Goal: Task Accomplishment & Management: Use online tool/utility

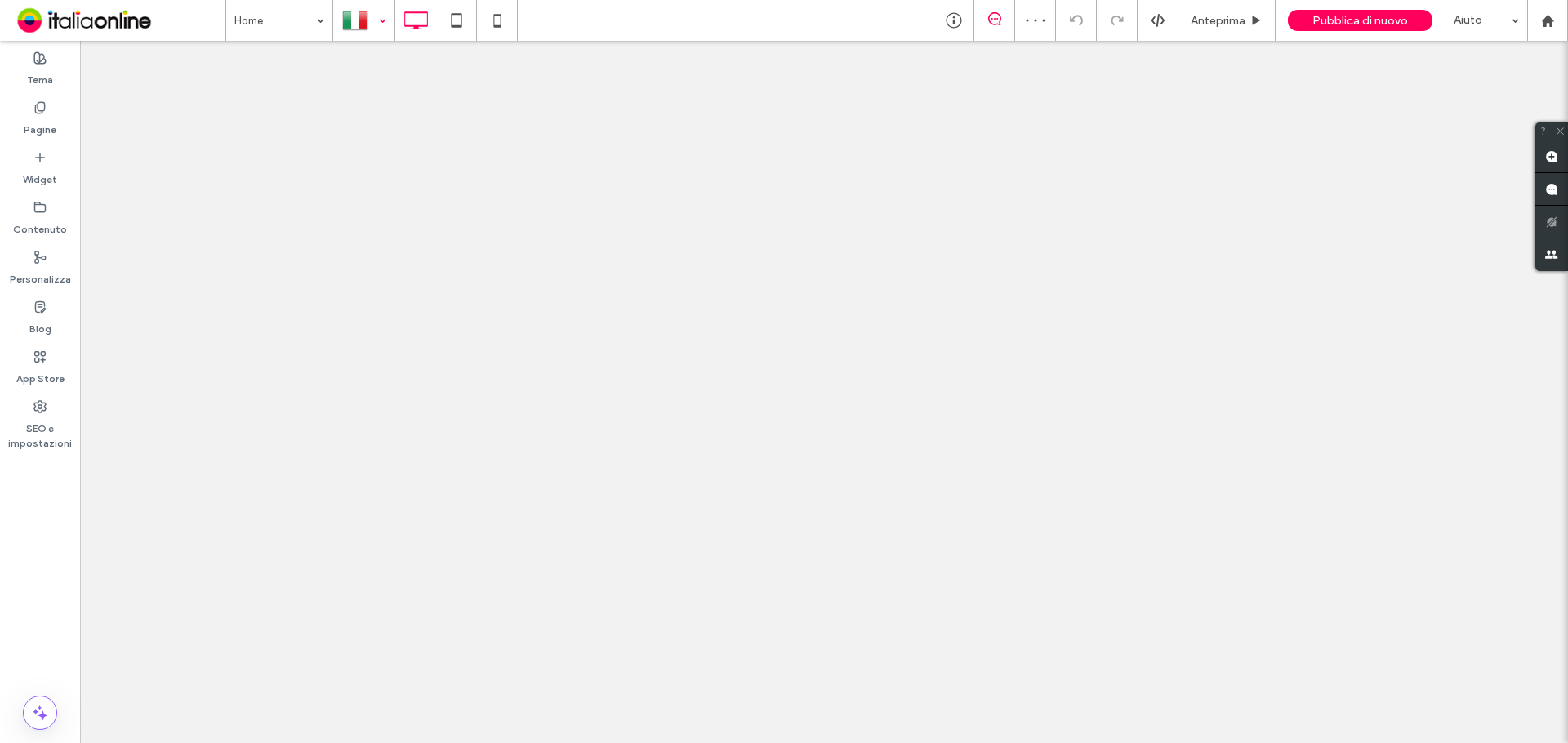
click at [363, 22] on div at bounding box center [363, 20] width 60 height 39
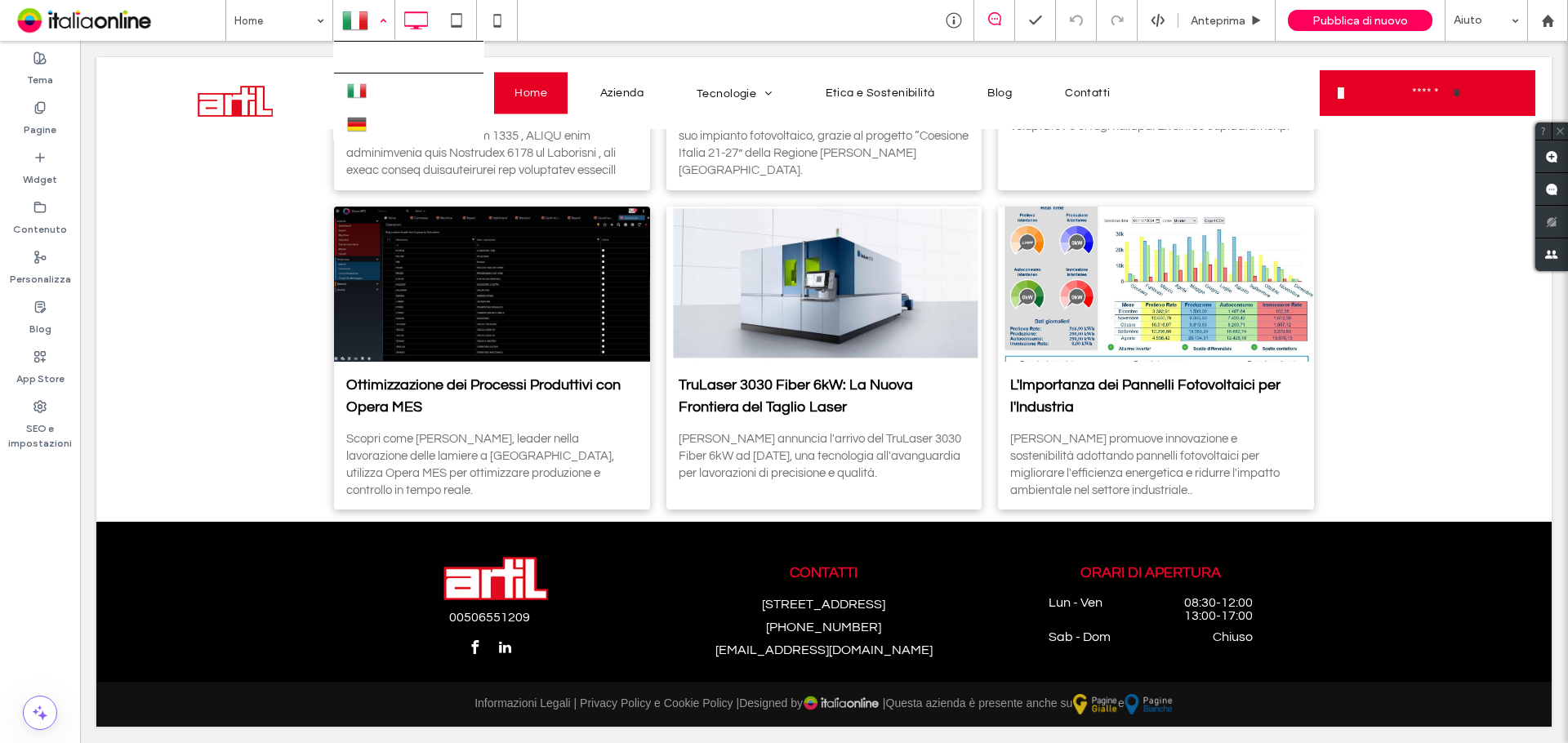
scroll to position [3739, 0]
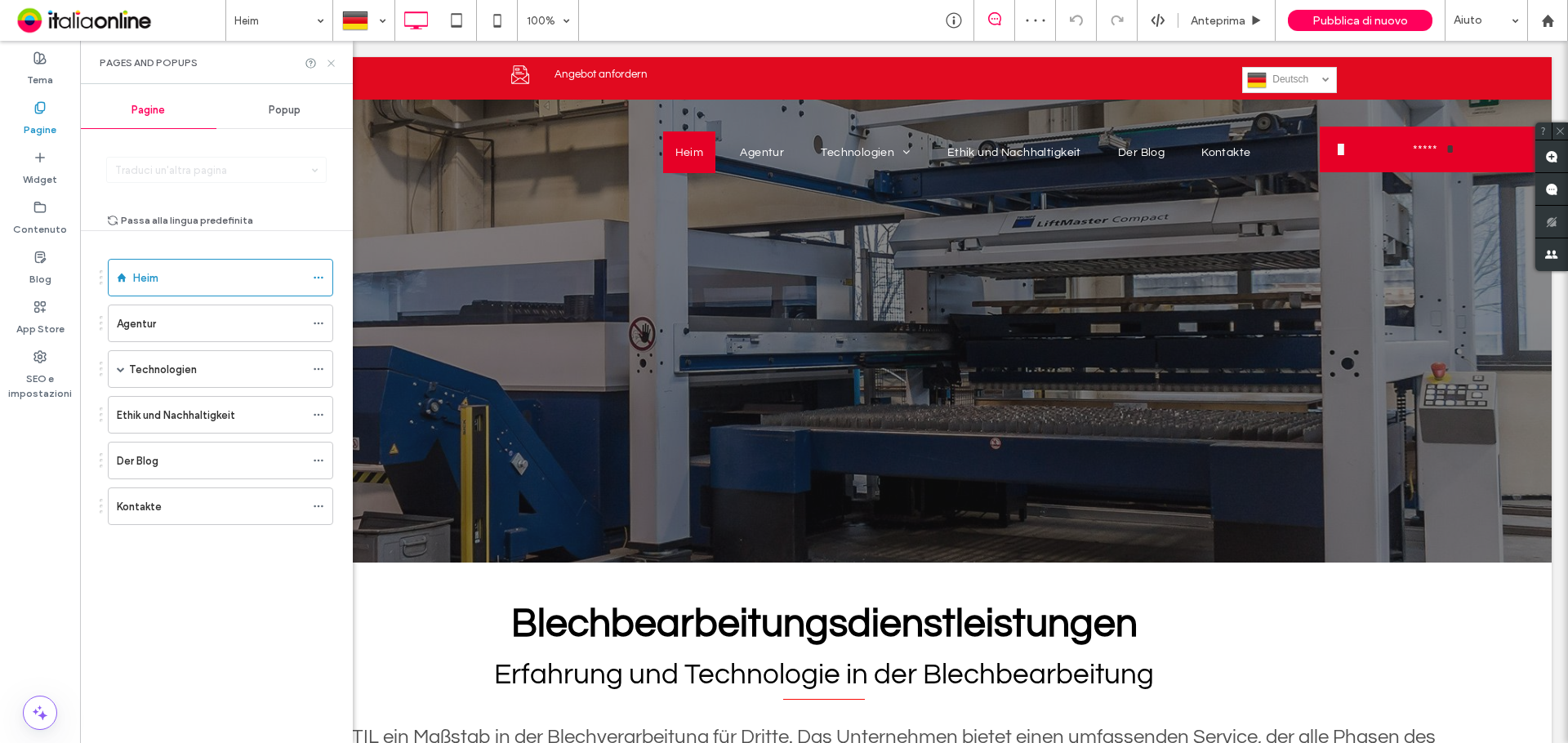
click at [333, 63] on icon at bounding box center [331, 63] width 12 height 12
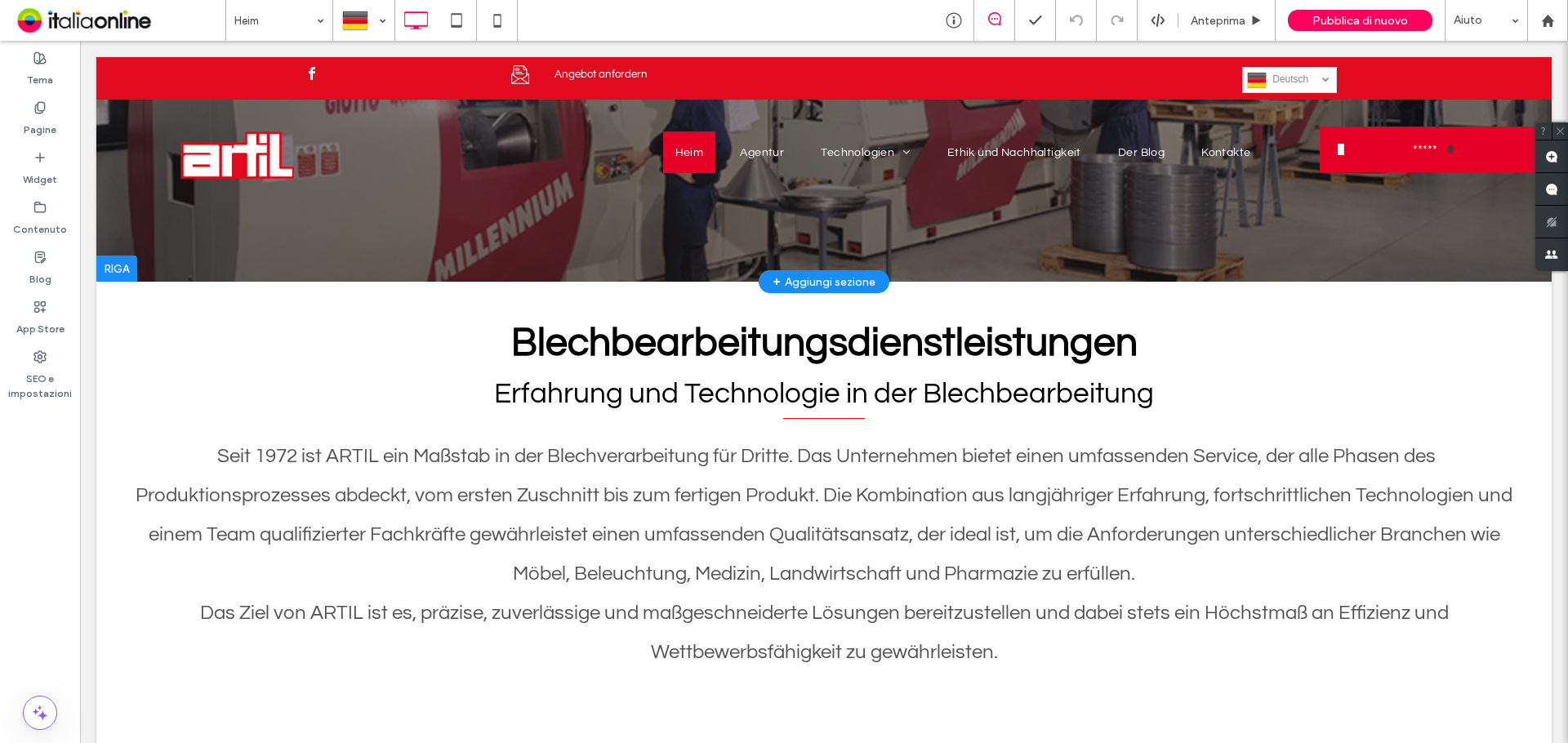
scroll to position [327, 0]
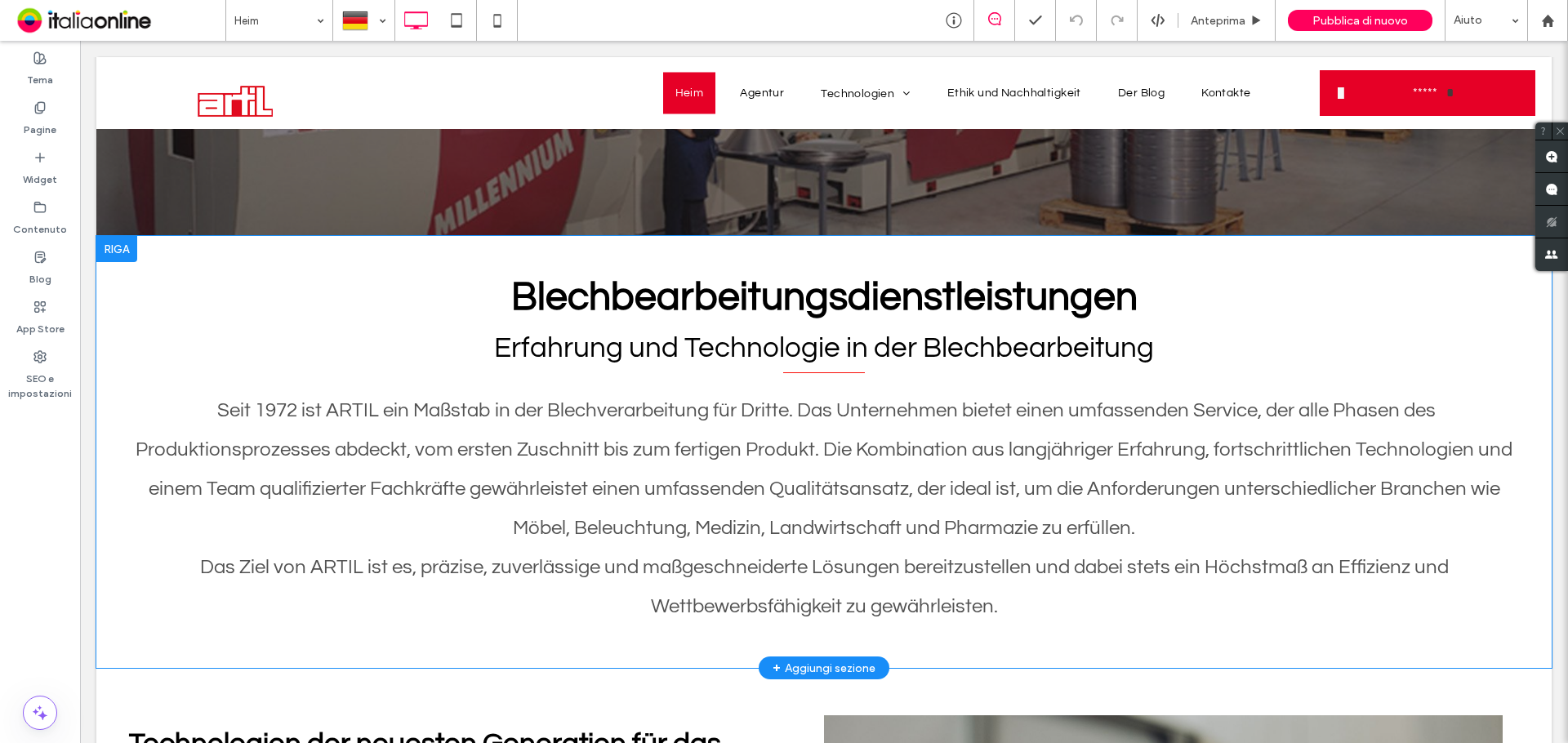
click at [124, 253] on div at bounding box center [116, 249] width 41 height 26
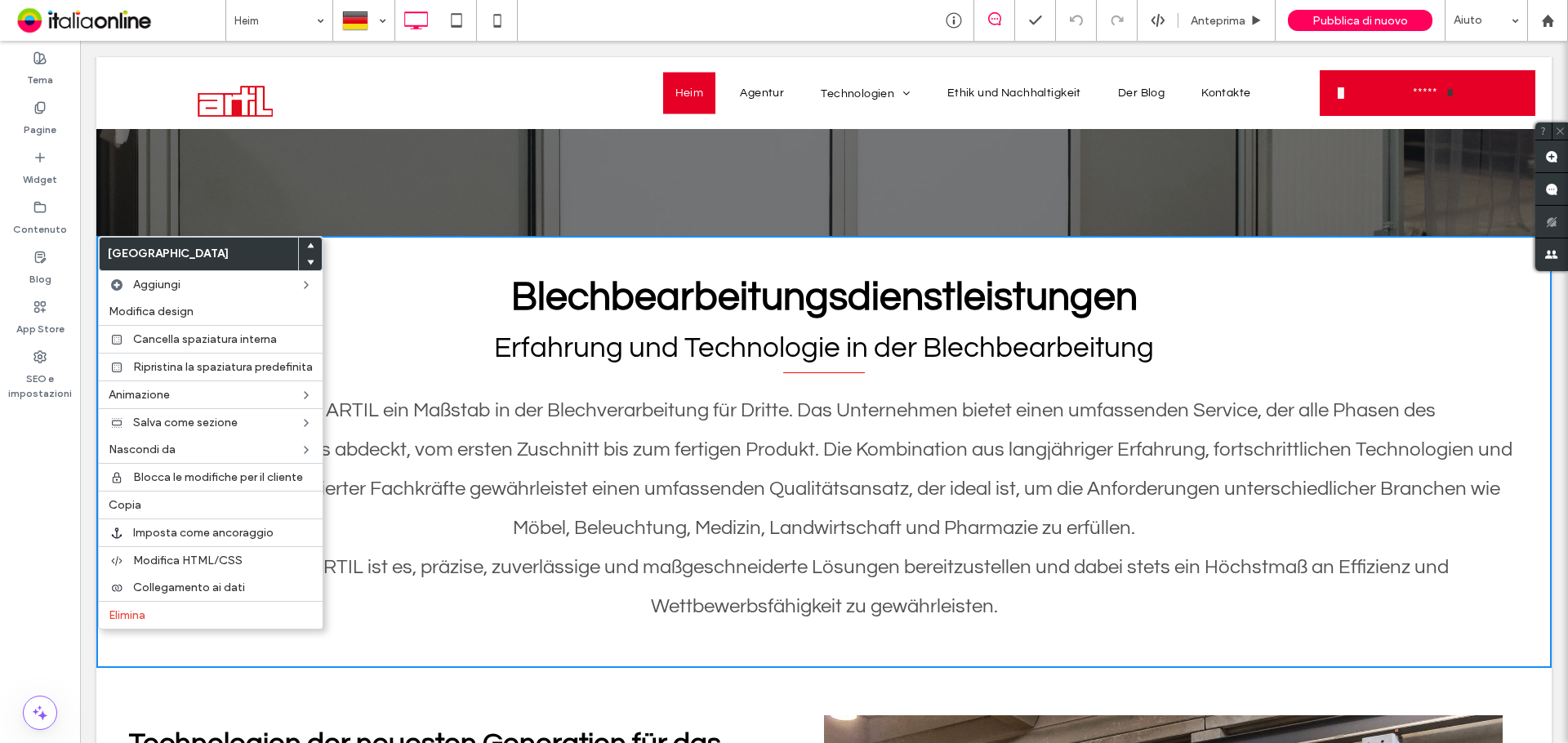
click at [392, 242] on div "Blechbearbeitungsdienstleistungen Erfahrung und Technologie in der Blechbearbei…" at bounding box center [824, 452] width 1456 height 432
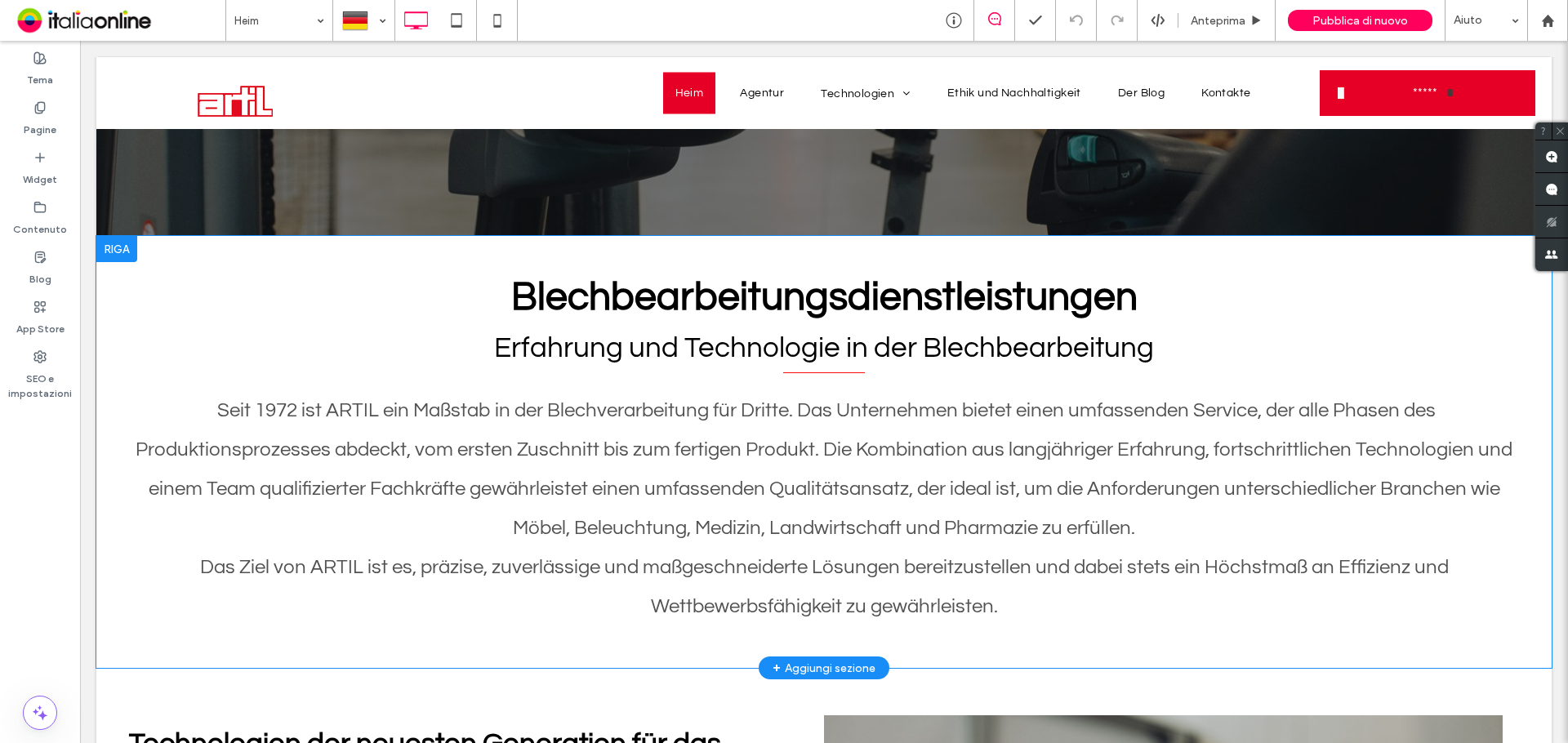
click at [125, 254] on div at bounding box center [116, 249] width 41 height 26
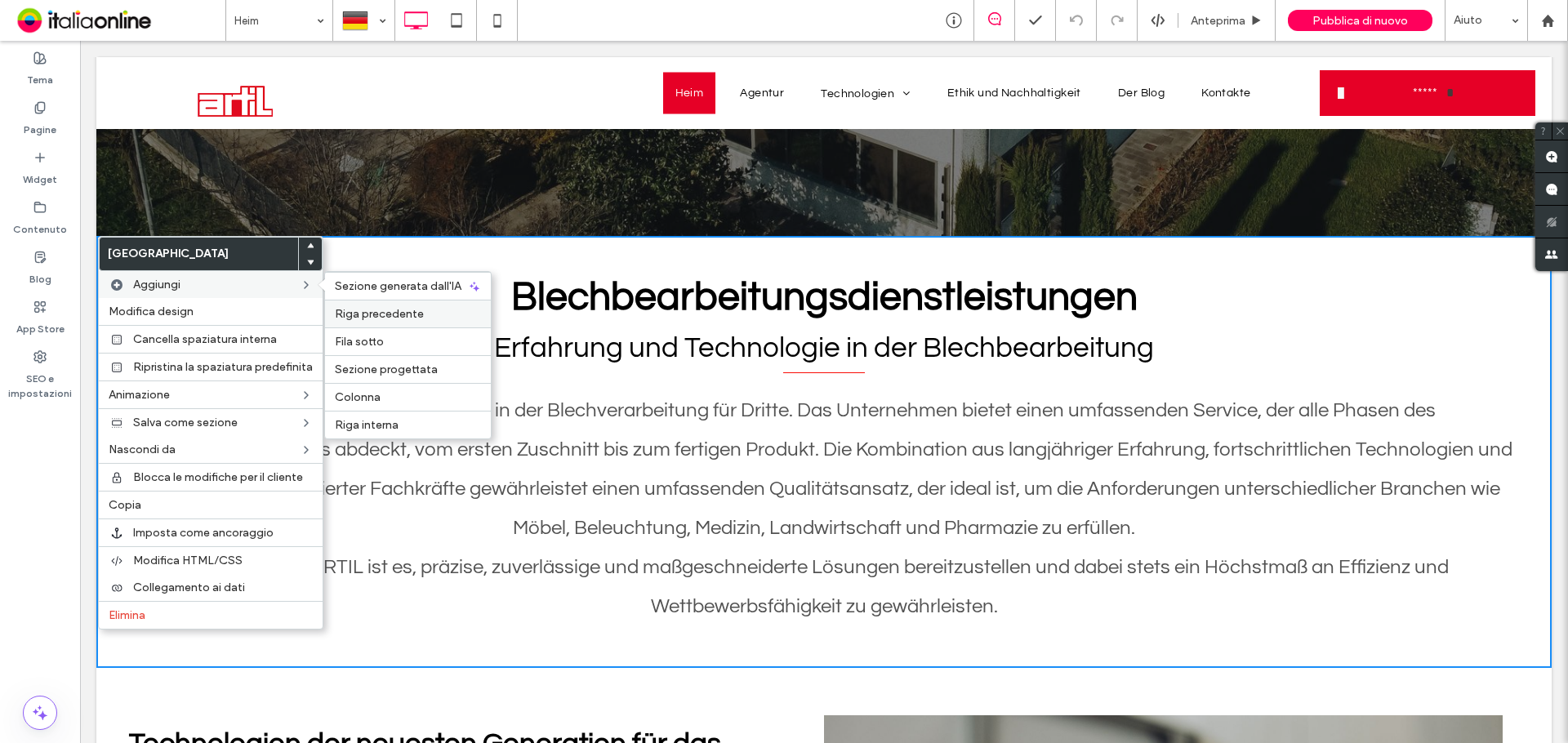
click at [409, 316] on span "Riga precedente" at bounding box center [379, 314] width 89 height 14
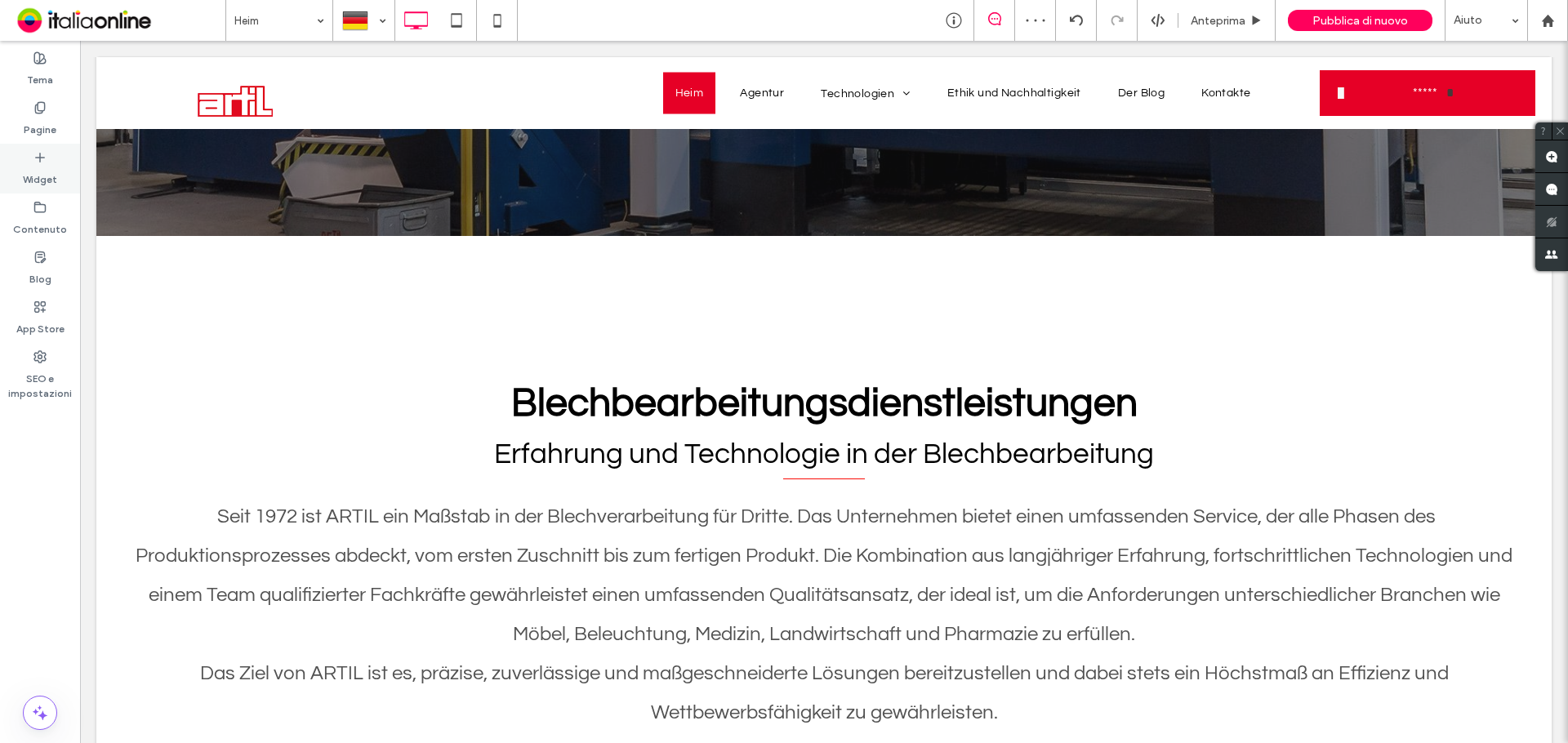
drag, startPoint x: 49, startPoint y: 168, endPoint x: 176, endPoint y: 241, distance: 146.5
click at [49, 168] on label "Widget" at bounding box center [40, 176] width 35 height 22
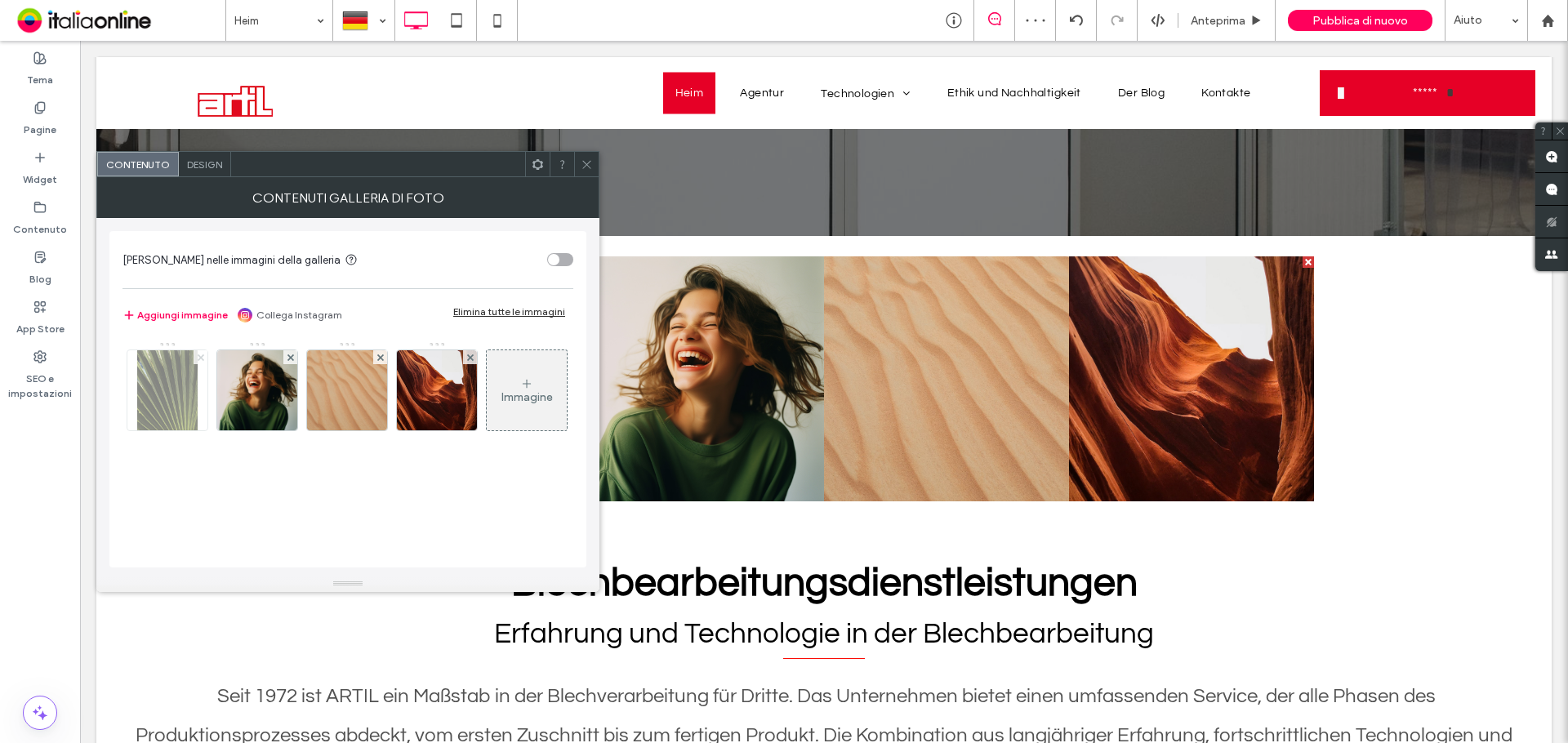
click at [201, 353] on span at bounding box center [201, 357] width 7 height 14
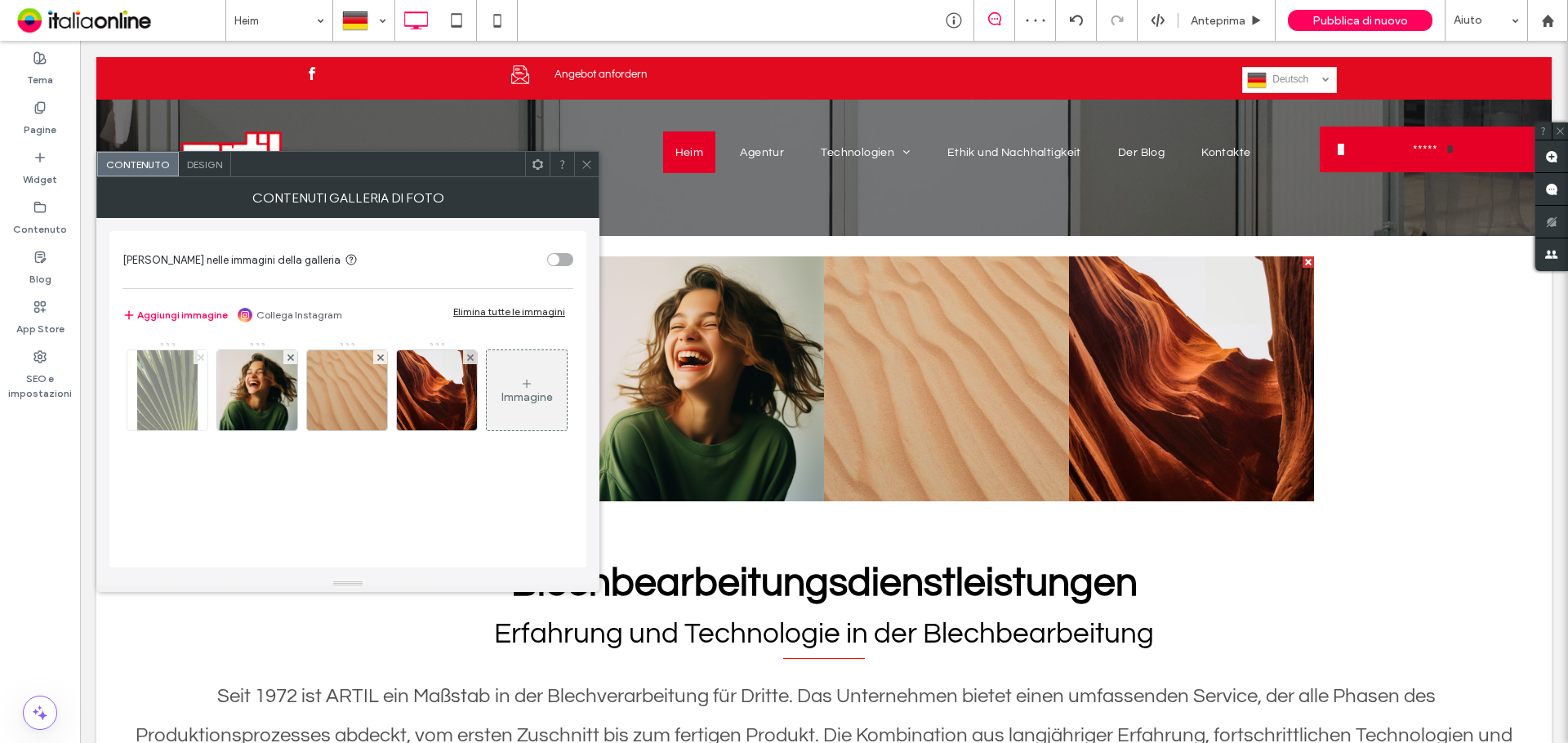
click at [201, 353] on span at bounding box center [201, 357] width 7 height 14
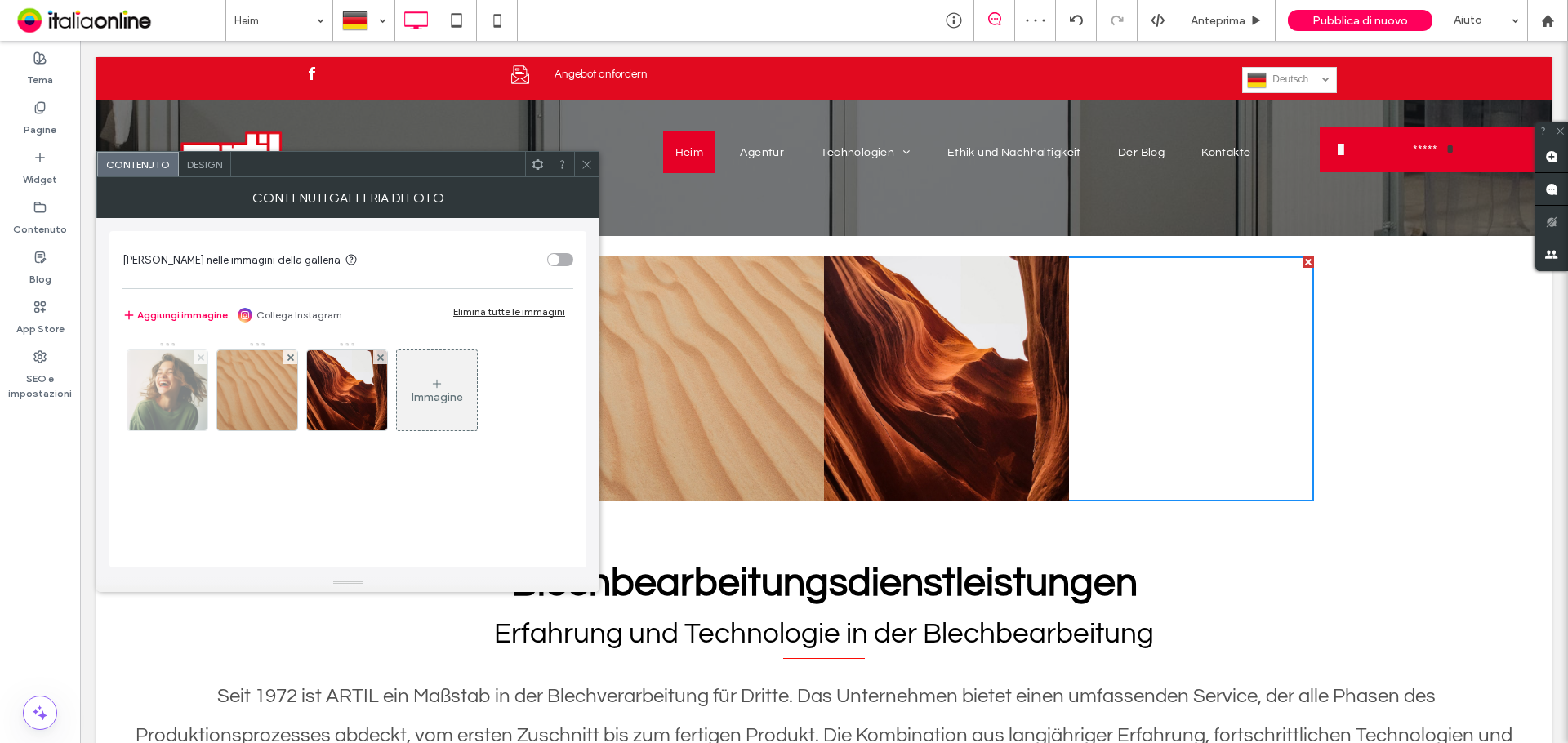
click at [201, 353] on span at bounding box center [201, 357] width 7 height 14
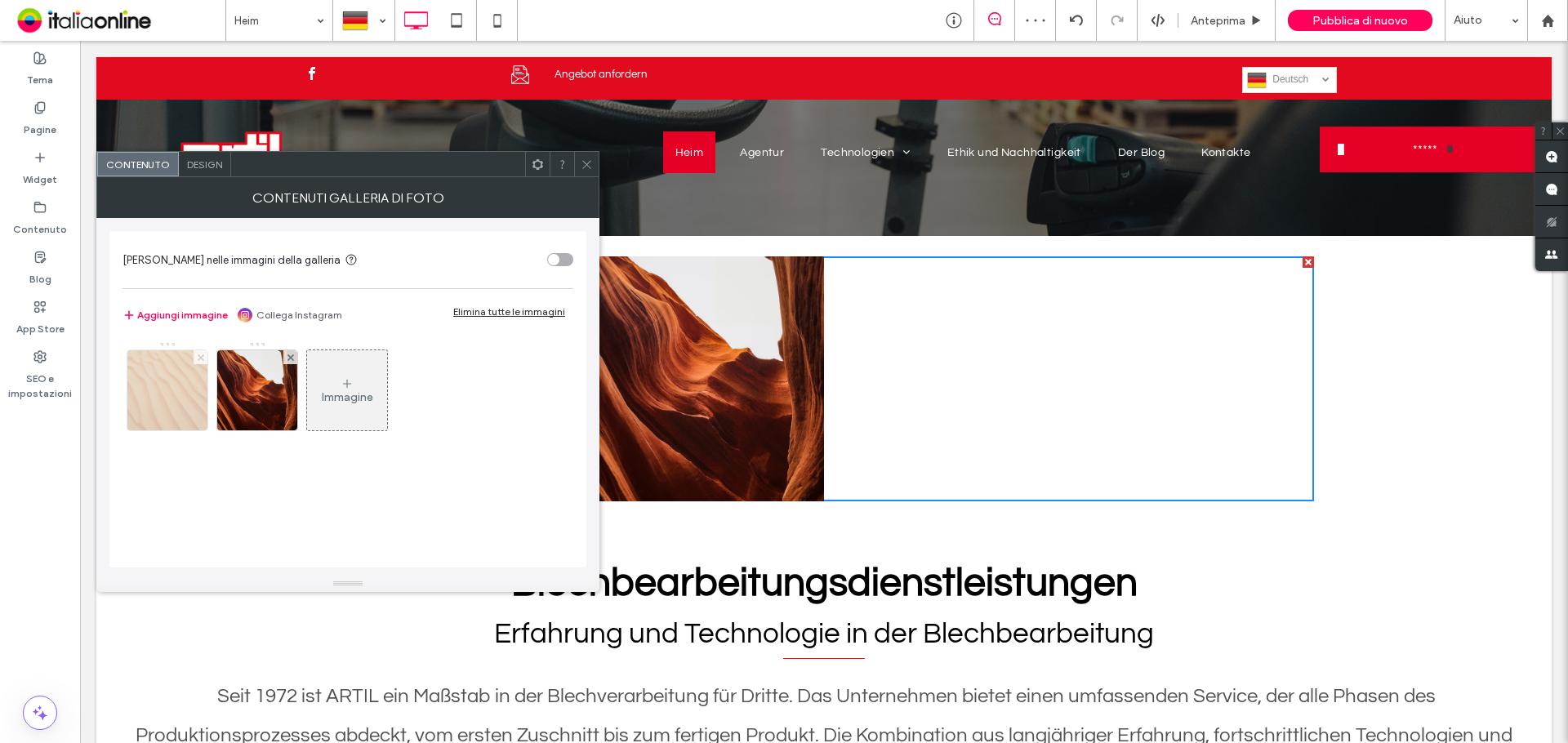
click at [201, 353] on span at bounding box center [201, 357] width 7 height 14
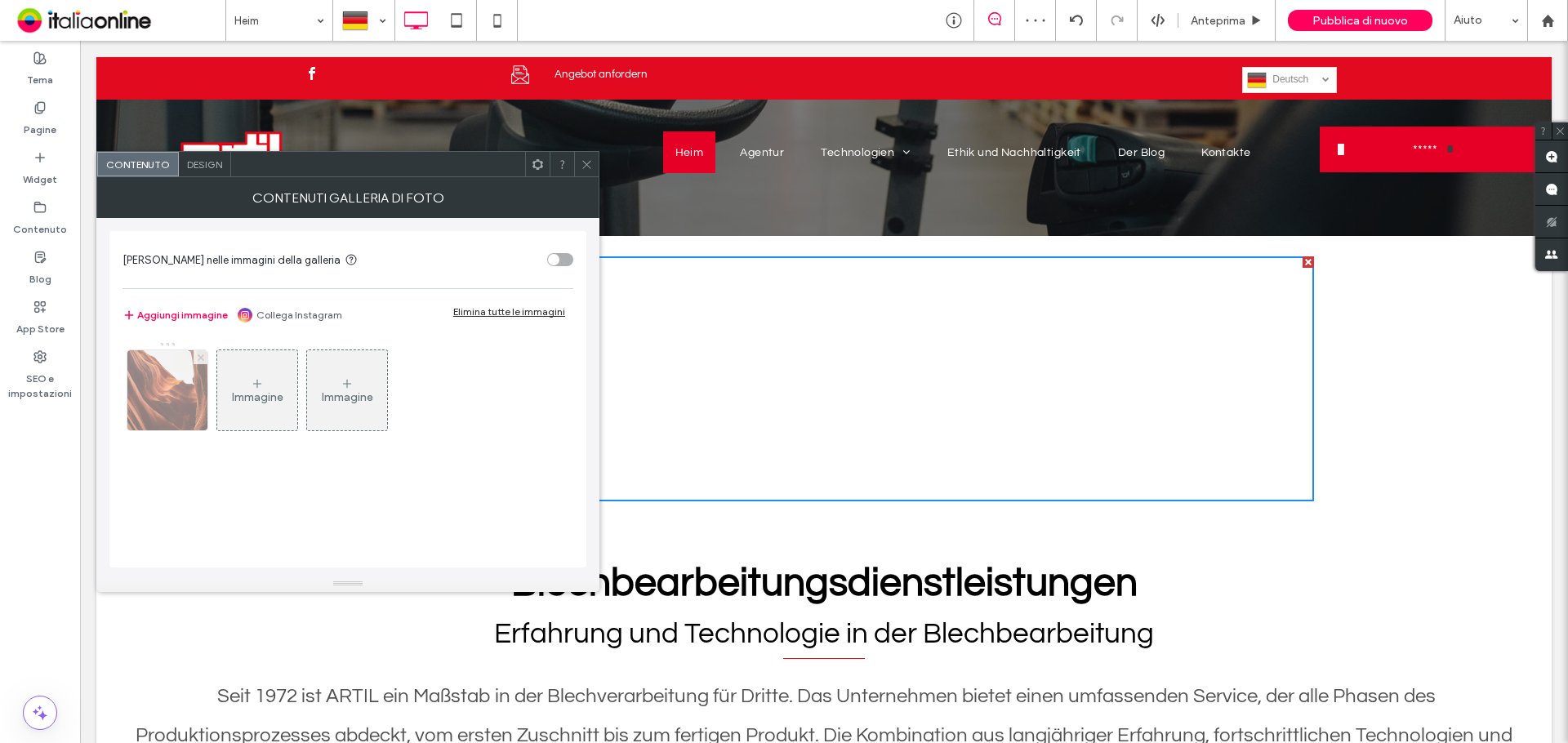
click at [201, 353] on span at bounding box center [201, 357] width 7 height 14
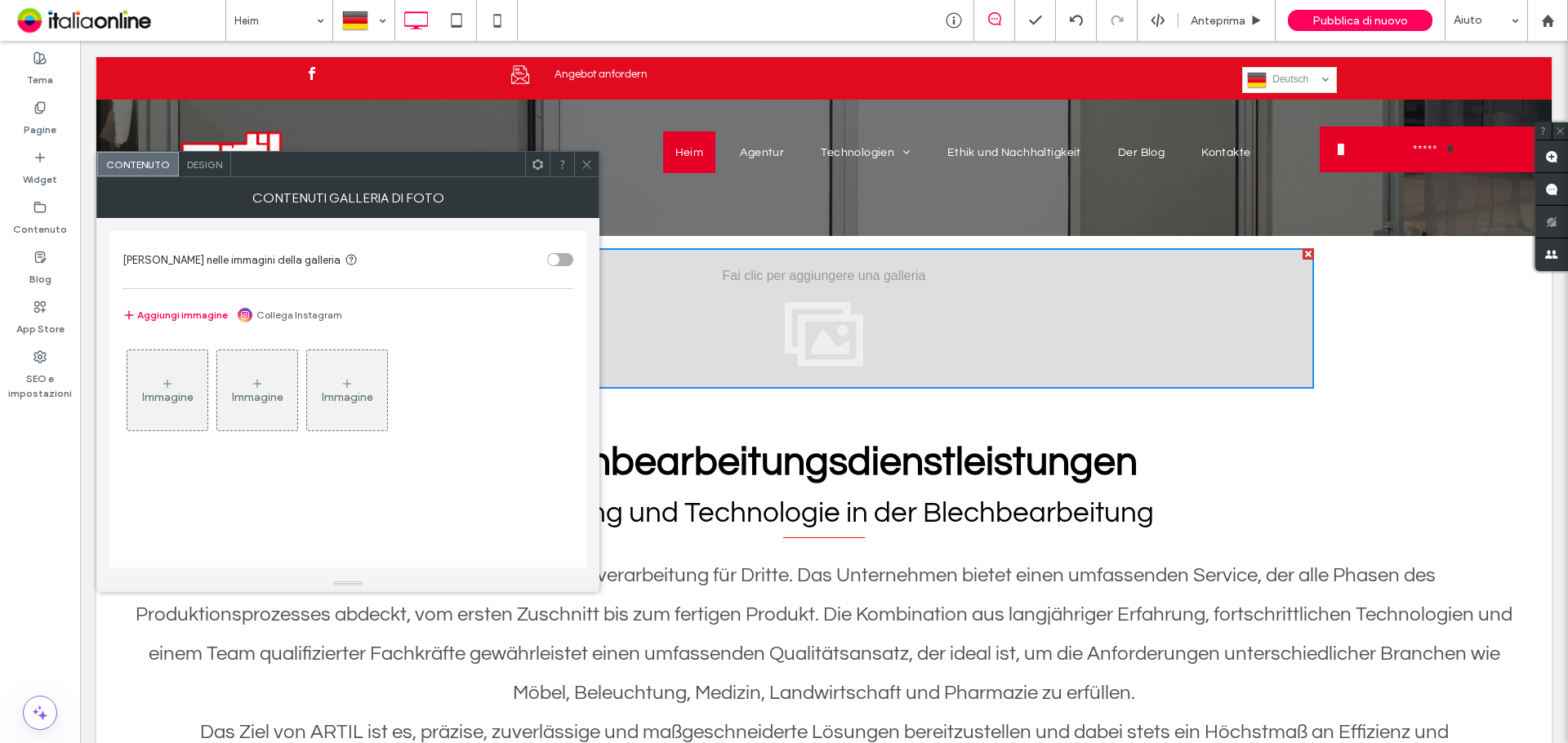
click at [182, 359] on div "Immagine" at bounding box center [167, 390] width 80 height 77
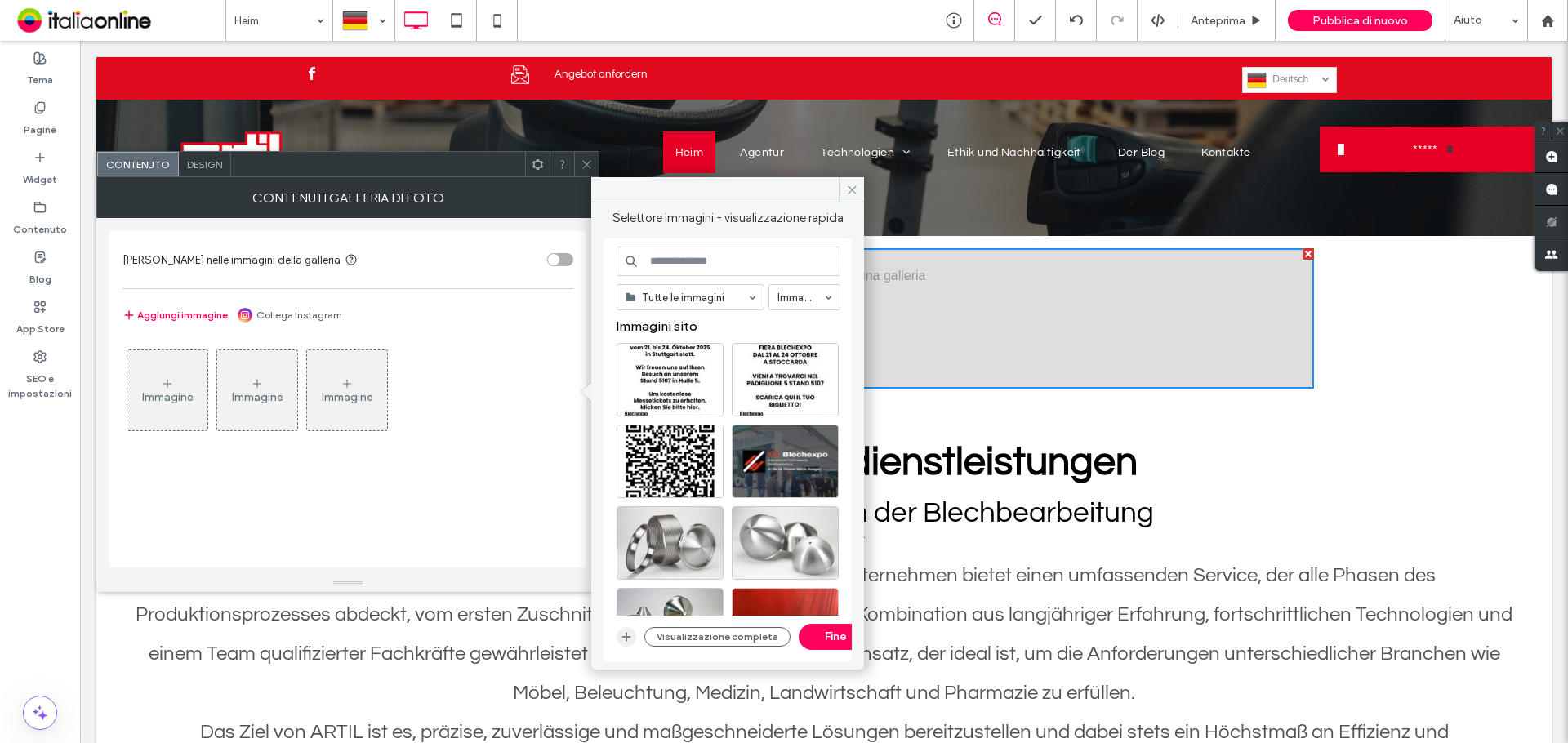
click at [621, 635] on icon "button" at bounding box center [626, 637] width 13 height 13
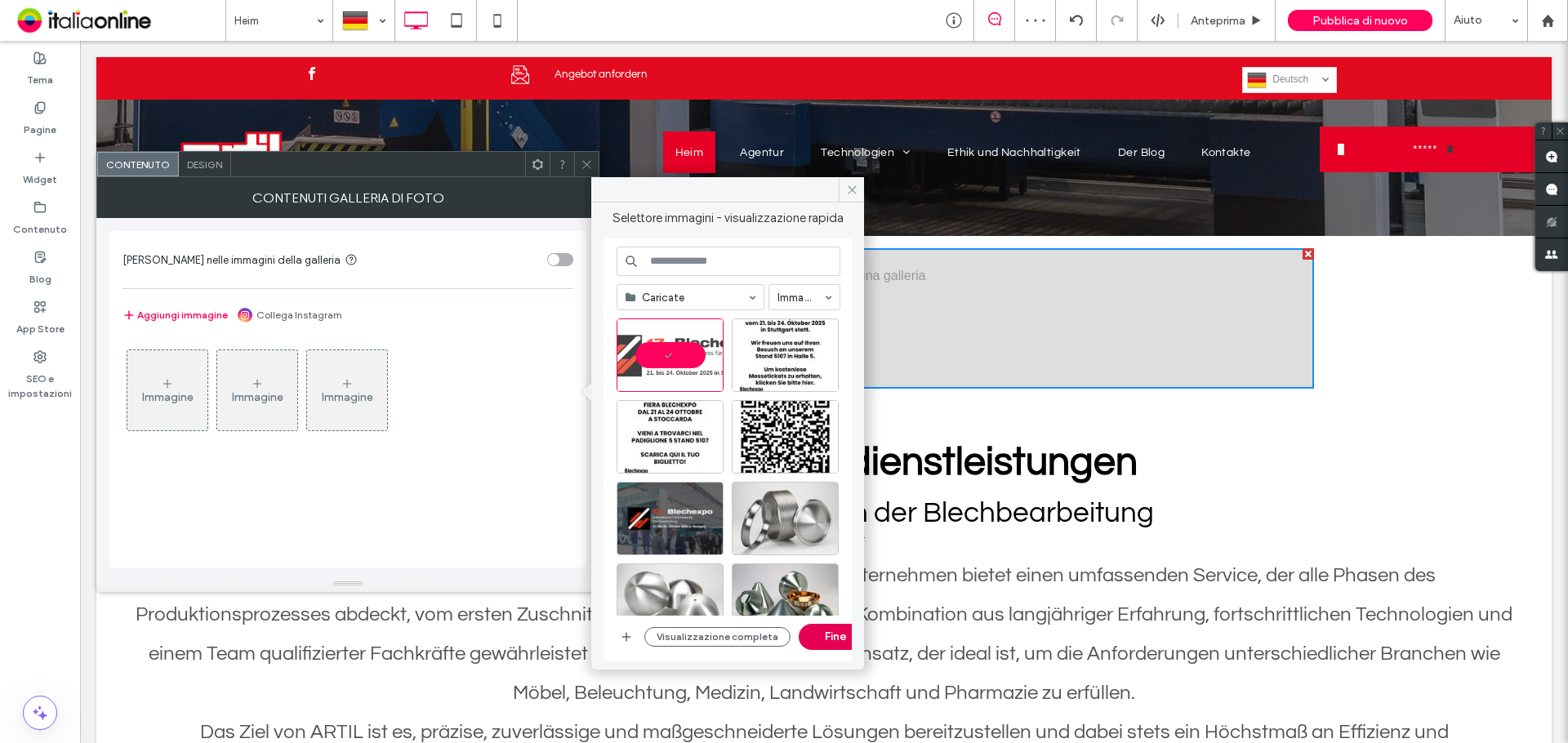
click at [824, 635] on button "Fine" at bounding box center [835, 637] width 74 height 26
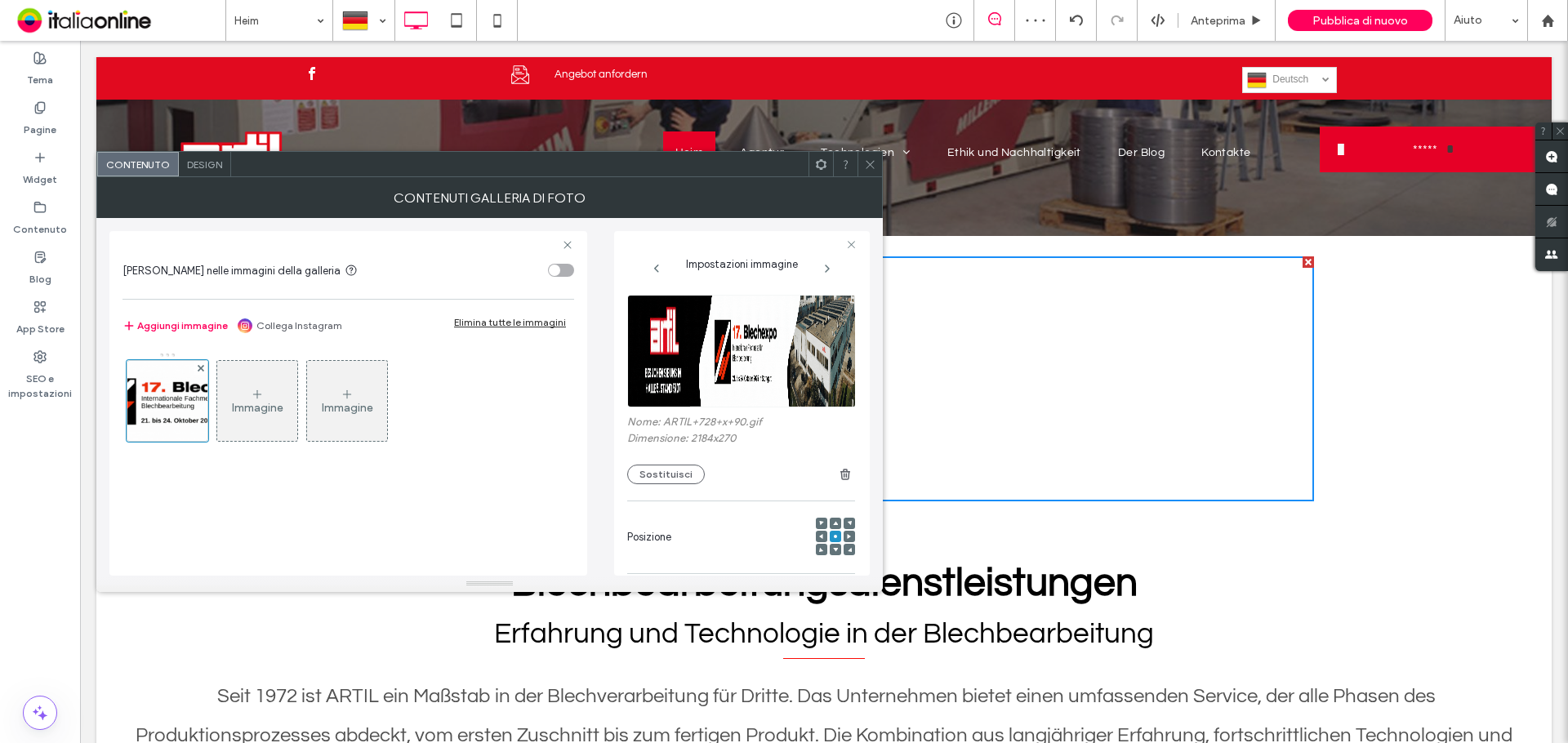
click at [593, 157] on div at bounding box center [519, 164] width 577 height 24
drag, startPoint x: 873, startPoint y: 163, endPoint x: 876, endPoint y: 170, distance: 7.6
click at [873, 163] on icon at bounding box center [871, 164] width 12 height 12
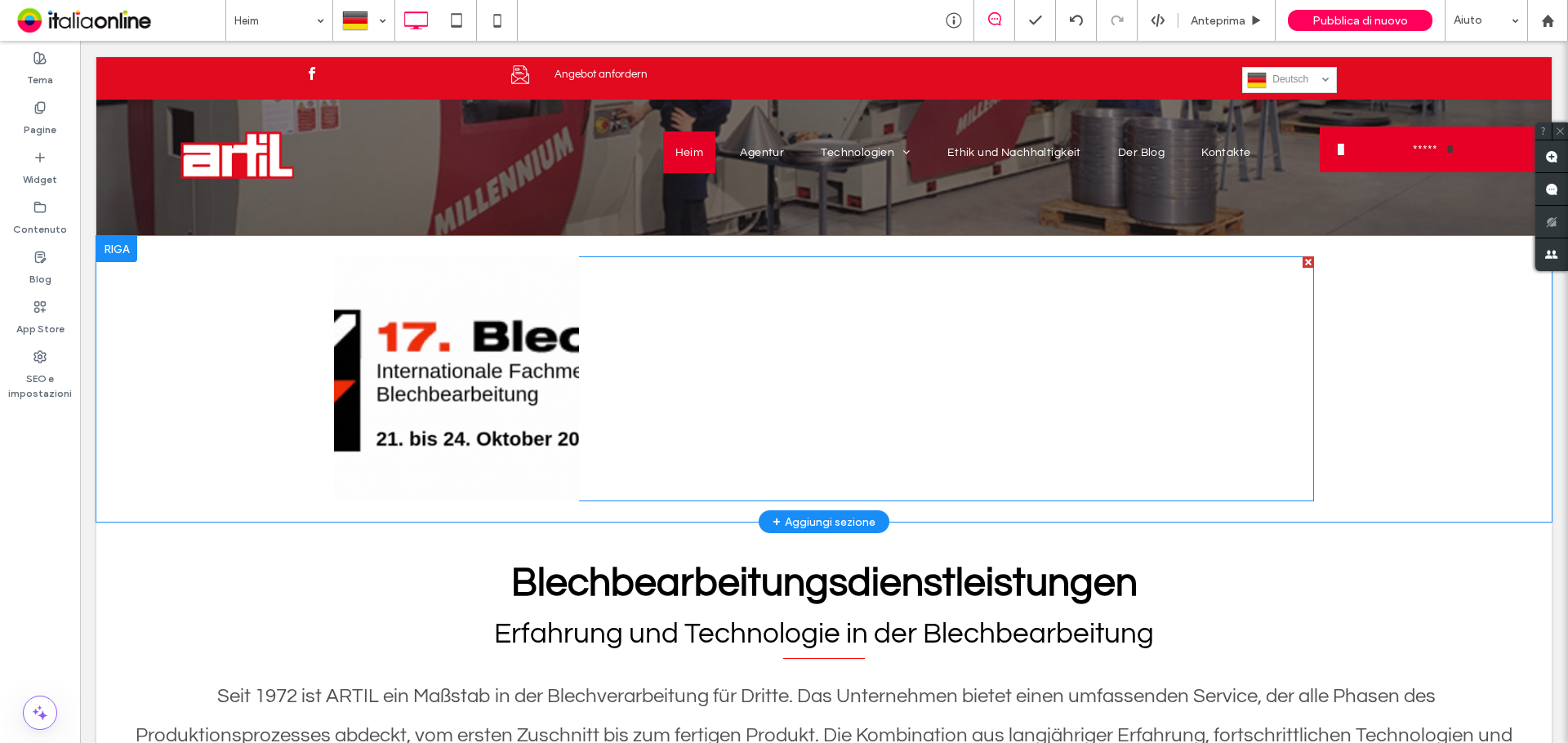
click at [496, 393] on link at bounding box center [456, 378] width 245 height 245
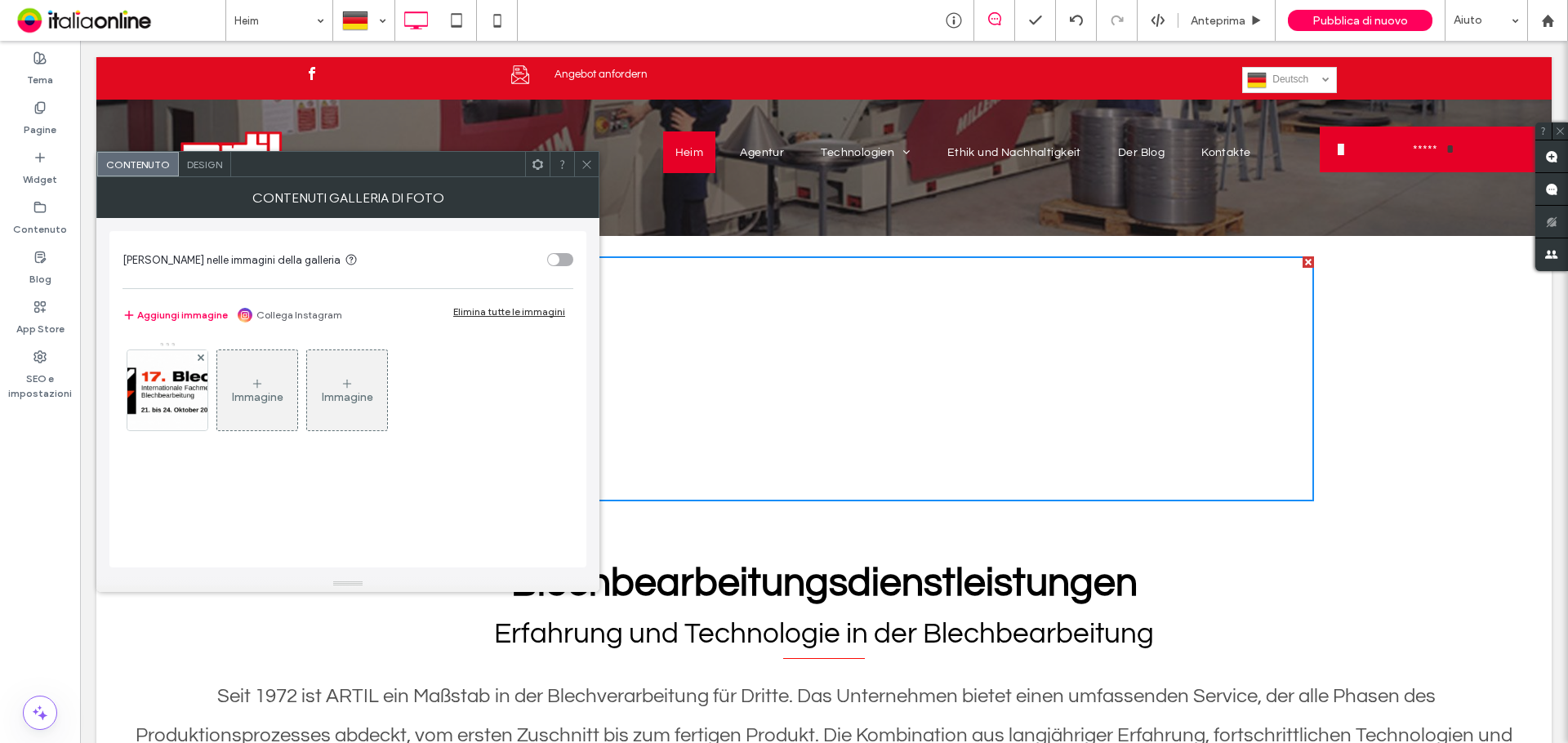
click at [210, 163] on span "Design" at bounding box center [204, 164] width 35 height 12
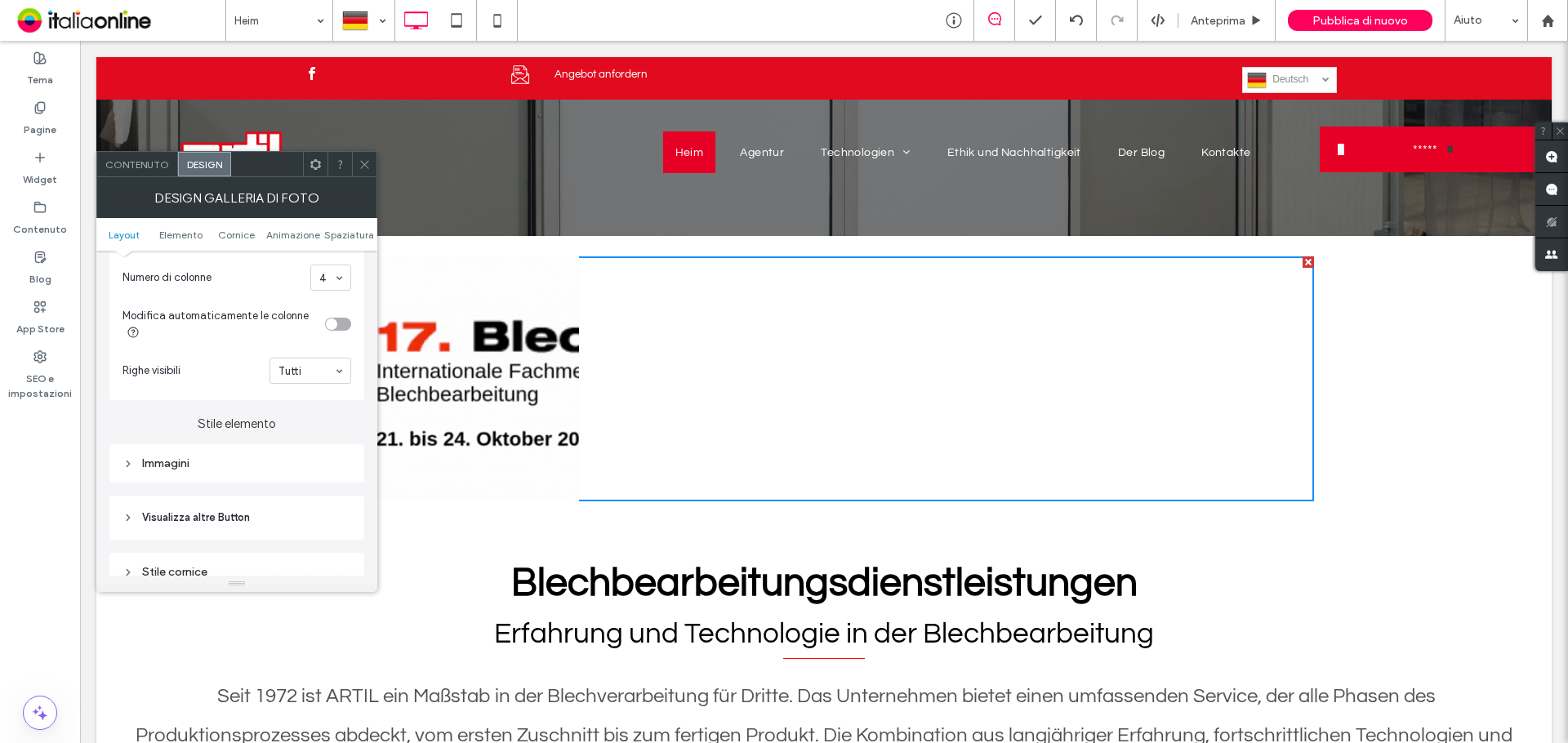
scroll to position [490, 0]
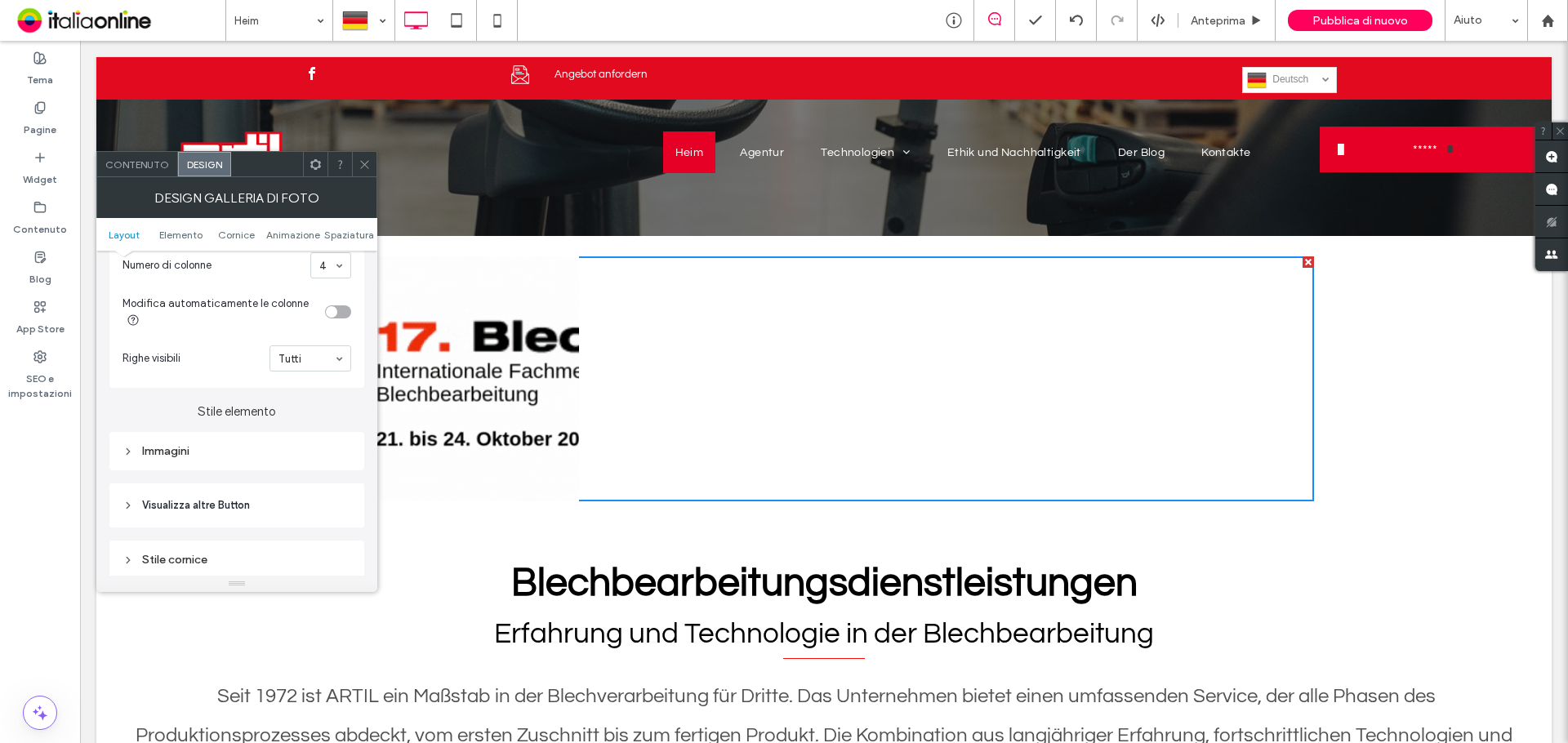
click at [323, 450] on div "Immagini" at bounding box center [237, 451] width 228 height 14
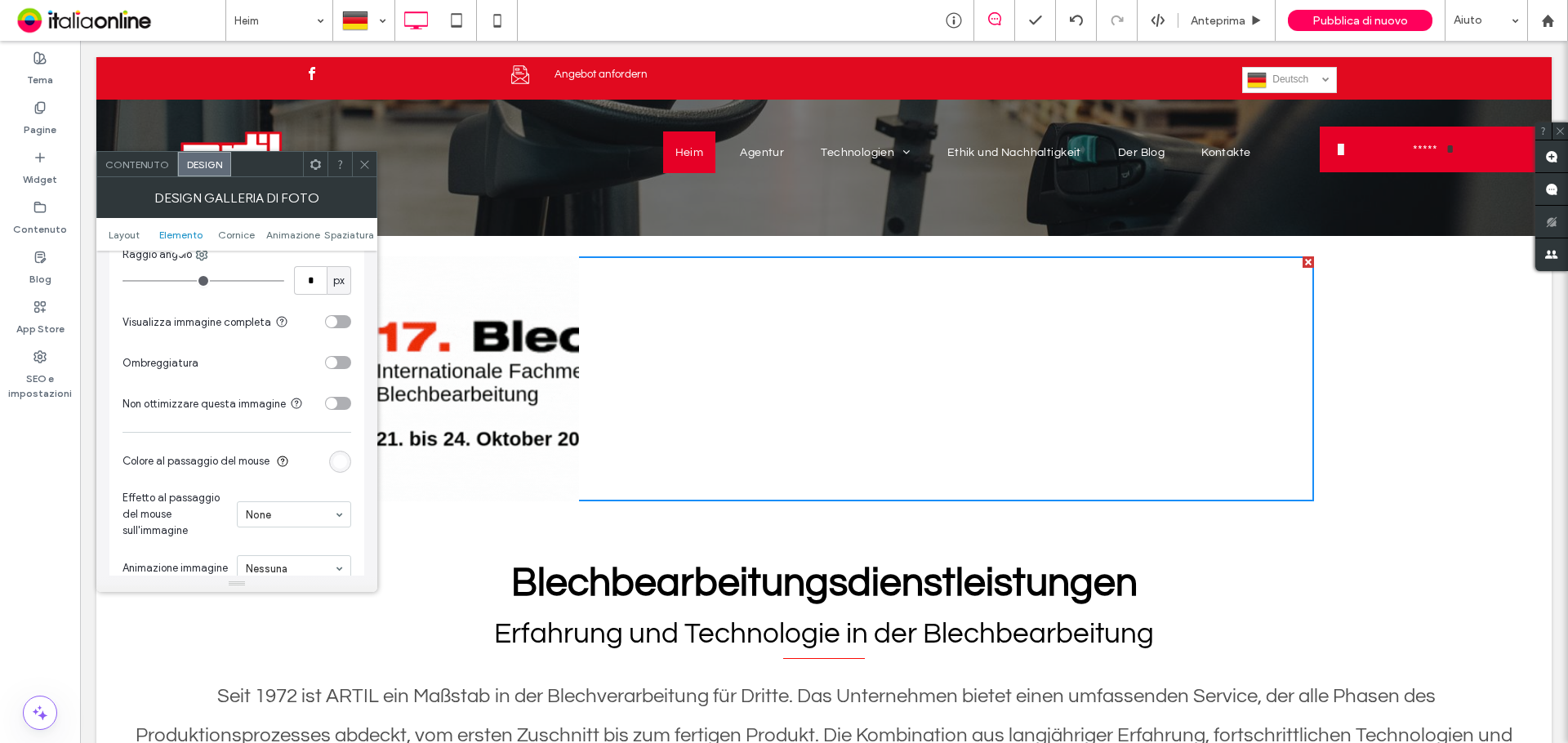
scroll to position [817, 0]
click at [342, 315] on div "toggle" at bounding box center [338, 315] width 26 height 13
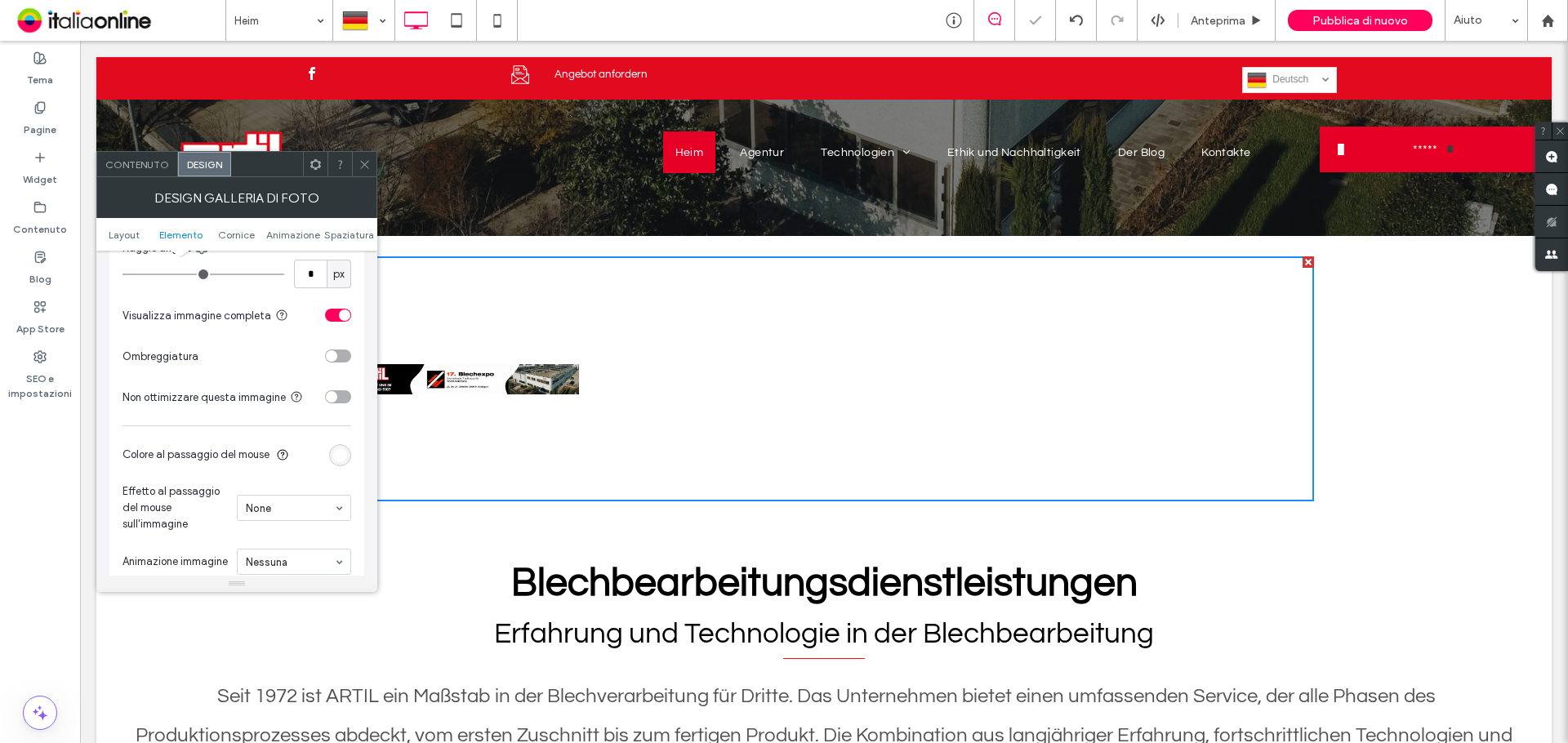
drag, startPoint x: 367, startPoint y: 164, endPoint x: 304, endPoint y: 146, distance: 65.5
click at [367, 164] on icon at bounding box center [364, 164] width 12 height 12
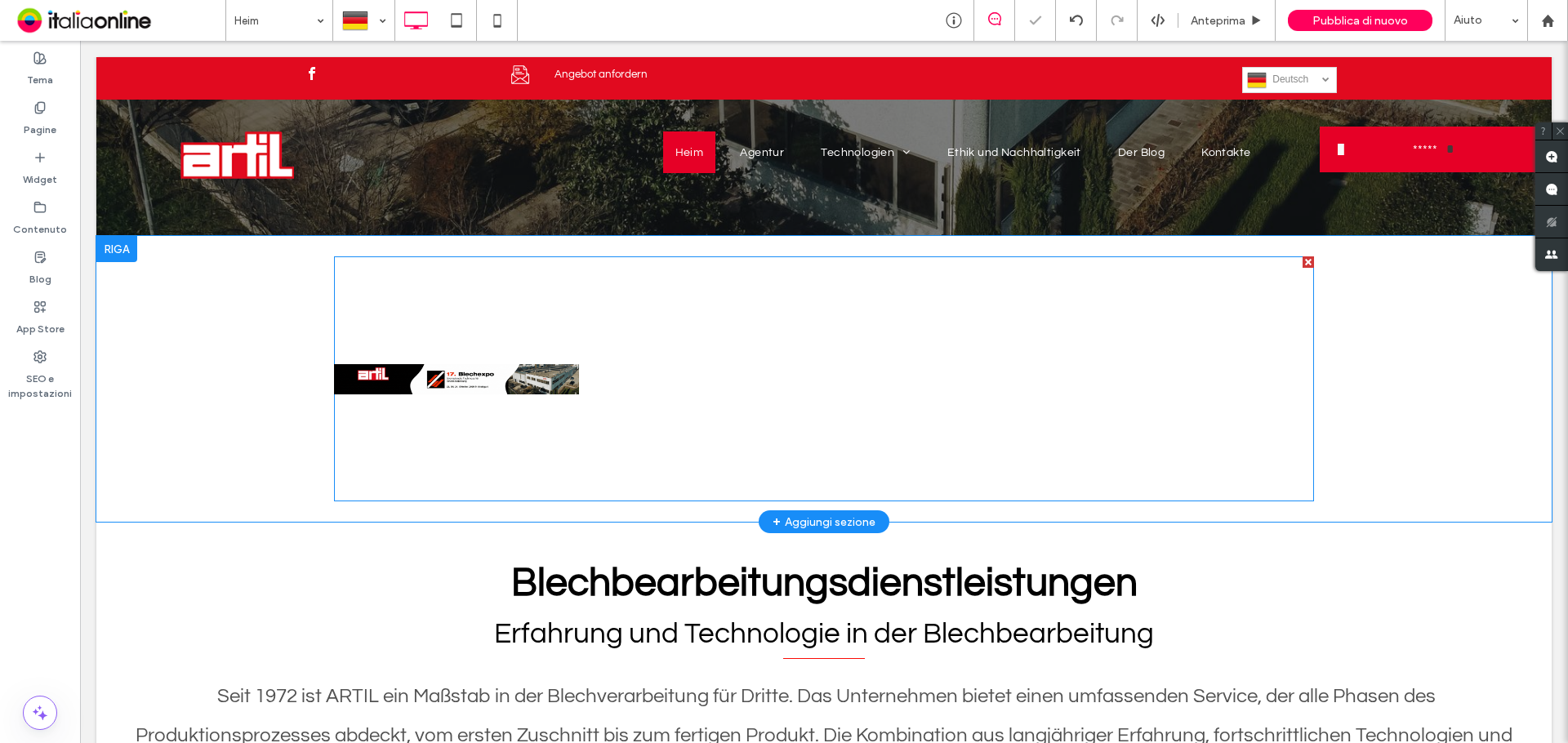
click at [481, 374] on link at bounding box center [456, 378] width 245 height 245
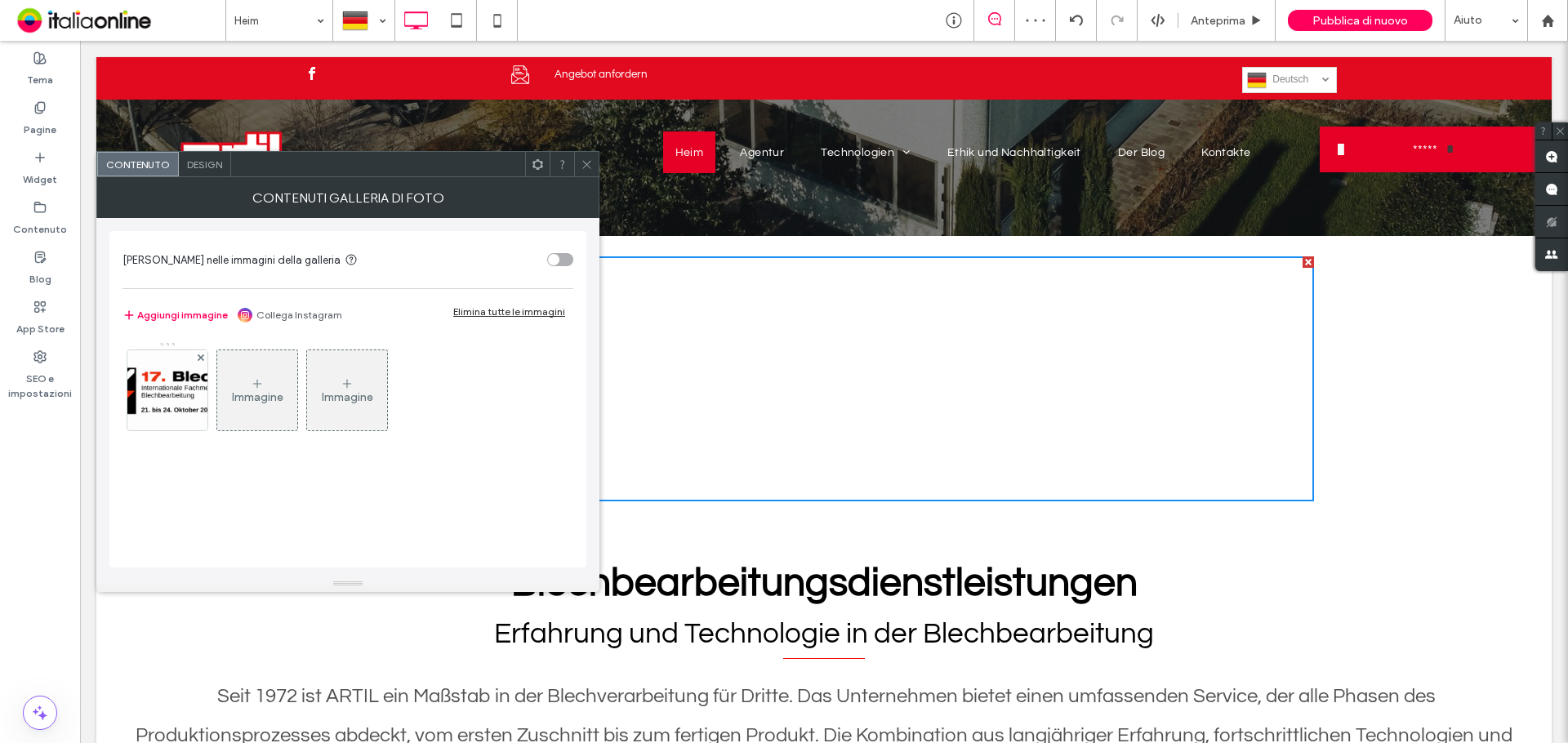
click at [583, 175] on span at bounding box center [587, 164] width 12 height 24
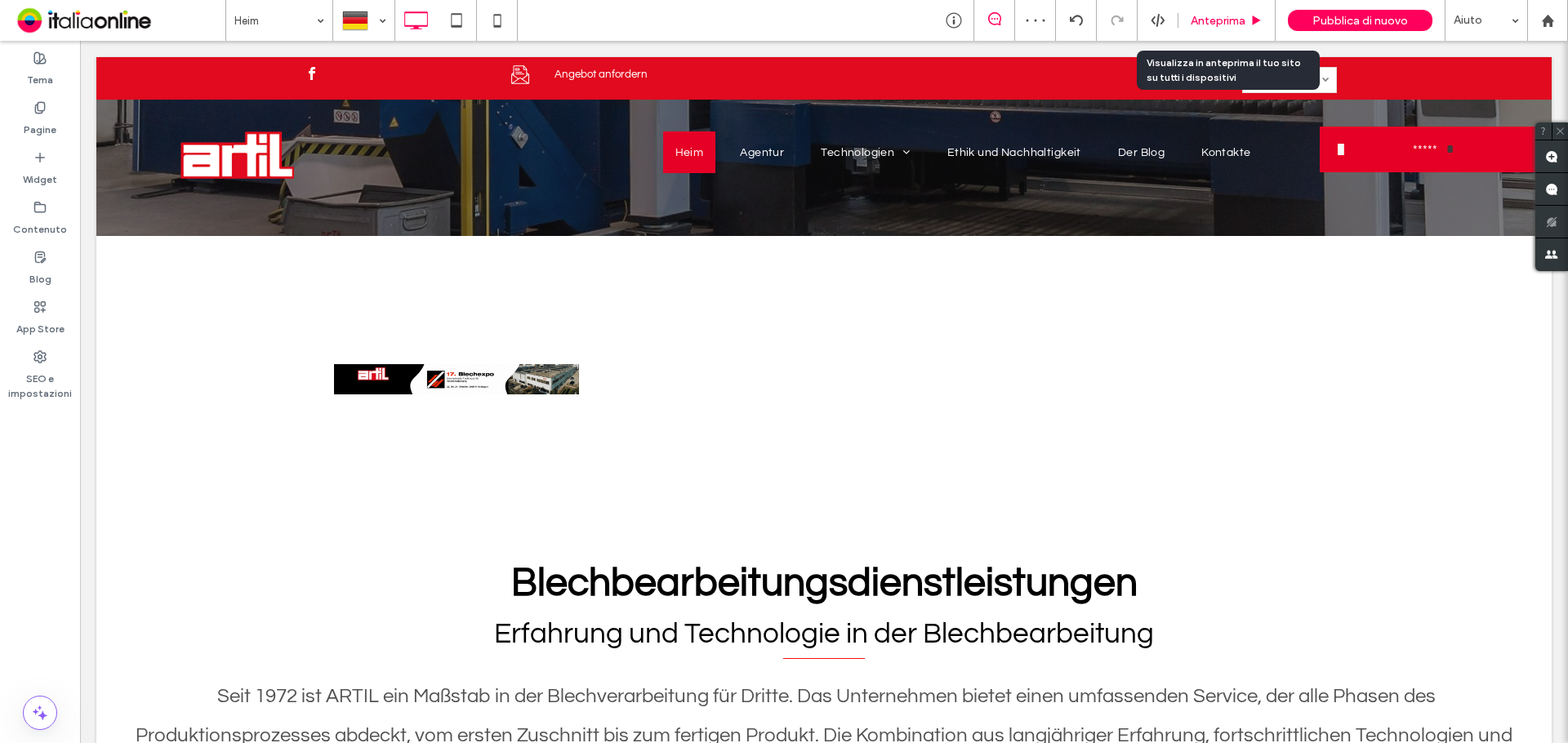
click at [1215, 30] on div "Anteprima" at bounding box center [1227, 20] width 97 height 41
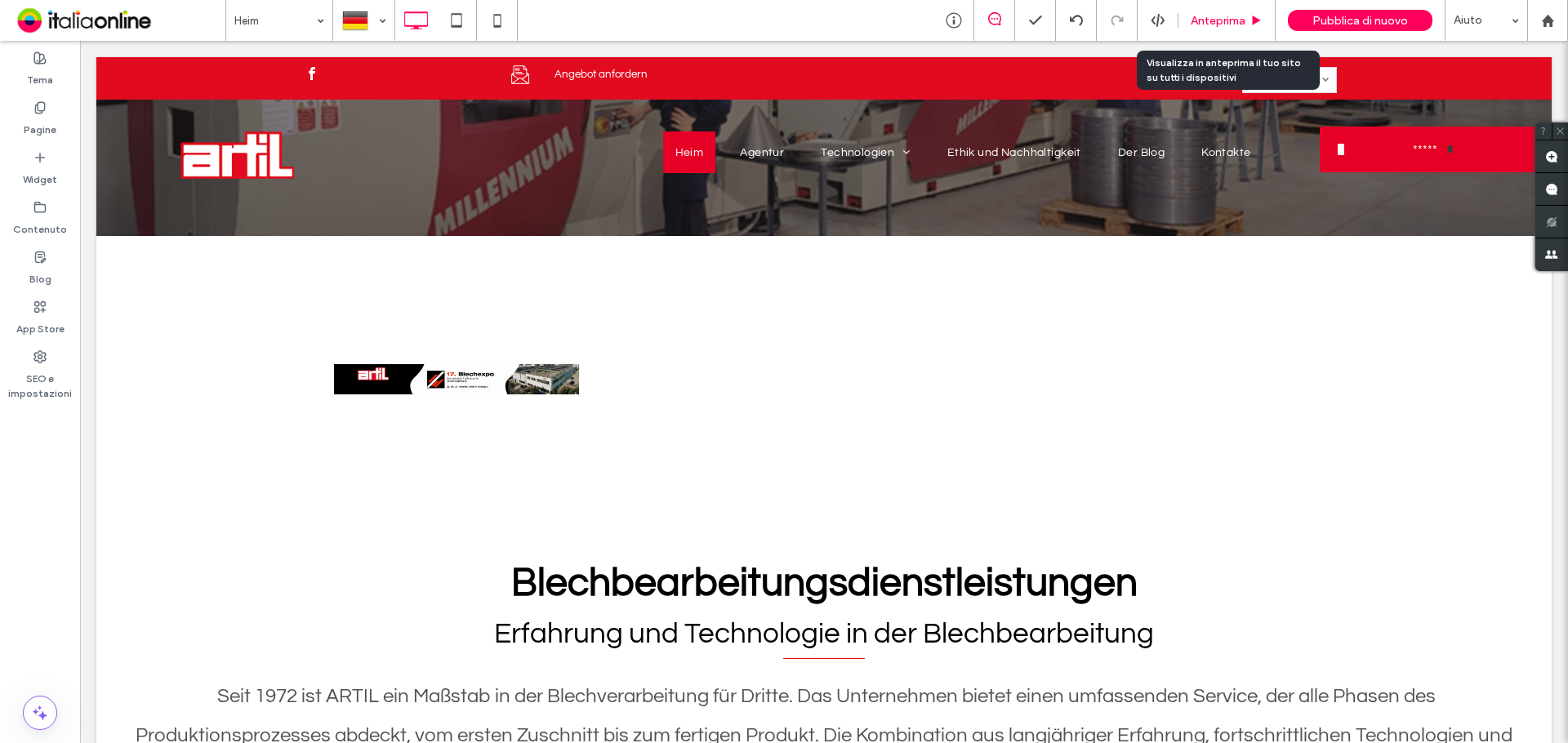
click at [1211, 7] on div "Anteprima" at bounding box center [1227, 20] width 97 height 41
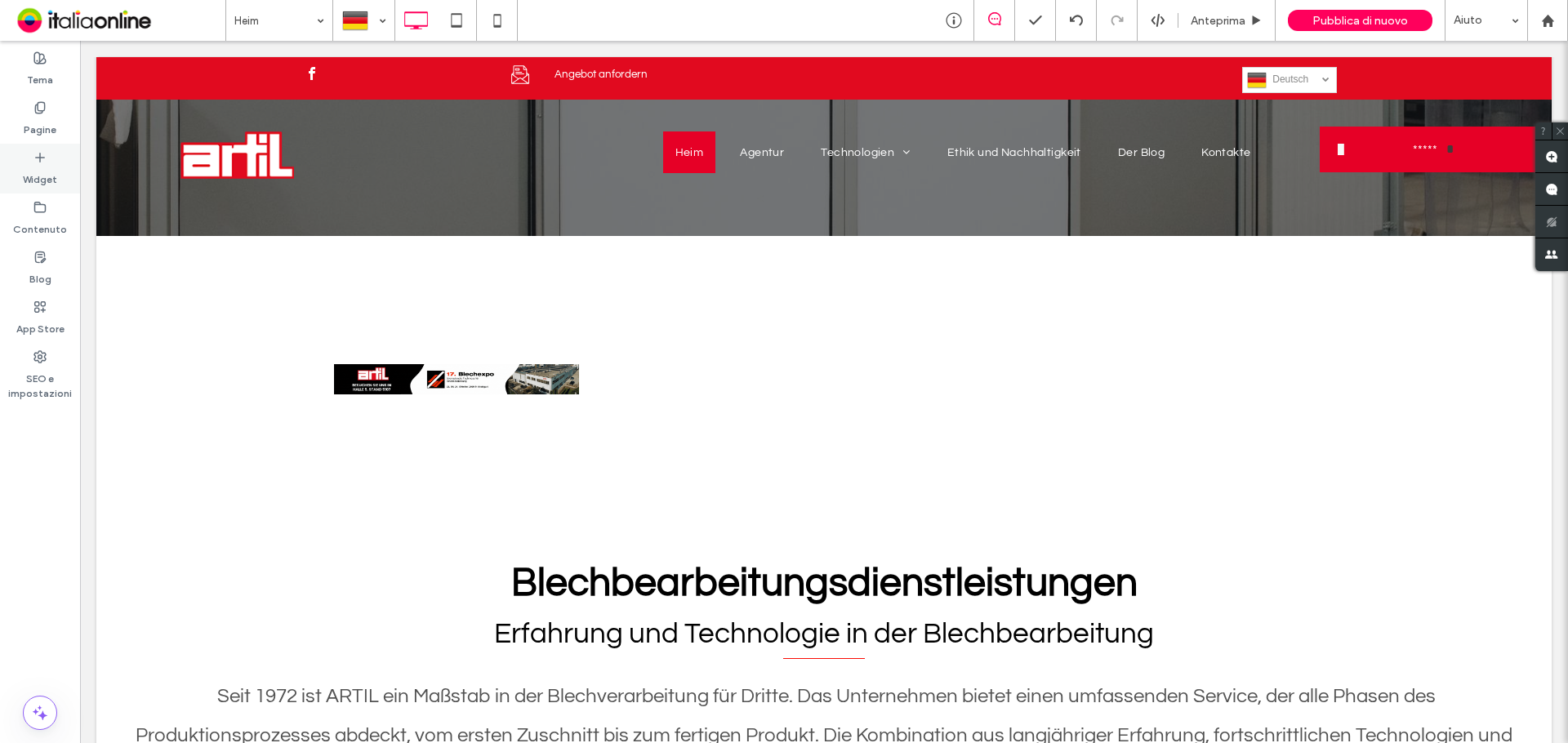
click at [47, 176] on label "Widget" at bounding box center [40, 176] width 35 height 22
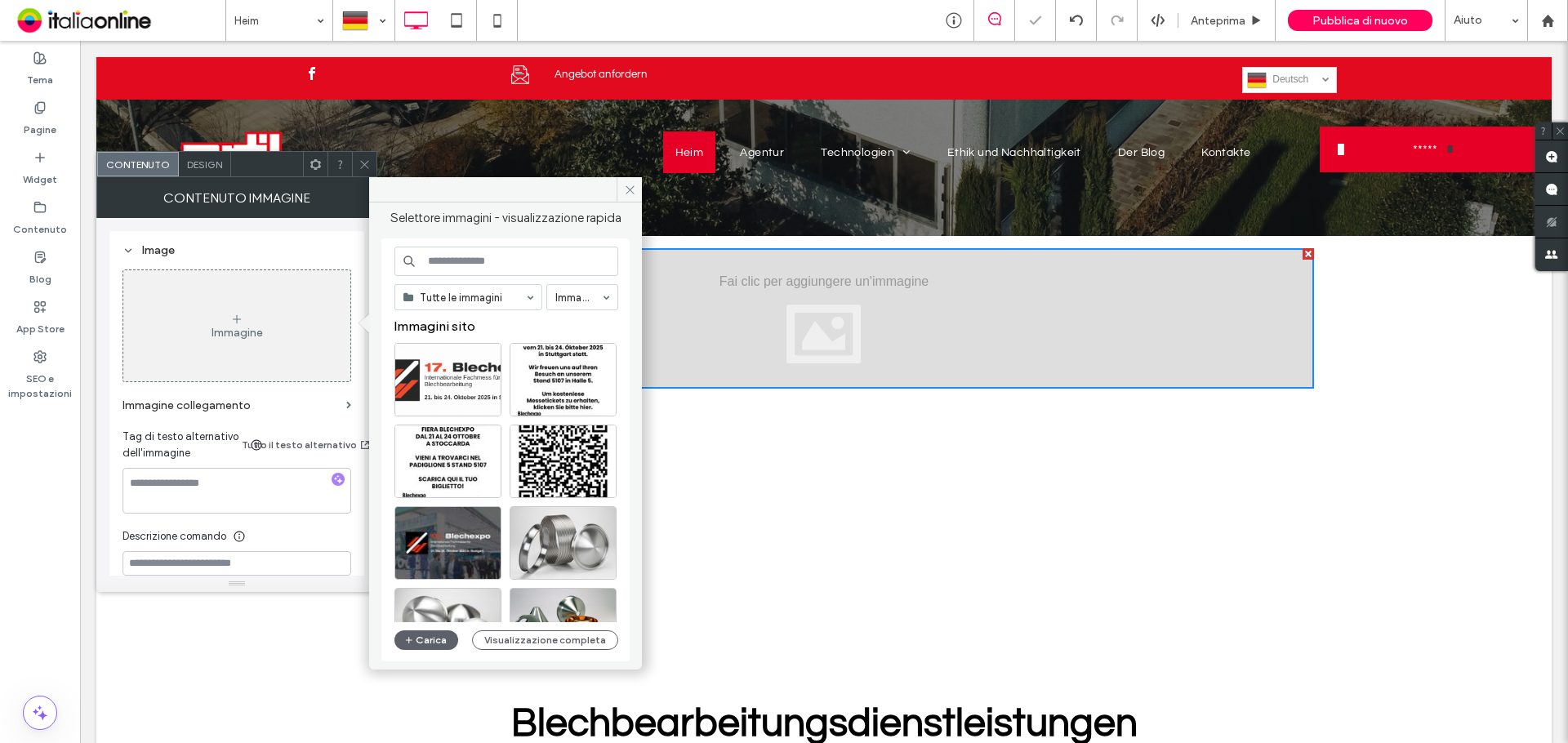
click at [440, 370] on div at bounding box center [448, 379] width 107 height 74
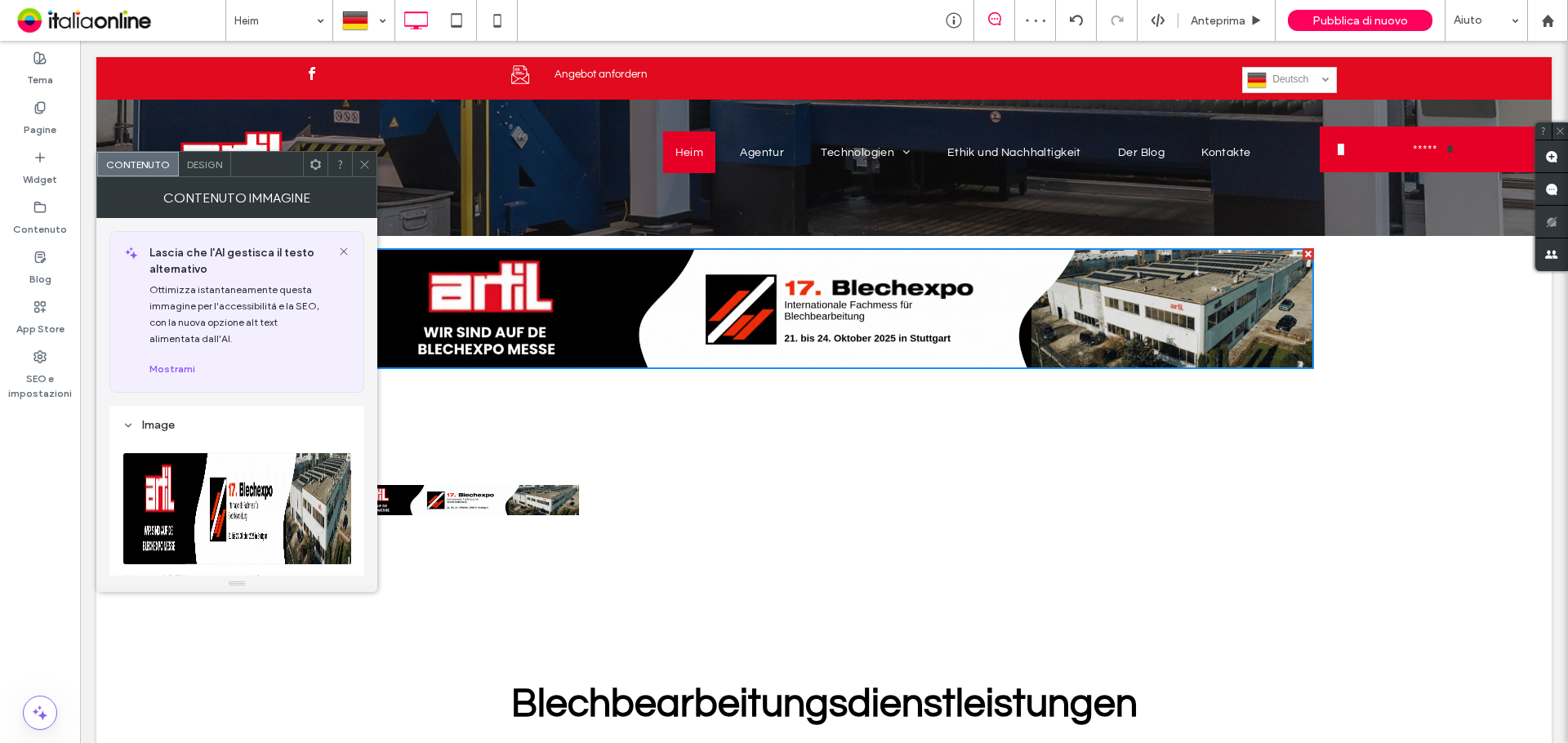
click at [370, 167] on icon at bounding box center [364, 164] width 12 height 12
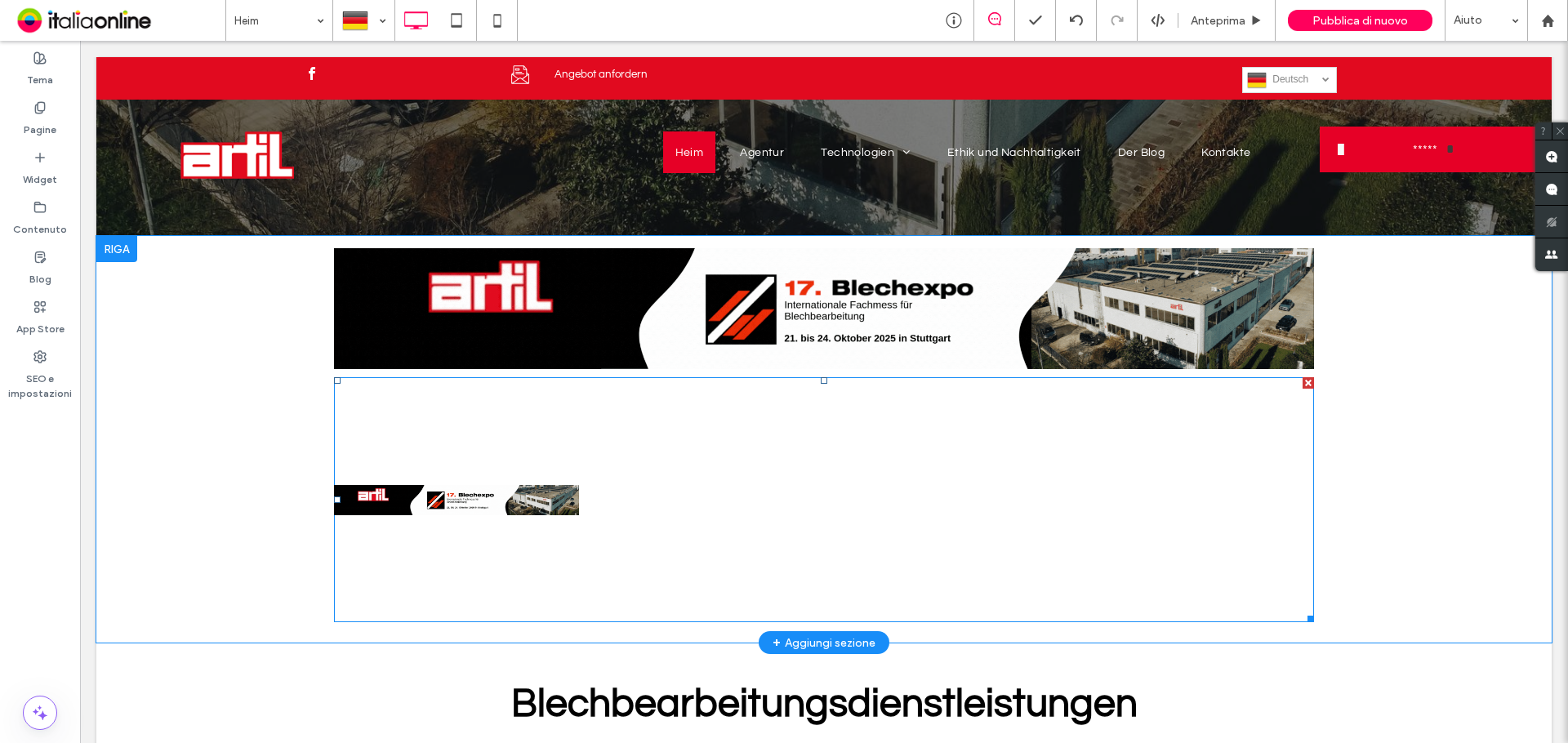
drag, startPoint x: 1357, startPoint y: 434, endPoint x: 1301, endPoint y: 386, distance: 73.8
click at [1302, 386] on div at bounding box center [1308, 382] width 11 height 11
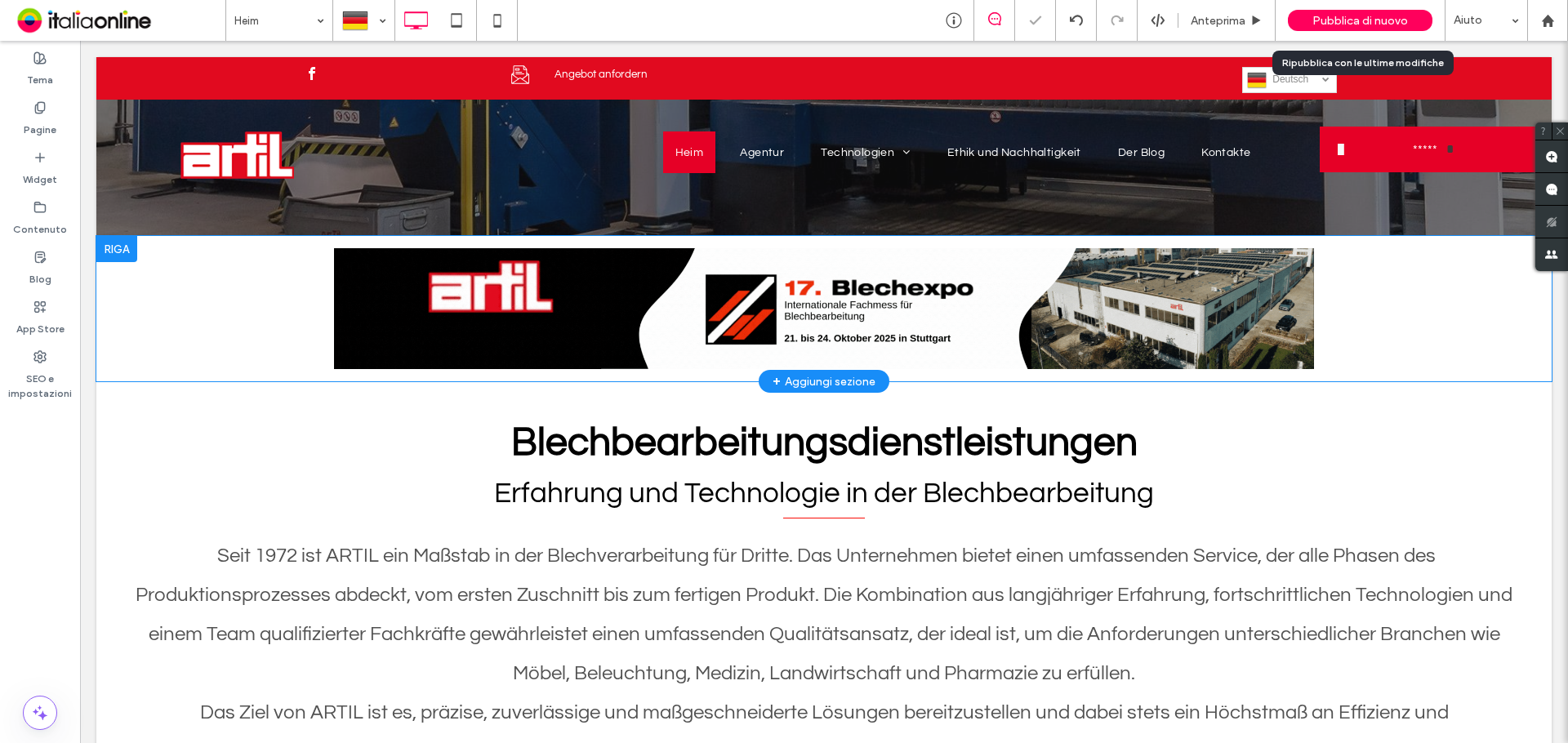
click at [1358, 26] on span "Pubblica di nuovo" at bounding box center [1360, 21] width 95 height 14
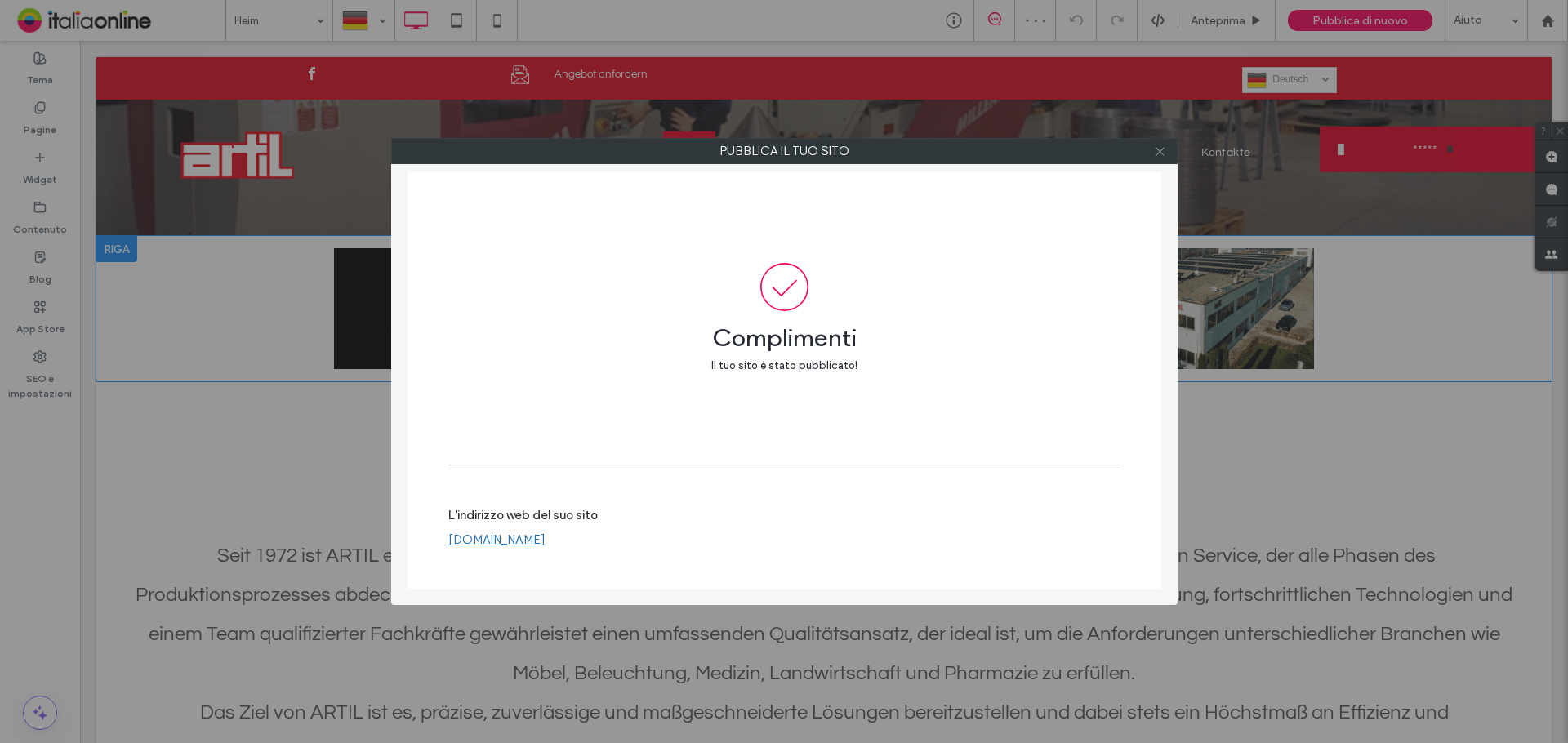
click at [1163, 151] on icon at bounding box center [1160, 151] width 12 height 12
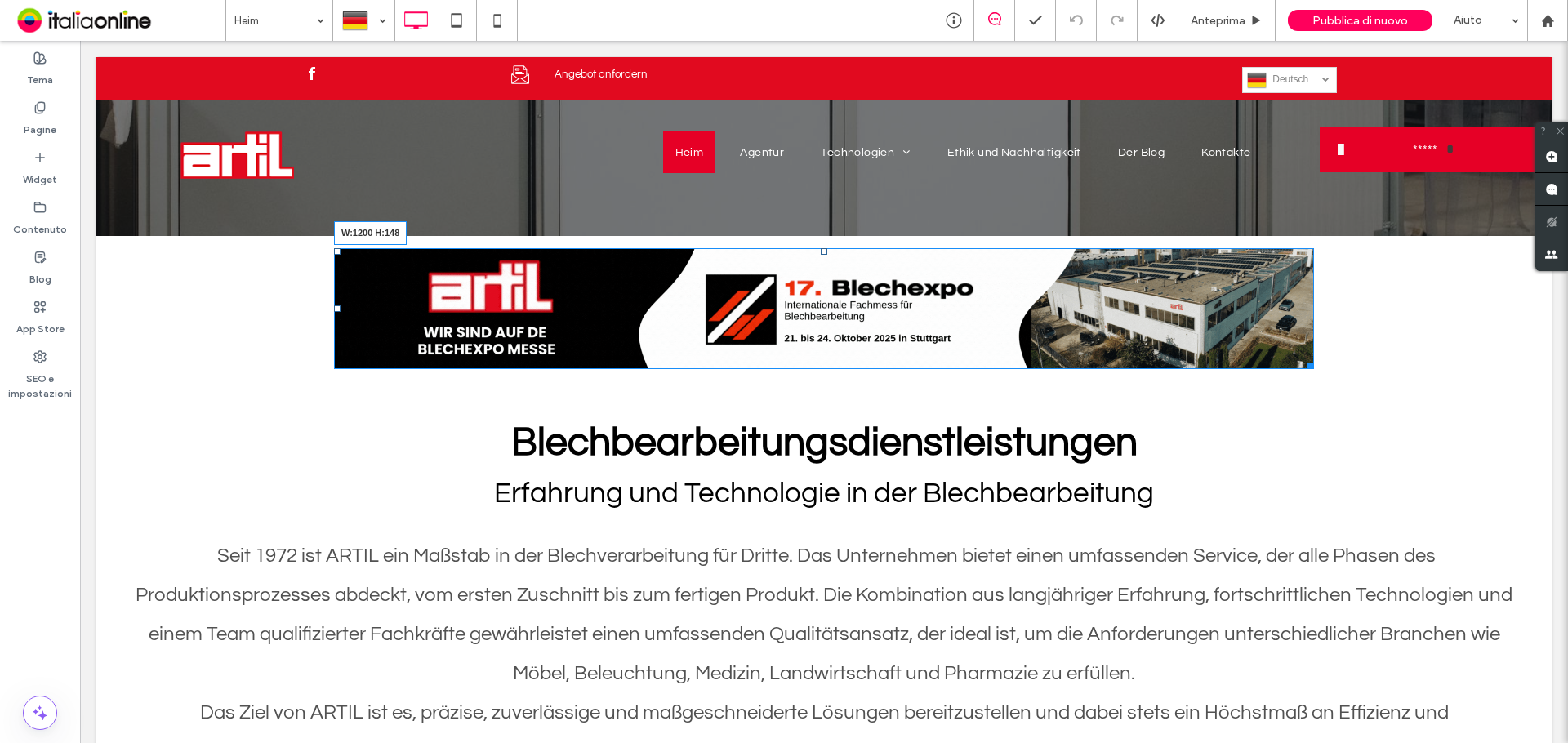
drag, startPoint x: 1304, startPoint y: 365, endPoint x: 1346, endPoint y: 373, distance: 42.8
click at [1346, 373] on div "Click To Paste Click To Paste W:1200 H:148 [GEOGRAPHIC_DATA] + Aggiungi sezione" at bounding box center [824, 309] width 1456 height 145
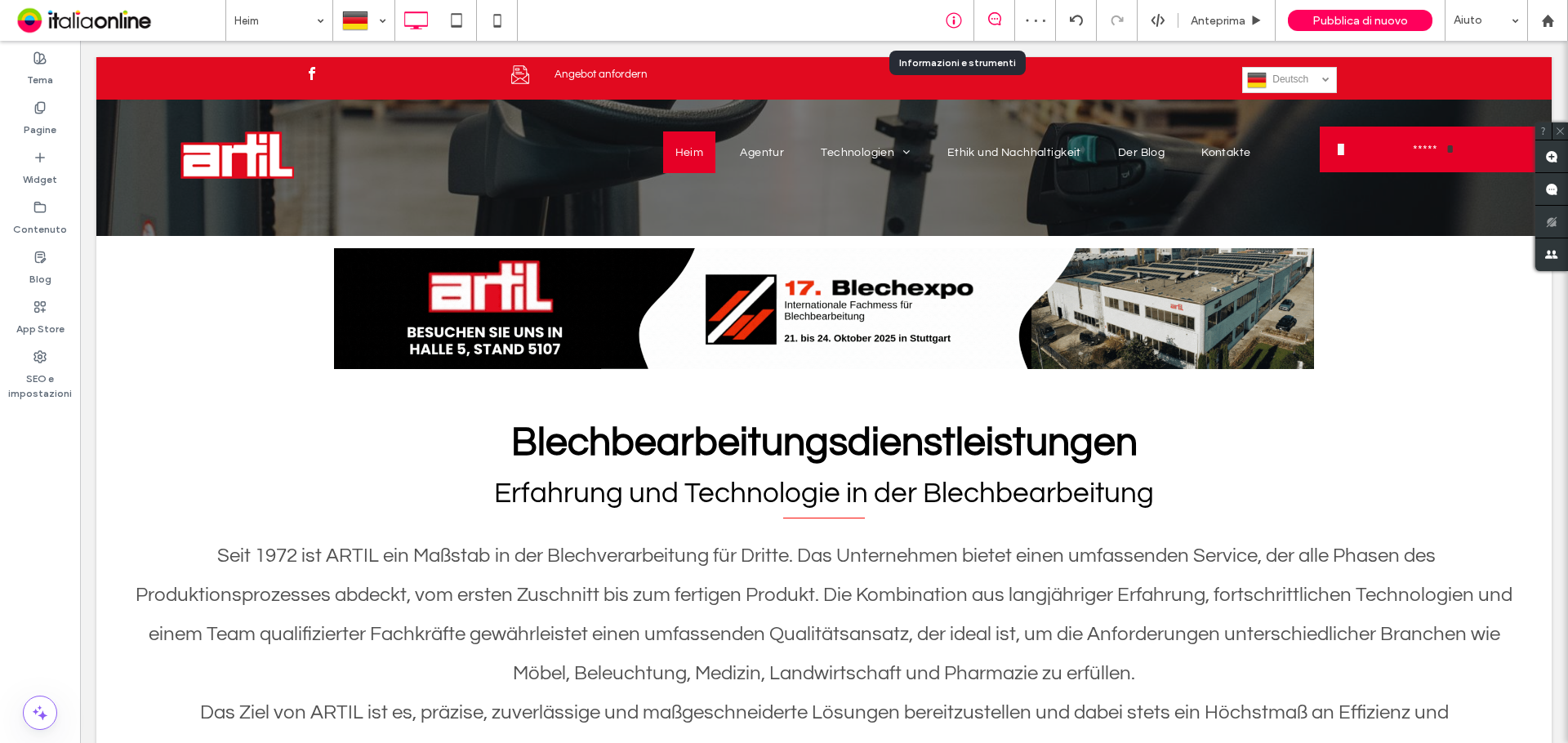
click at [948, 19] on icon at bounding box center [954, 20] width 16 height 16
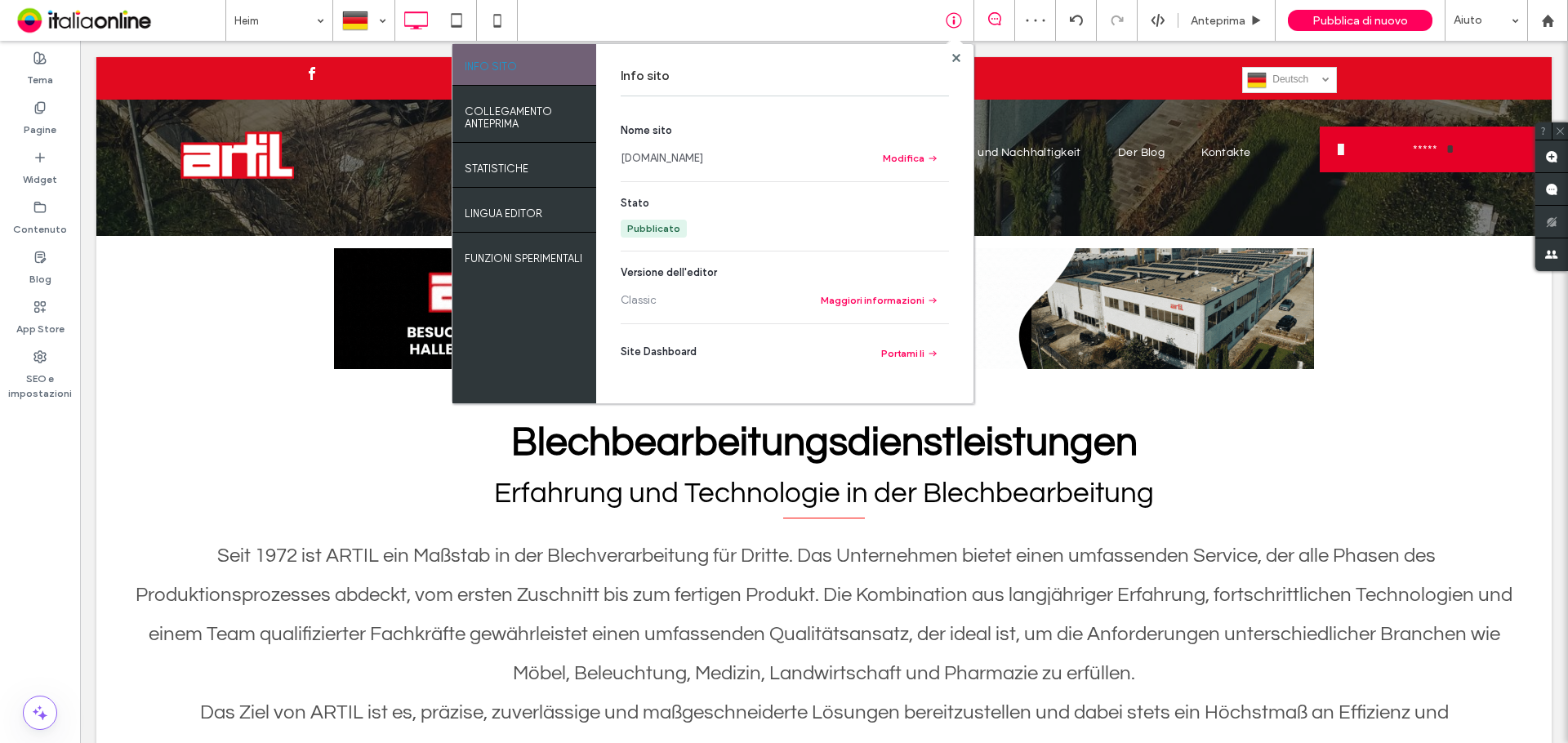
click at [667, 159] on link "[DOMAIN_NAME]" at bounding box center [661, 158] width 82 height 16
click at [959, 55] on use at bounding box center [955, 56] width 8 height 8
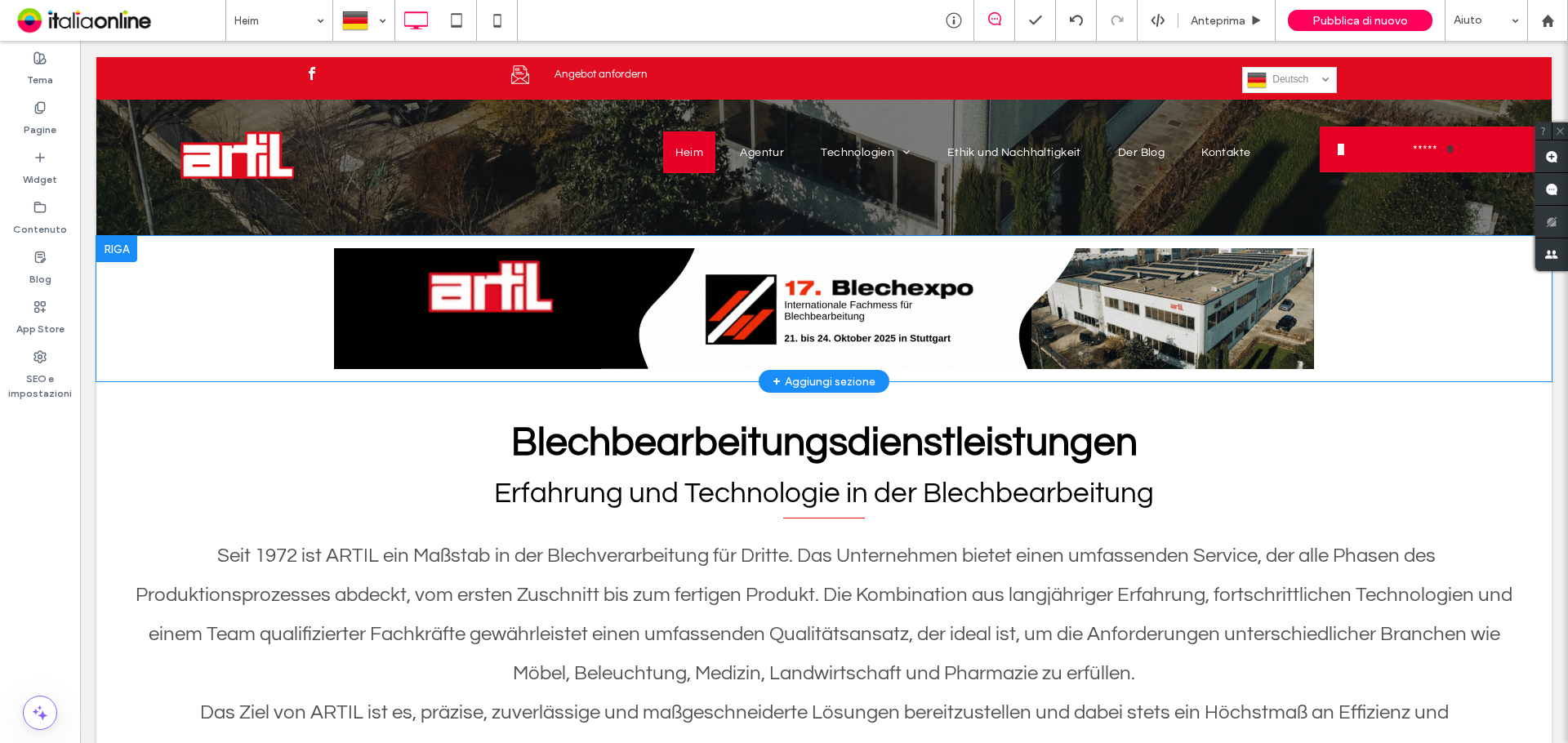
click at [124, 242] on div at bounding box center [116, 249] width 41 height 26
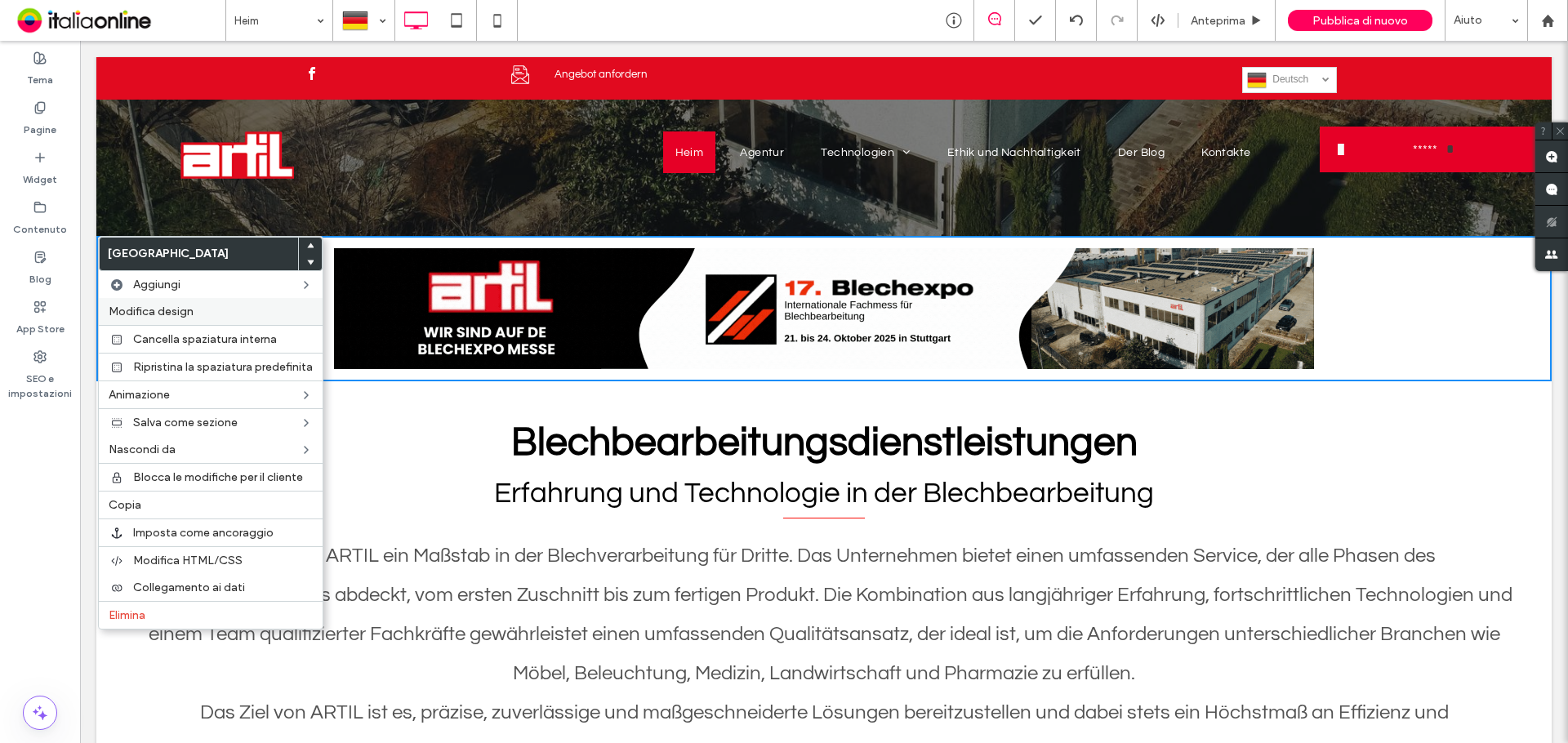
click at [176, 311] on span "Modifica design" at bounding box center [151, 311] width 85 height 14
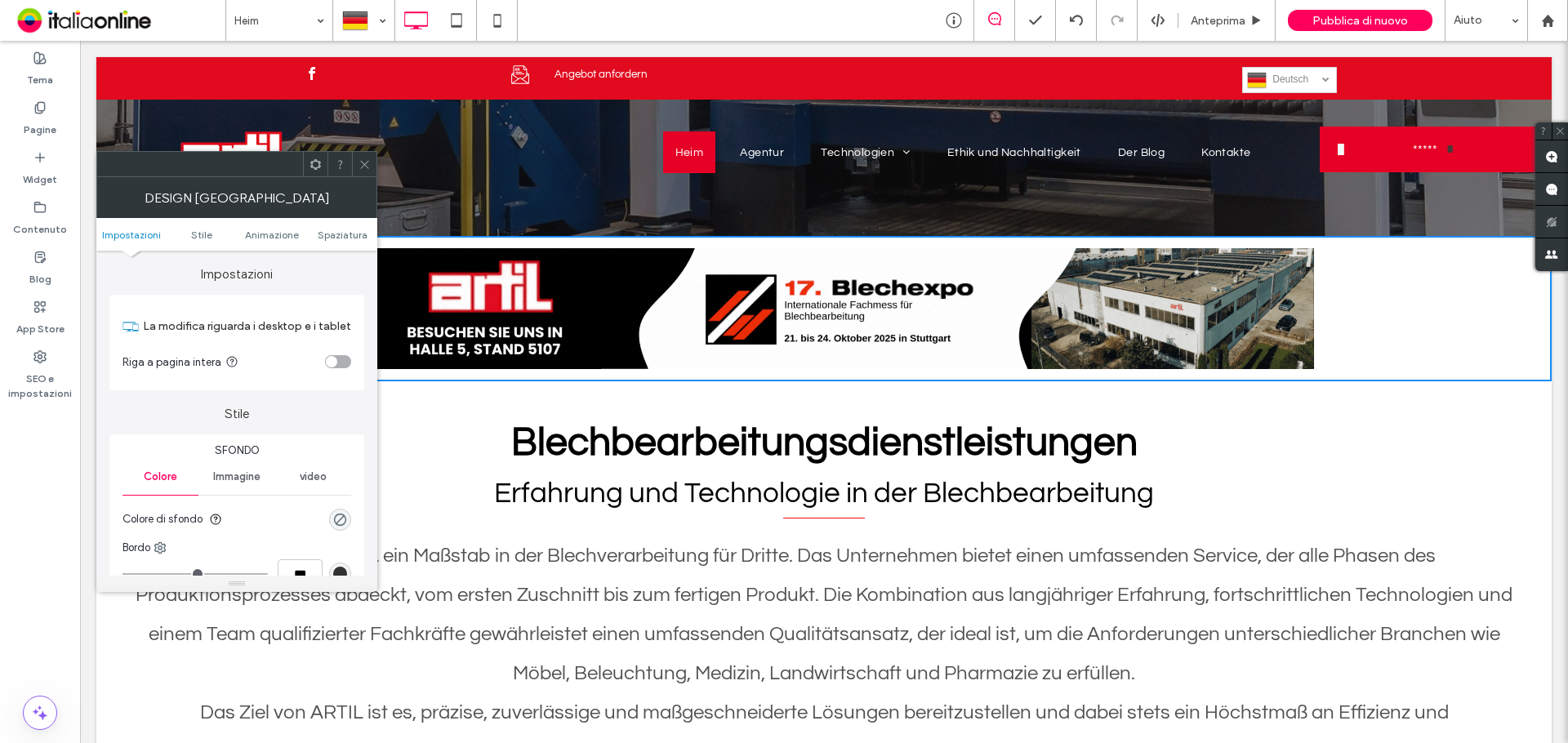
click at [345, 360] on div "toggle" at bounding box center [338, 362] width 26 height 13
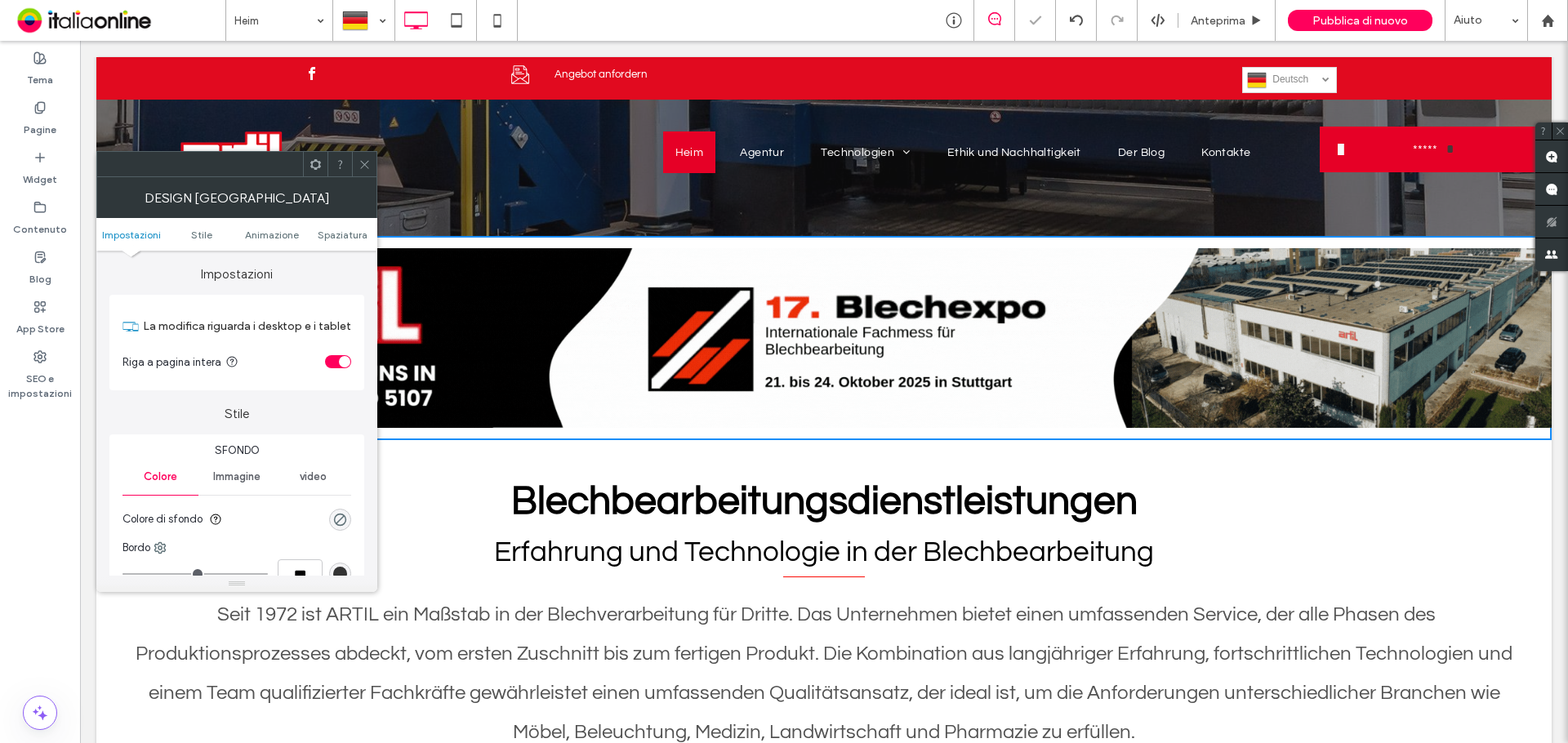
click at [368, 163] on icon at bounding box center [364, 164] width 12 height 12
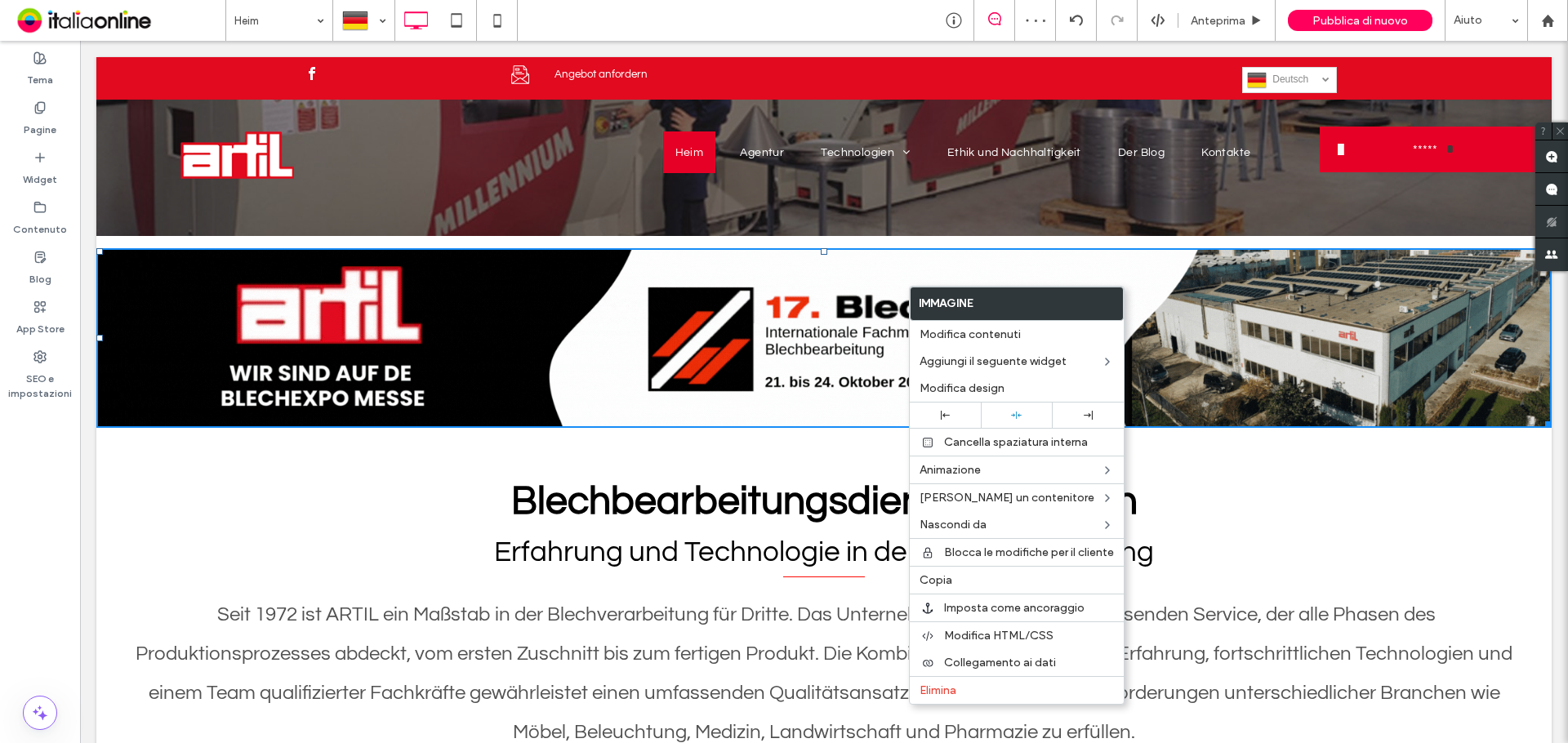
click at [784, 321] on img at bounding box center [824, 338] width 1456 height 180
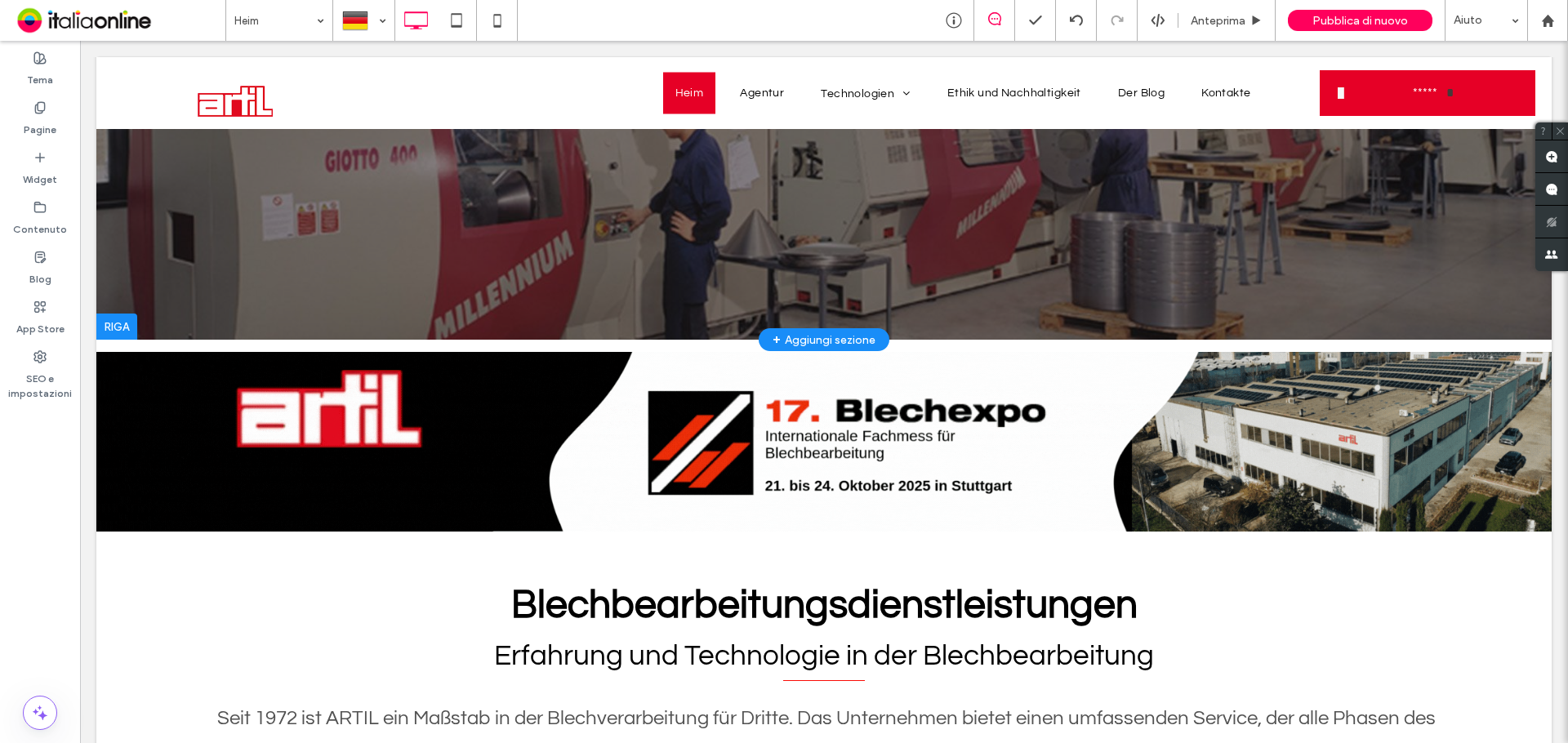
scroll to position [245, 0]
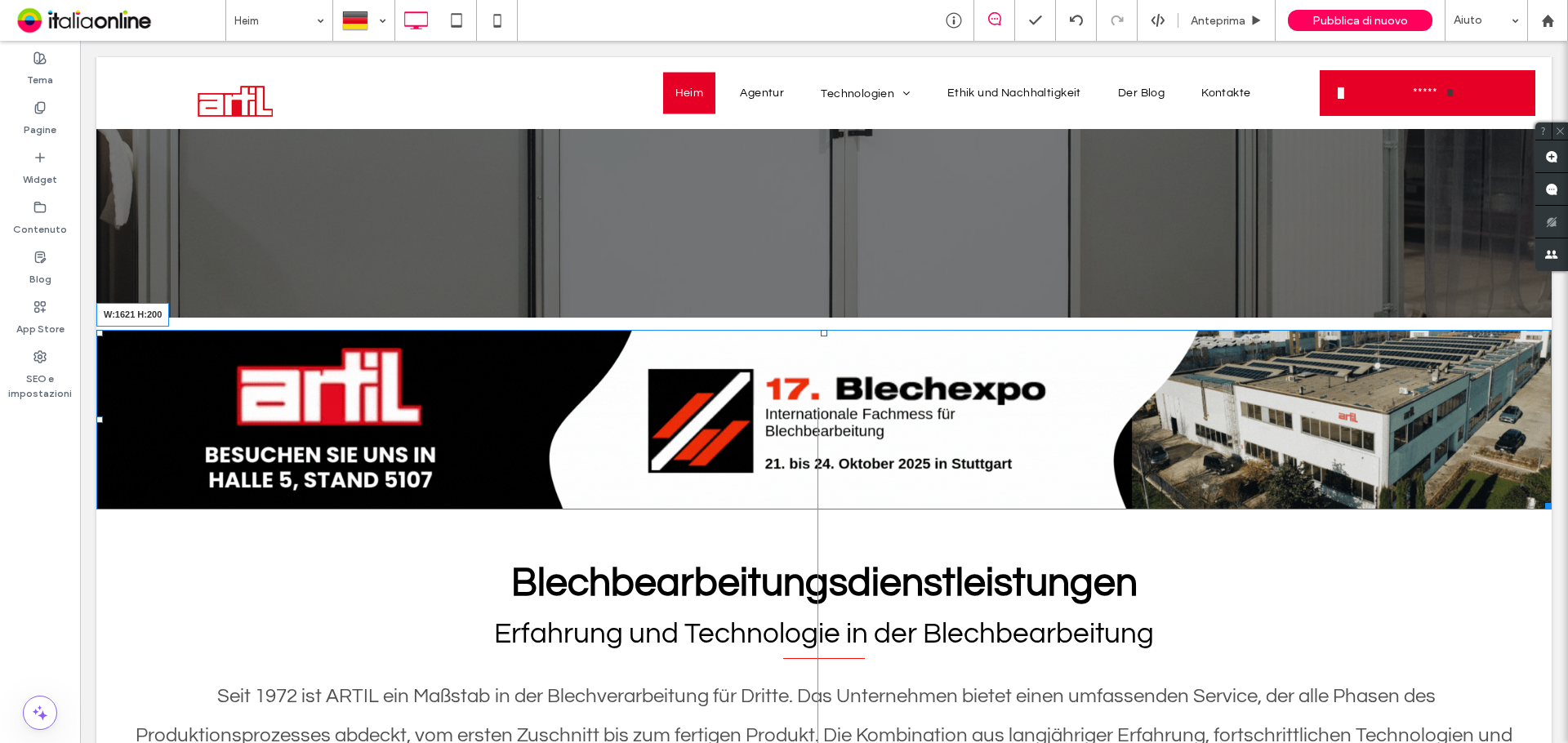
drag, startPoint x: 1533, startPoint y: 501, endPoint x: 1550, endPoint y: 519, distance: 24.8
click at [1473, 478] on div "Click To Paste Click To Paste W:1621 H:200" at bounding box center [824, 420] width 1456 height 180
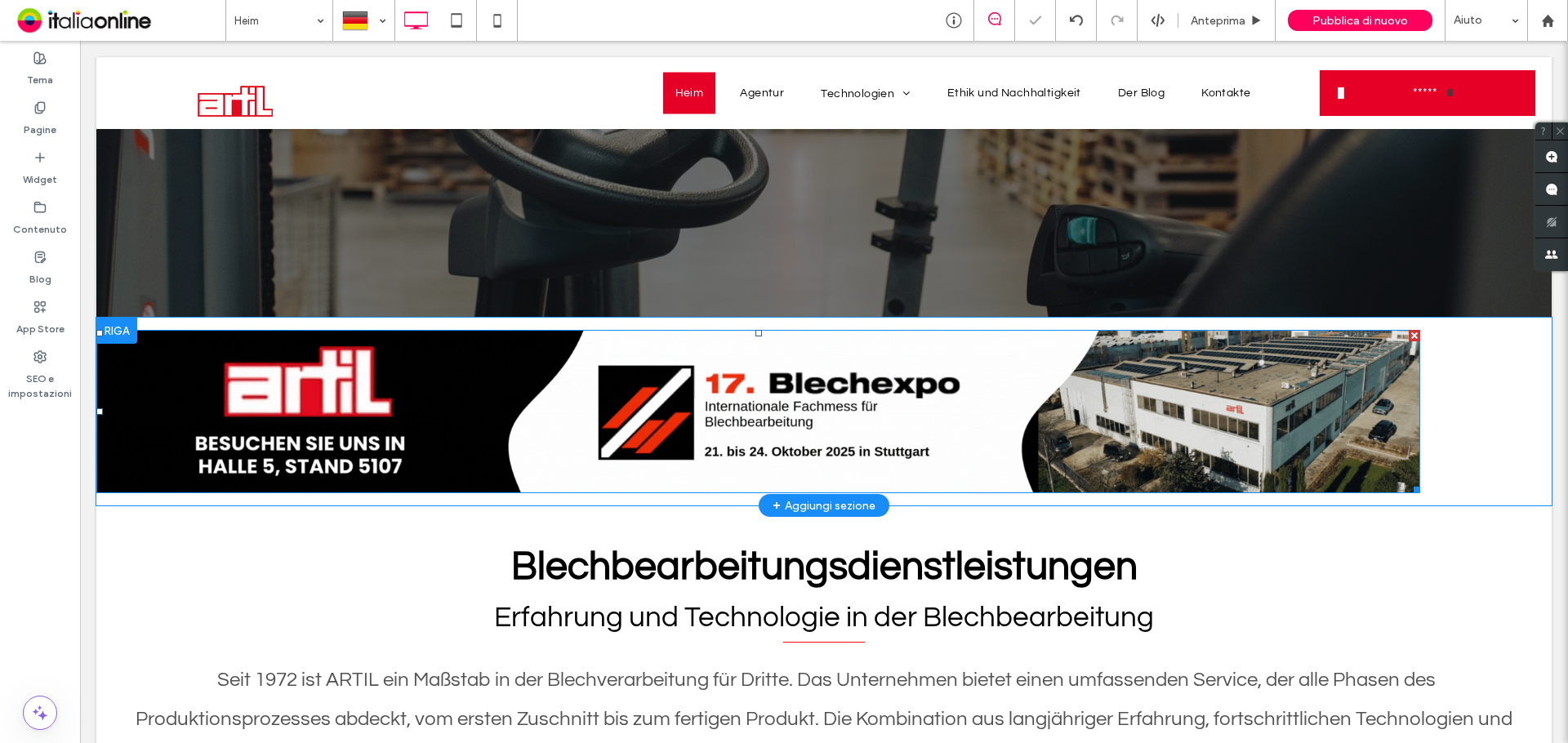
drag, startPoint x: 1286, startPoint y: 467, endPoint x: 1206, endPoint y: 426, distance: 89.9
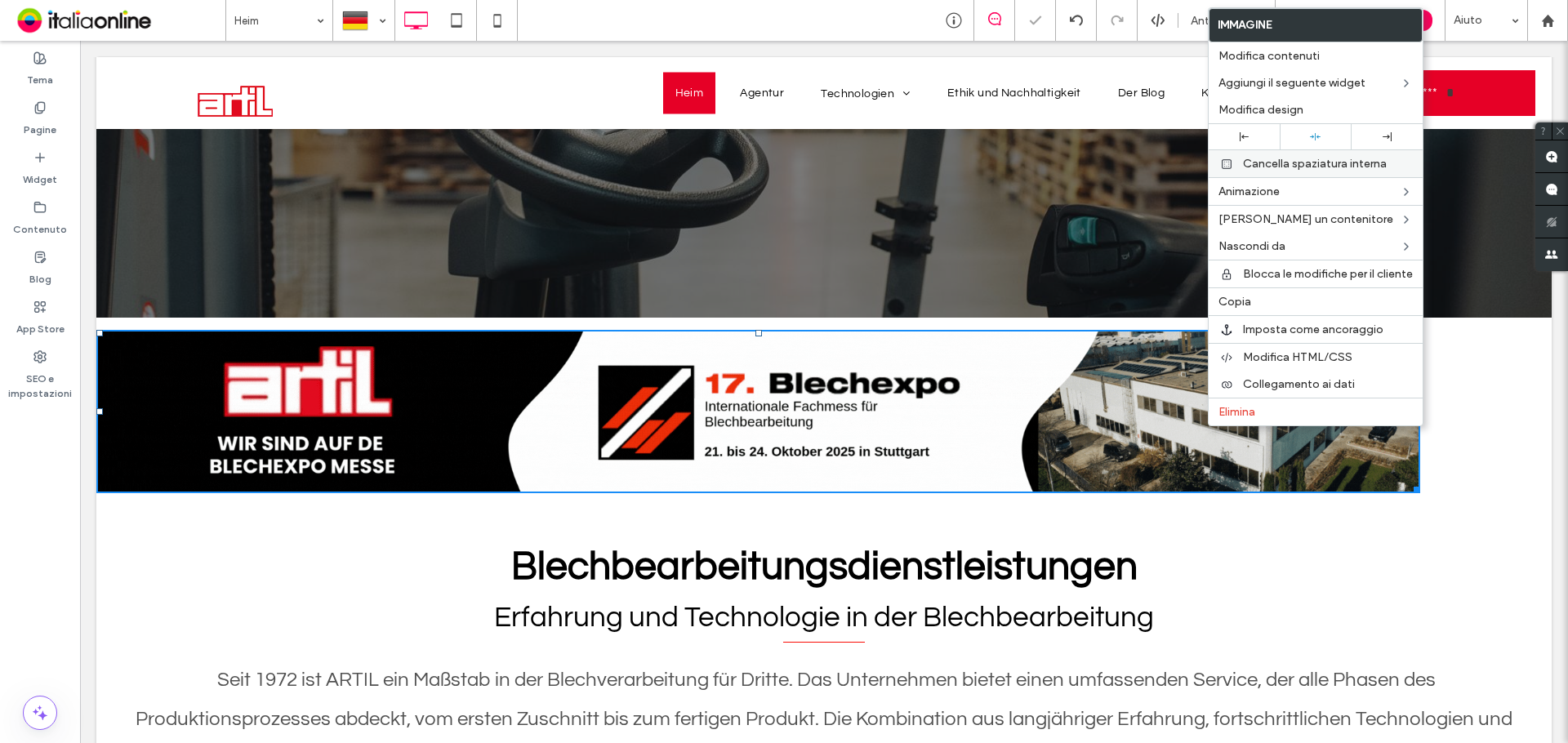
drag, startPoint x: 1310, startPoint y: 138, endPoint x: 1292, endPoint y: 170, distance: 36.7
click at [1310, 138] on icon at bounding box center [1315, 137] width 10 height 10
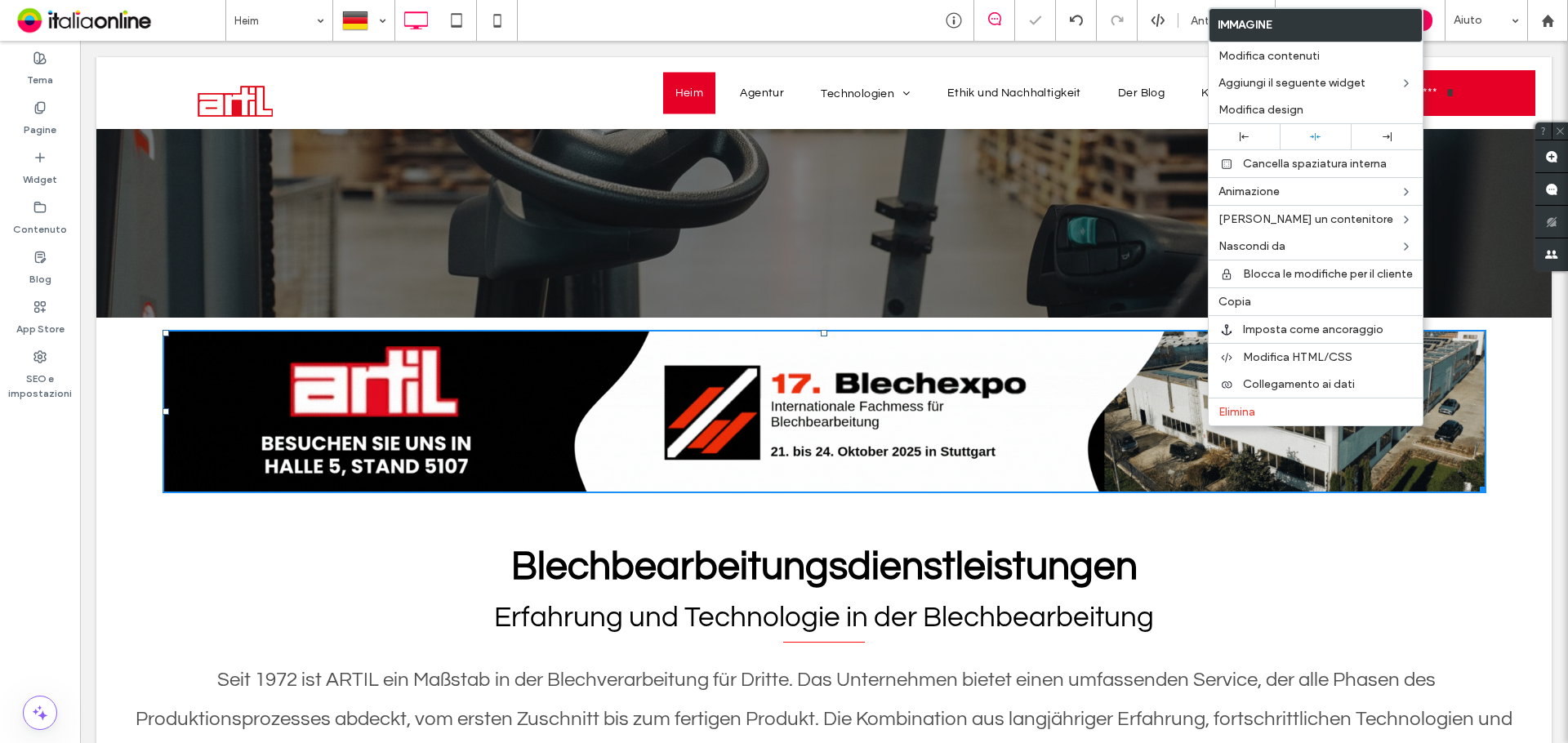
drag, startPoint x: 986, startPoint y: 454, endPoint x: 907, endPoint y: 413, distance: 89.0
click at [907, 413] on img at bounding box center [825, 411] width 1324 height 163
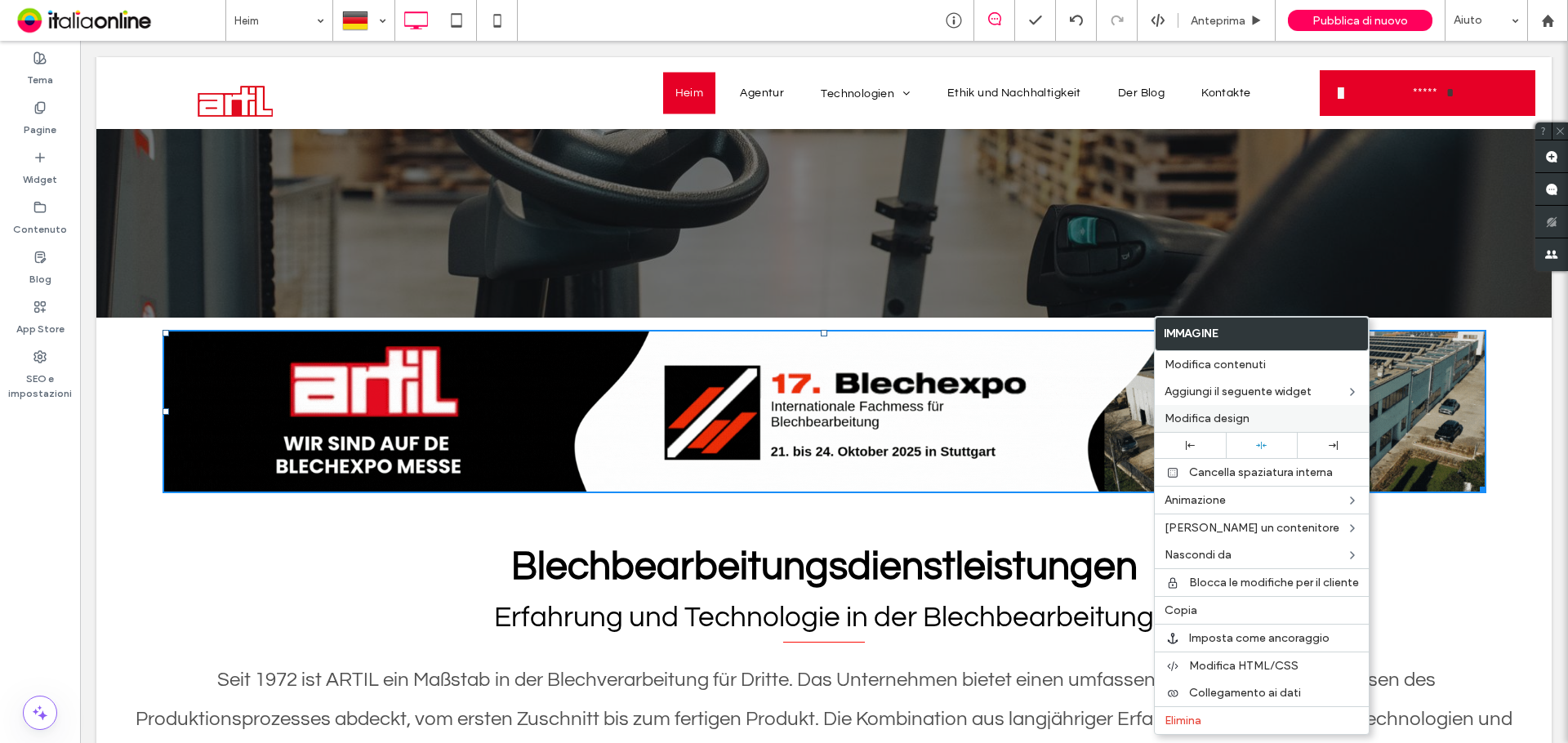
click at [1224, 417] on span "Modifica design" at bounding box center [1207, 419] width 85 height 14
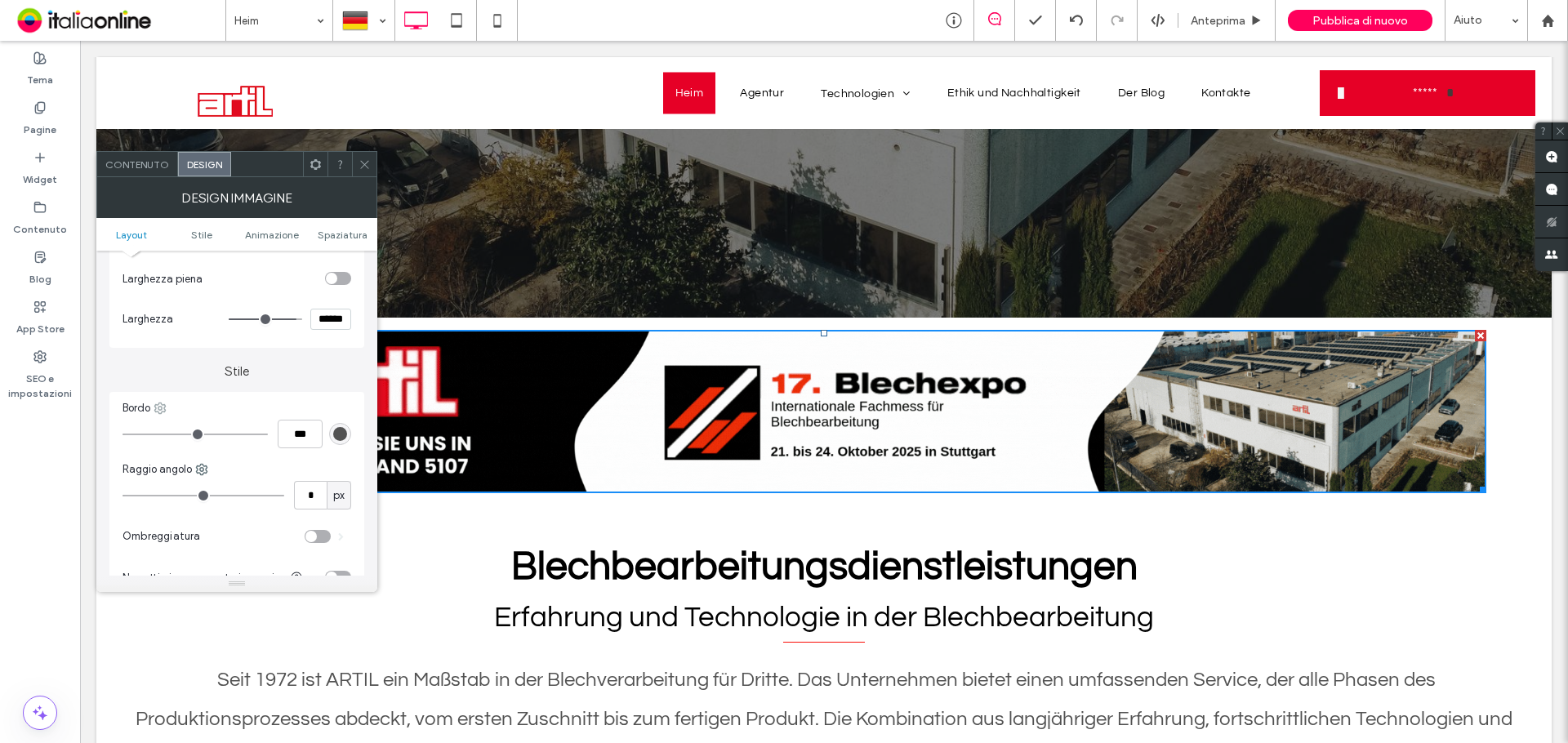
click at [166, 409] on use at bounding box center [160, 408] width 10 height 10
click at [190, 444] on span "Tutti i lati" at bounding box center [211, 444] width 47 height 16
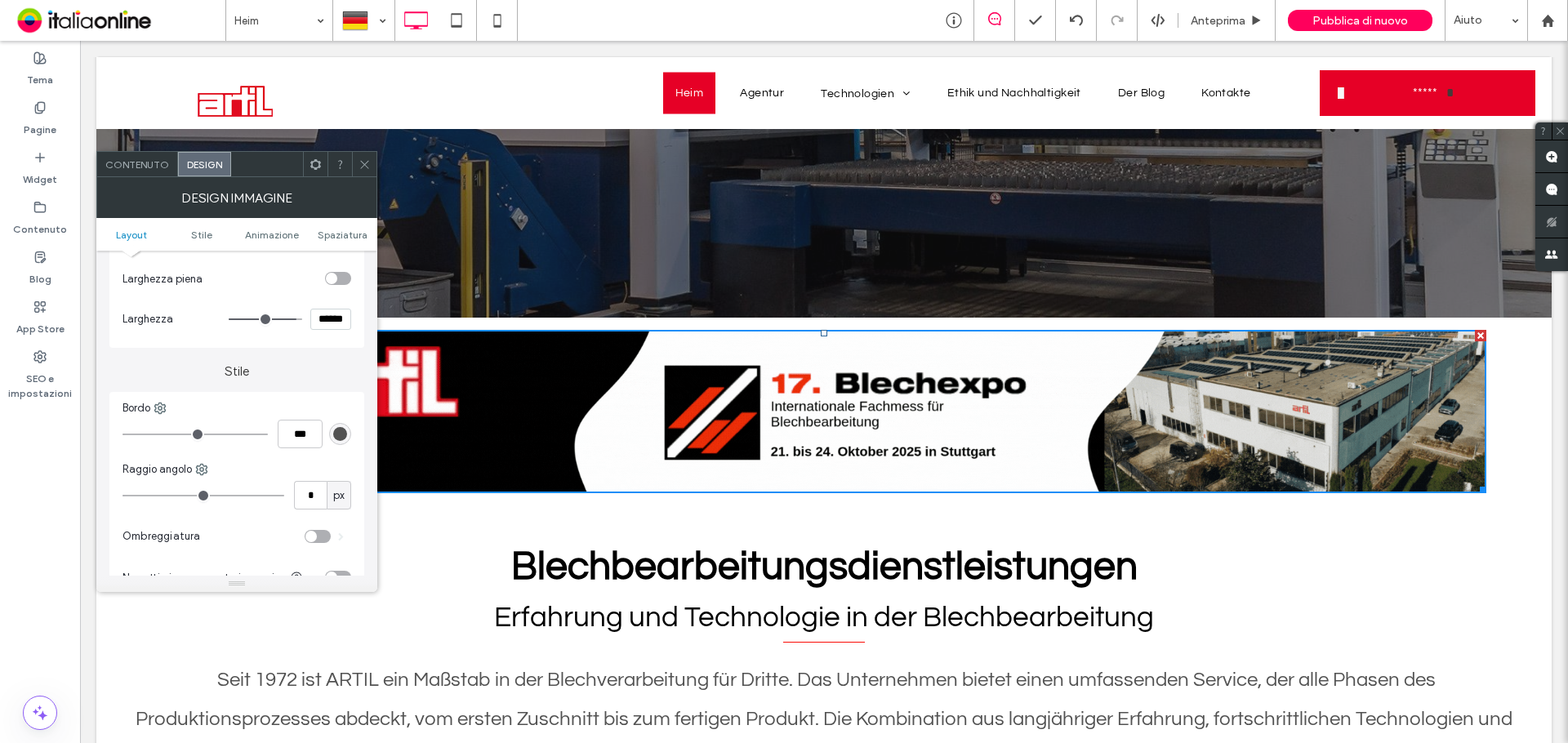
click at [365, 159] on icon at bounding box center [364, 164] width 12 height 12
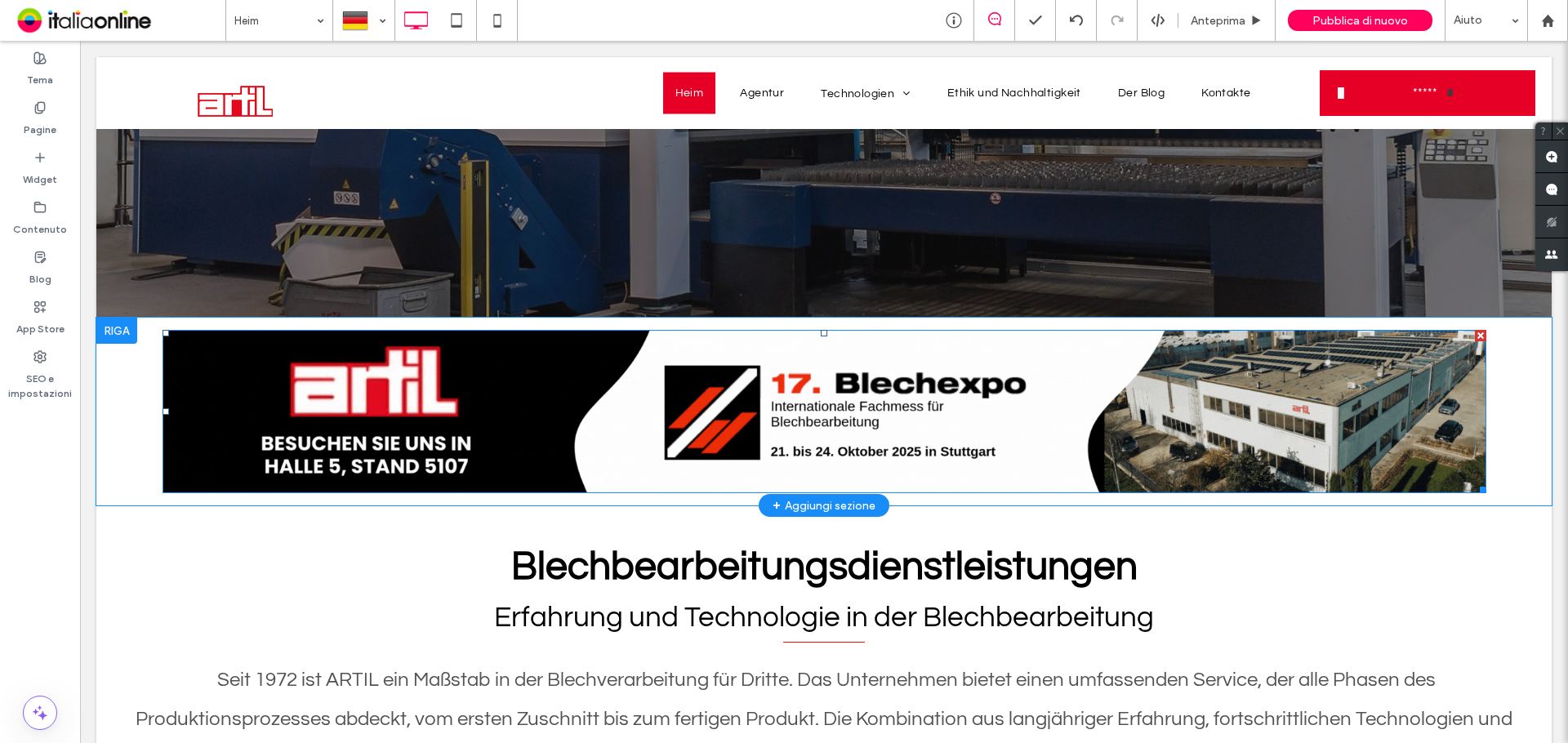
click at [1007, 409] on img at bounding box center [825, 411] width 1324 height 163
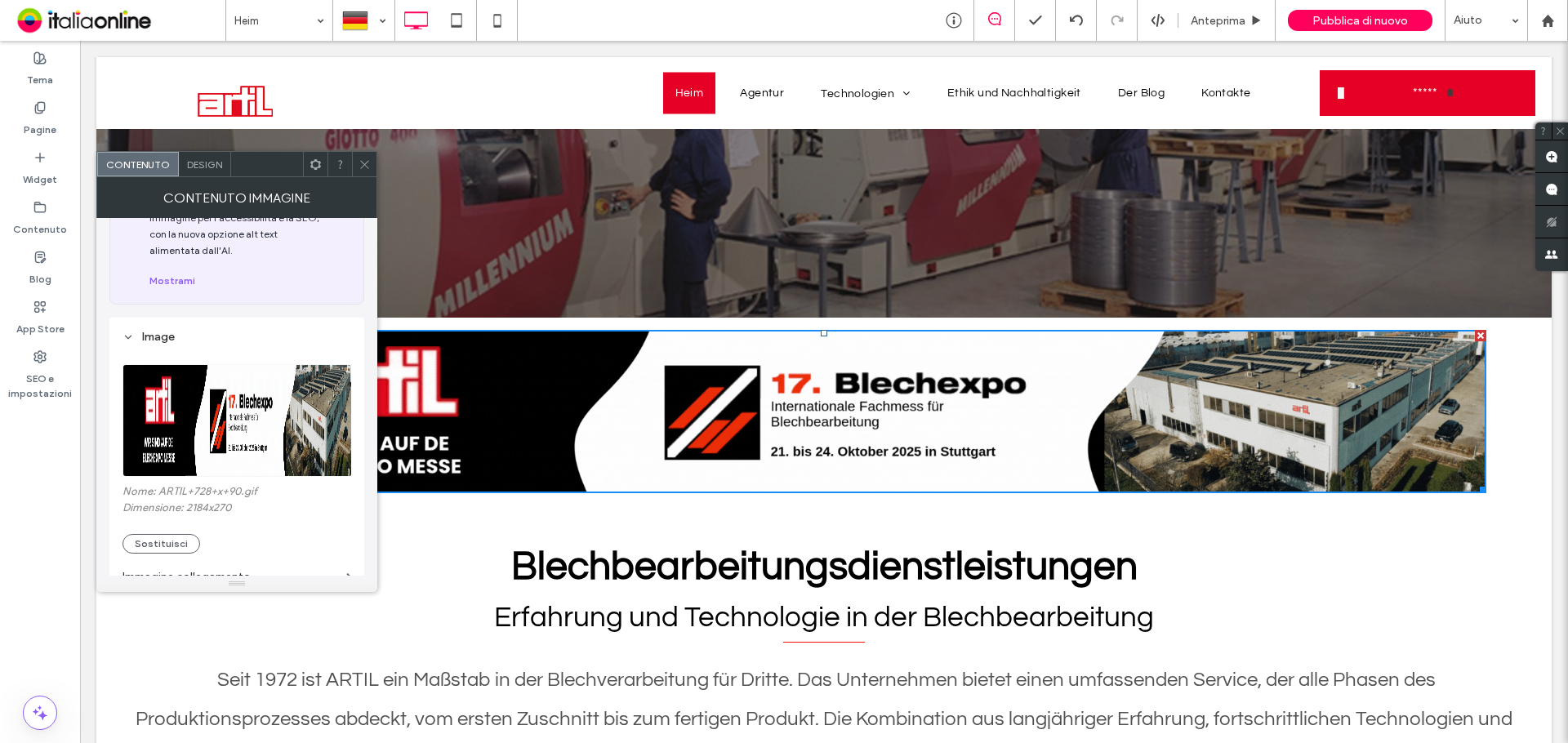
scroll to position [87, 0]
click at [208, 157] on div "Design" at bounding box center [205, 164] width 52 height 24
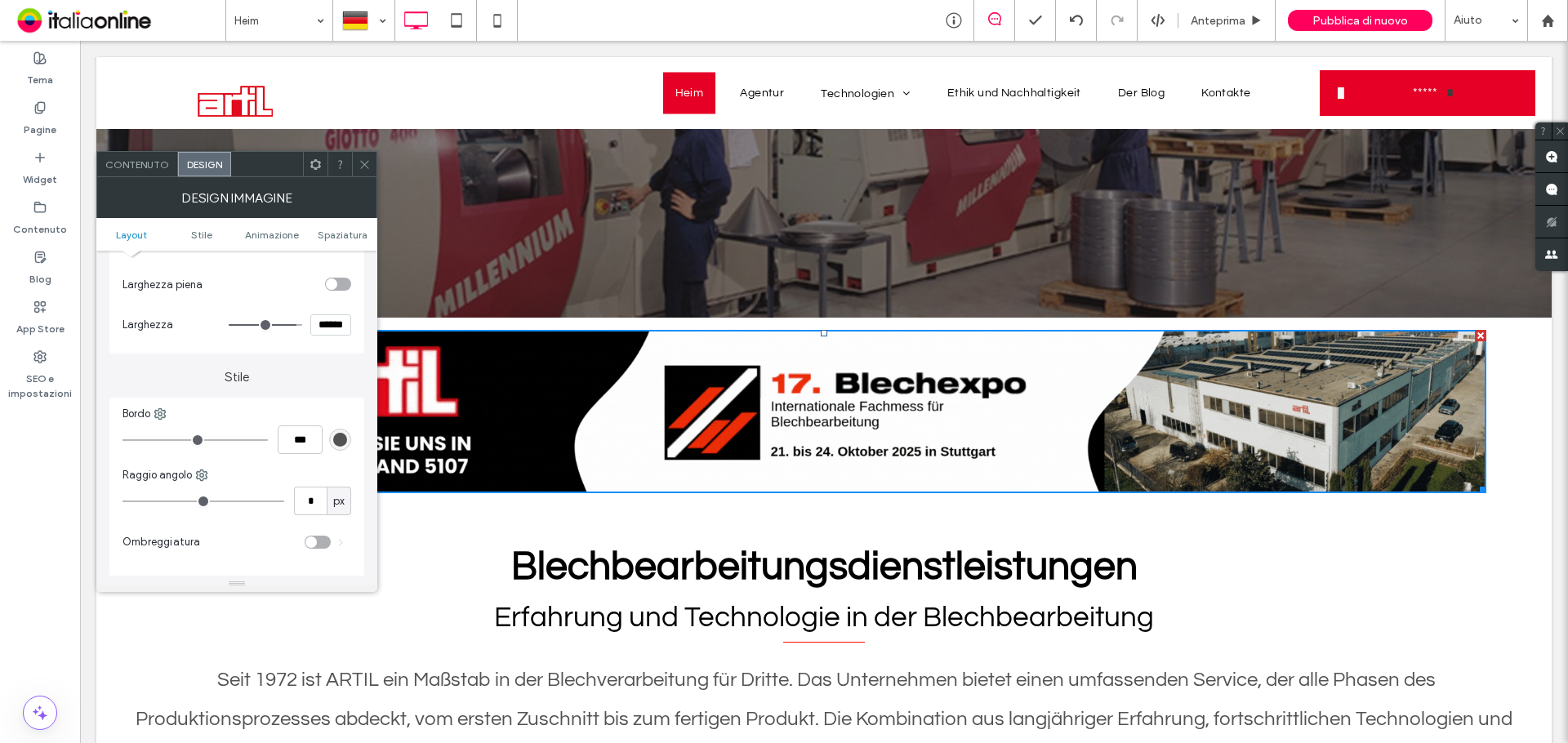
scroll to position [245, 0]
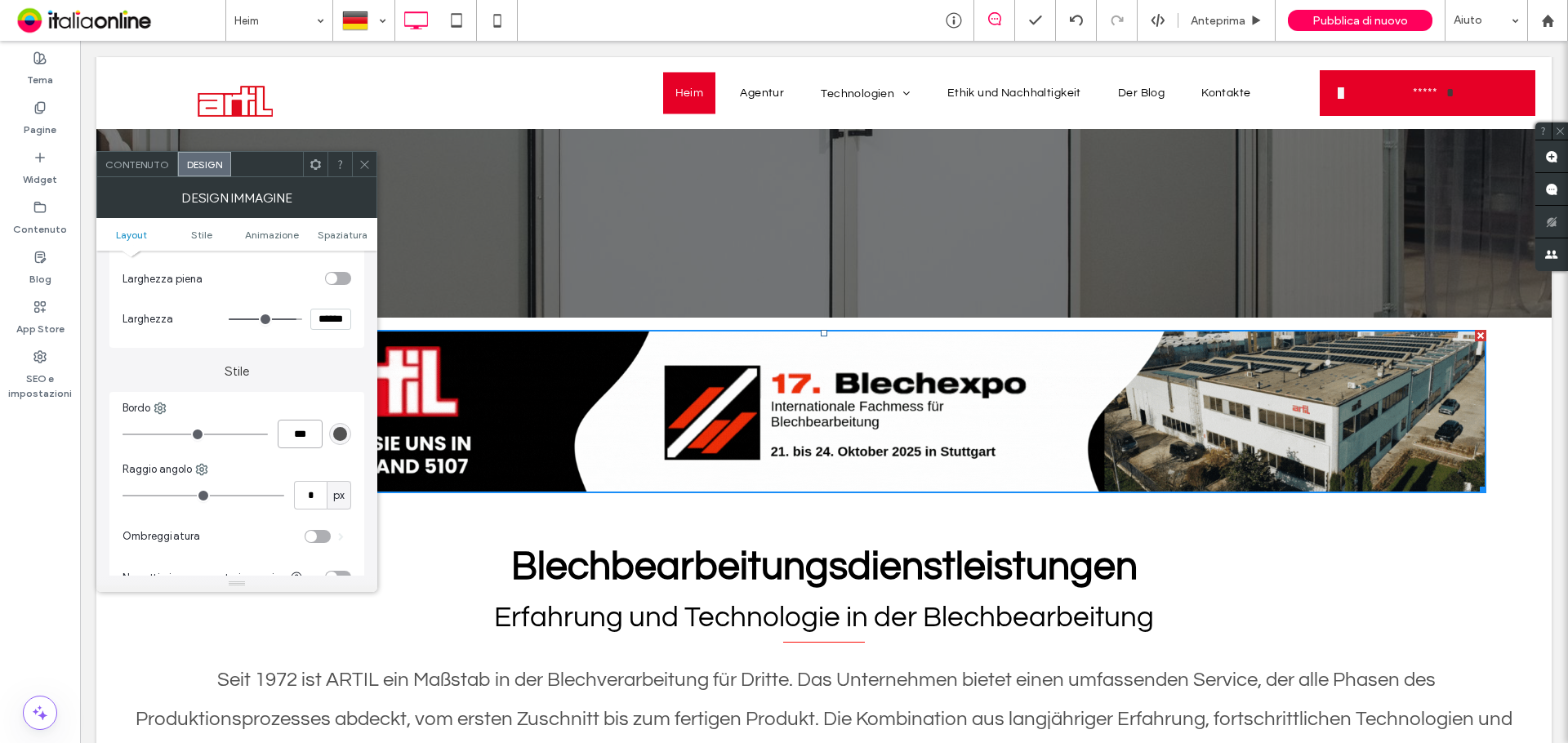
click at [288, 428] on input "***" at bounding box center [300, 433] width 45 height 29
type input "*"
click at [324, 414] on div "Bordo" at bounding box center [237, 407] width 228 height 16
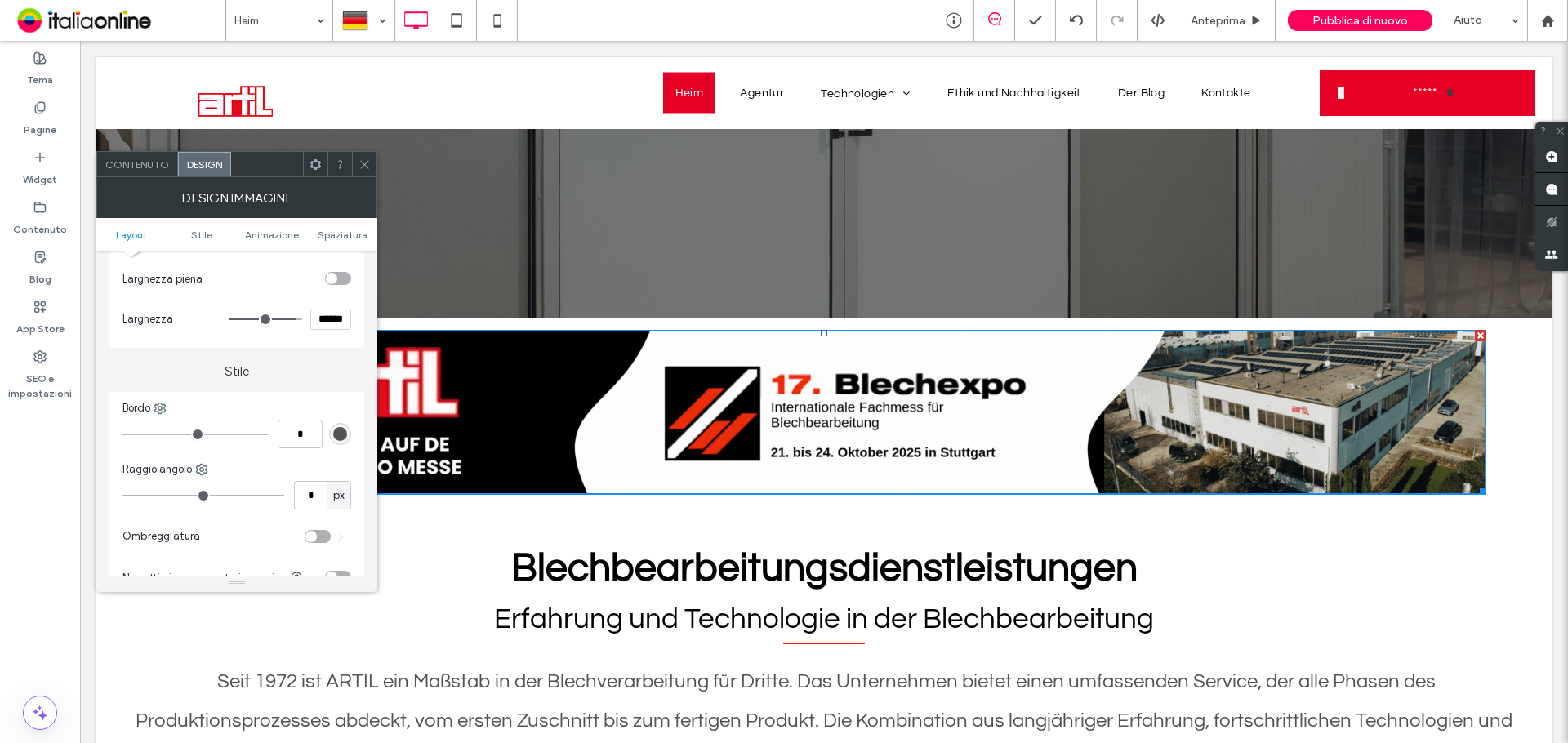
type input "*"
type input "***"
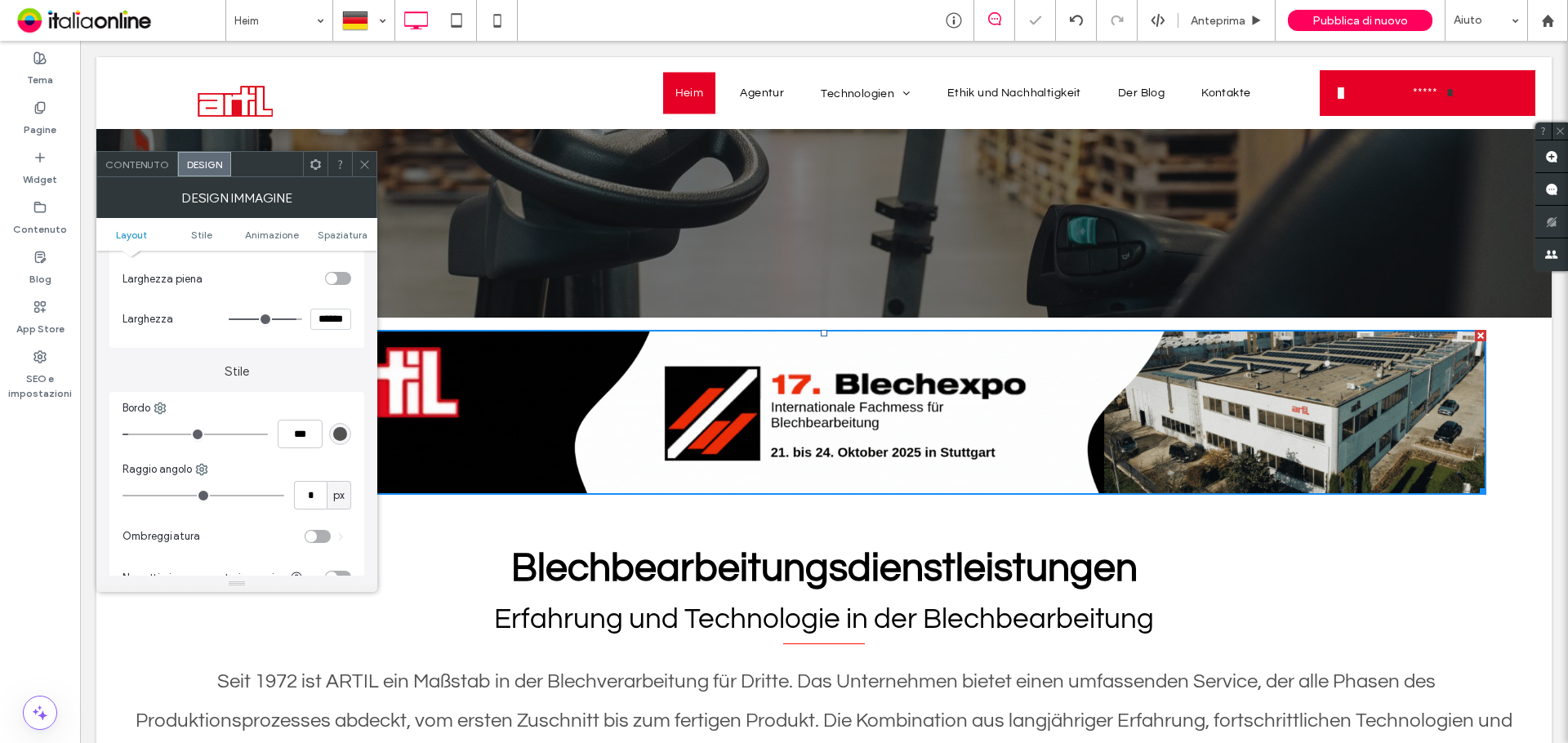
click at [357, 159] on div at bounding box center [364, 164] width 24 height 24
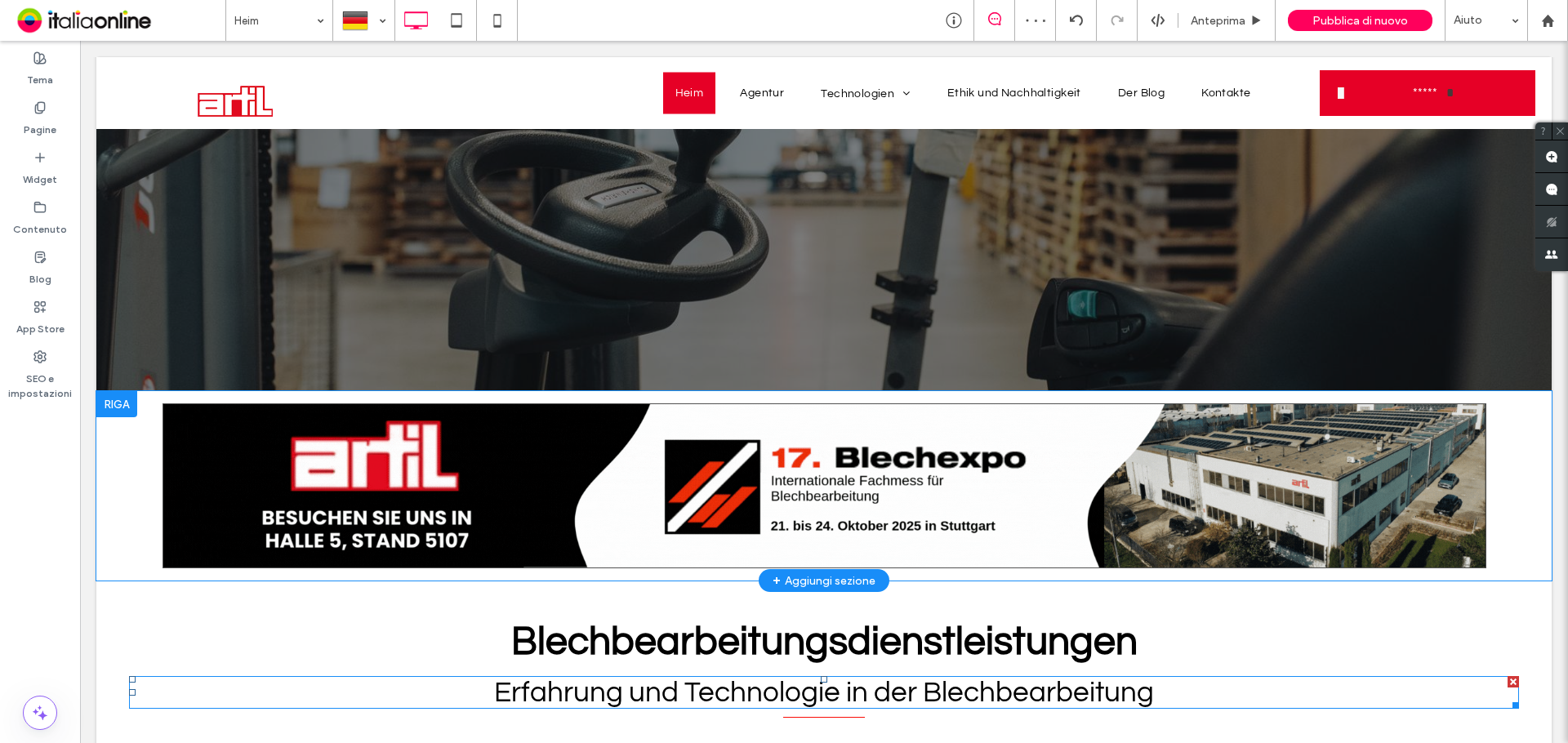
scroll to position [163, 0]
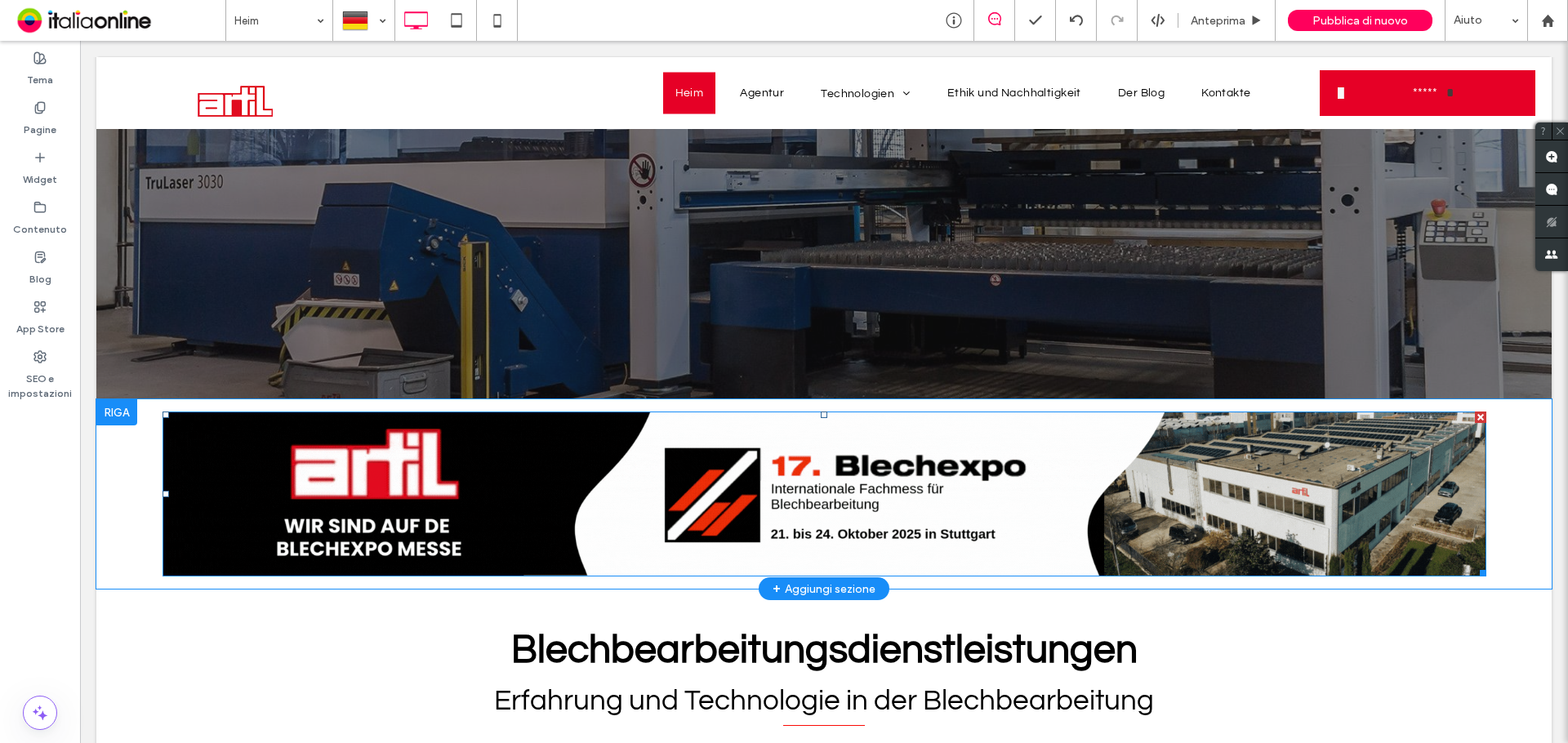
click at [630, 477] on img at bounding box center [825, 494] width 1324 height 165
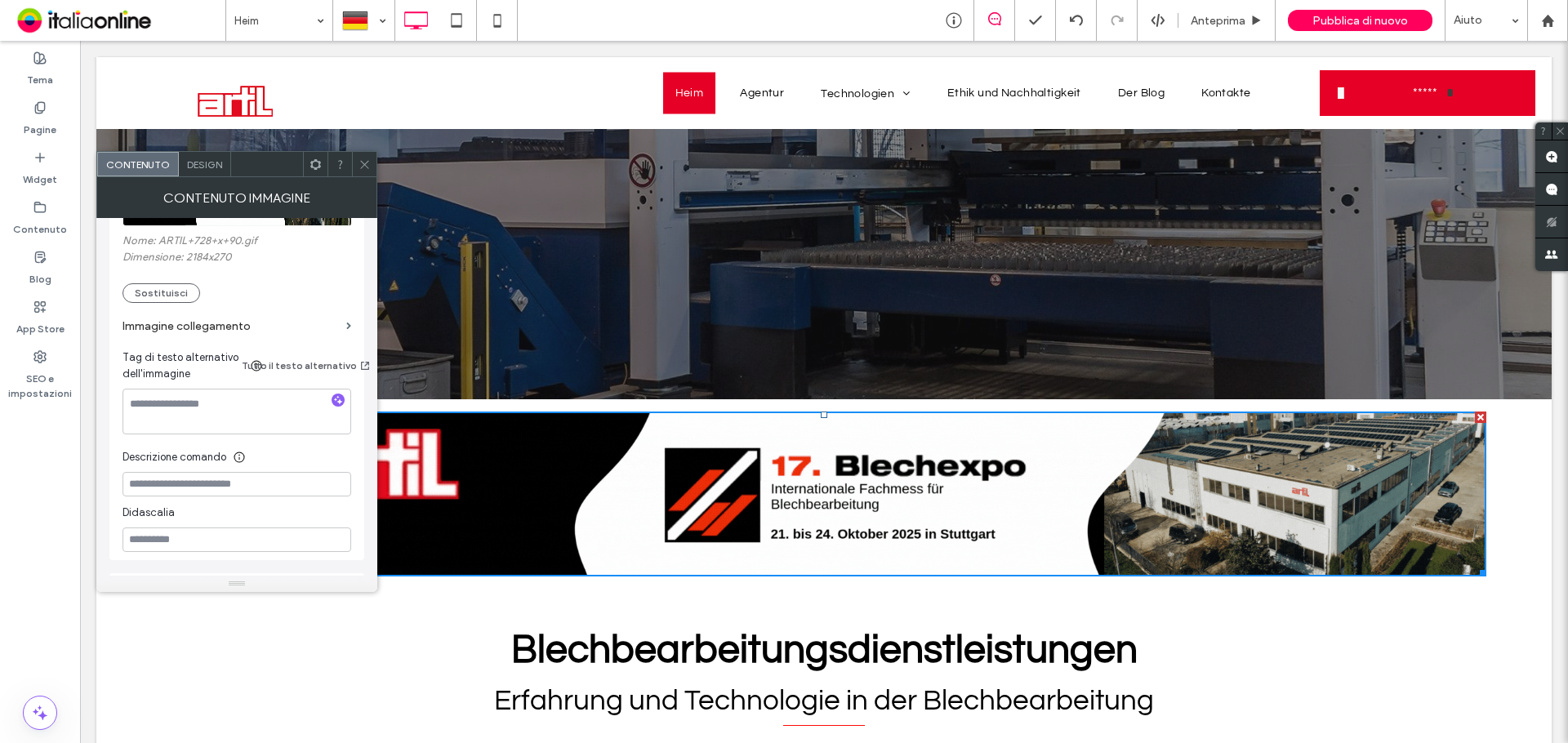
scroll to position [408, 0]
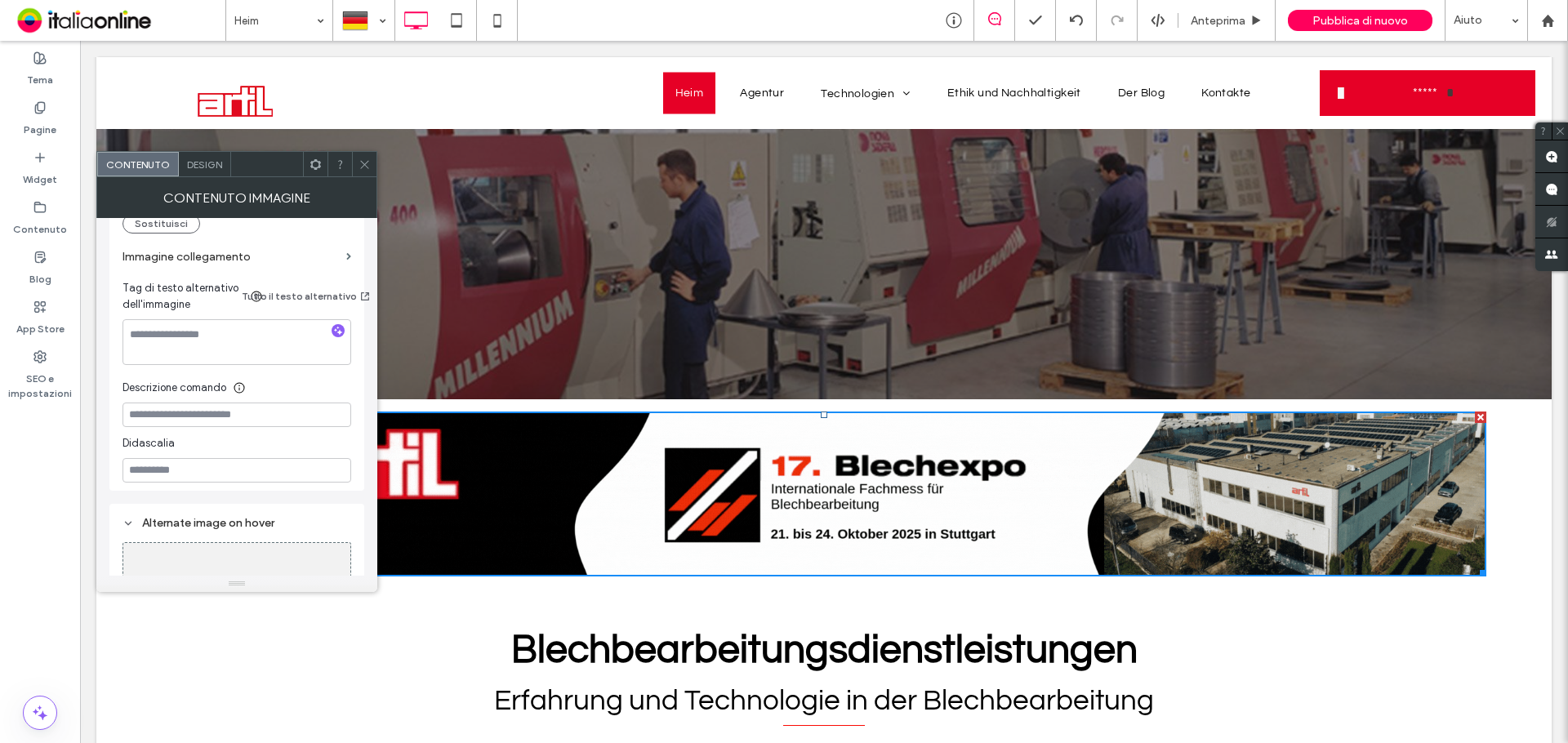
drag, startPoint x: 235, startPoint y: 253, endPoint x: 254, endPoint y: 270, distance: 25.5
click at [235, 253] on label "Immagine collegamento" at bounding box center [231, 256] width 217 height 30
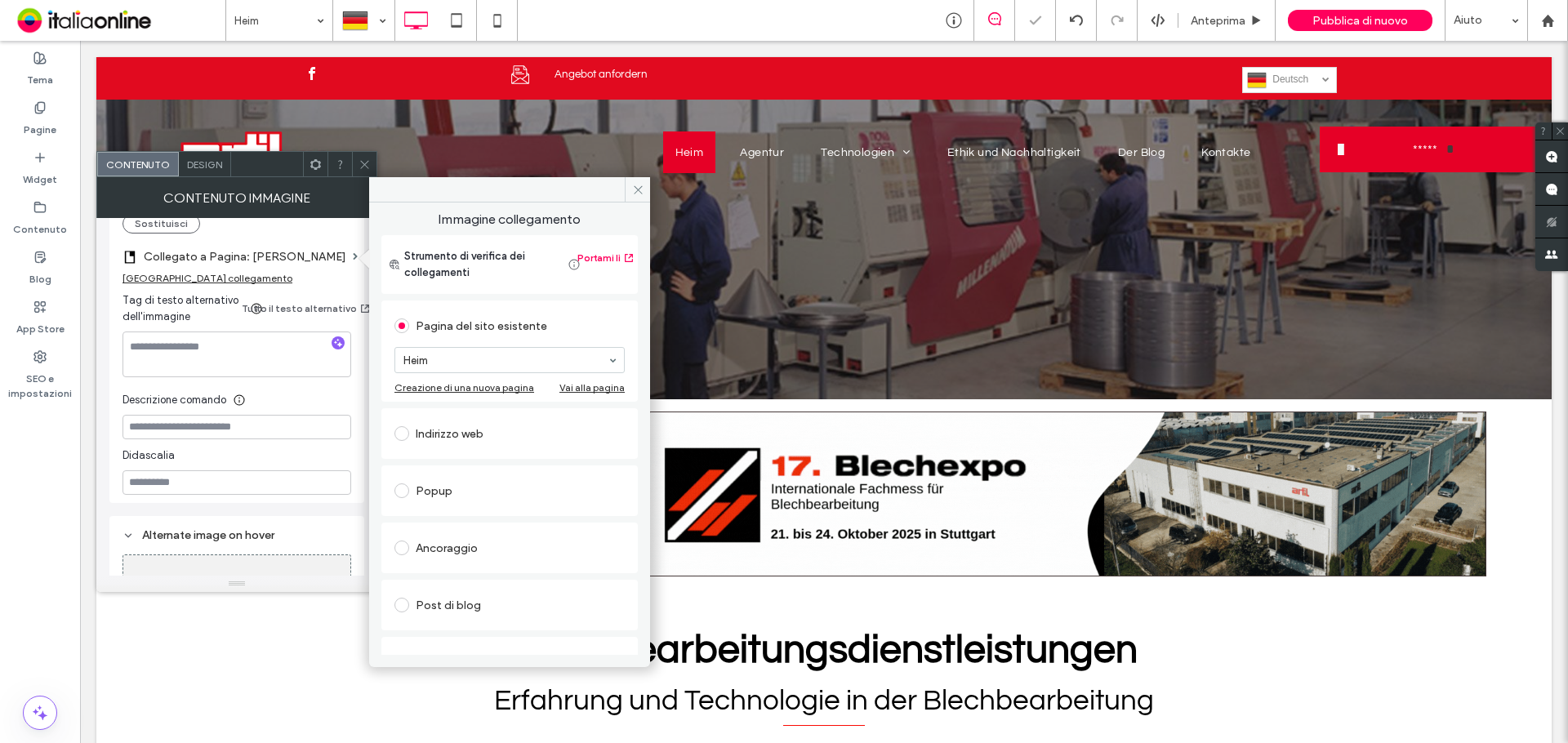
click at [486, 431] on div "Indirizzo web" at bounding box center [510, 433] width 230 height 26
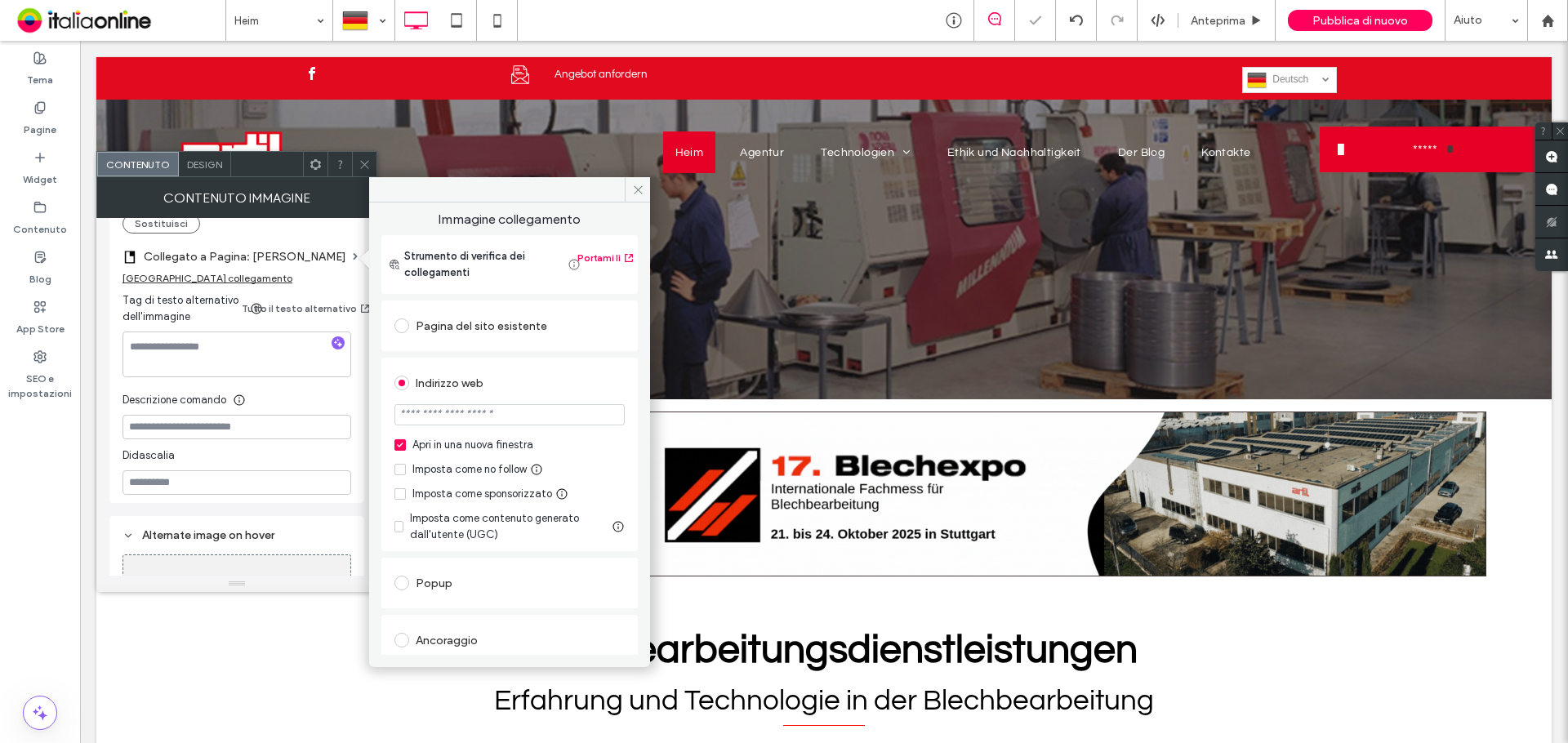
click at [487, 413] on input "url" at bounding box center [510, 414] width 230 height 22
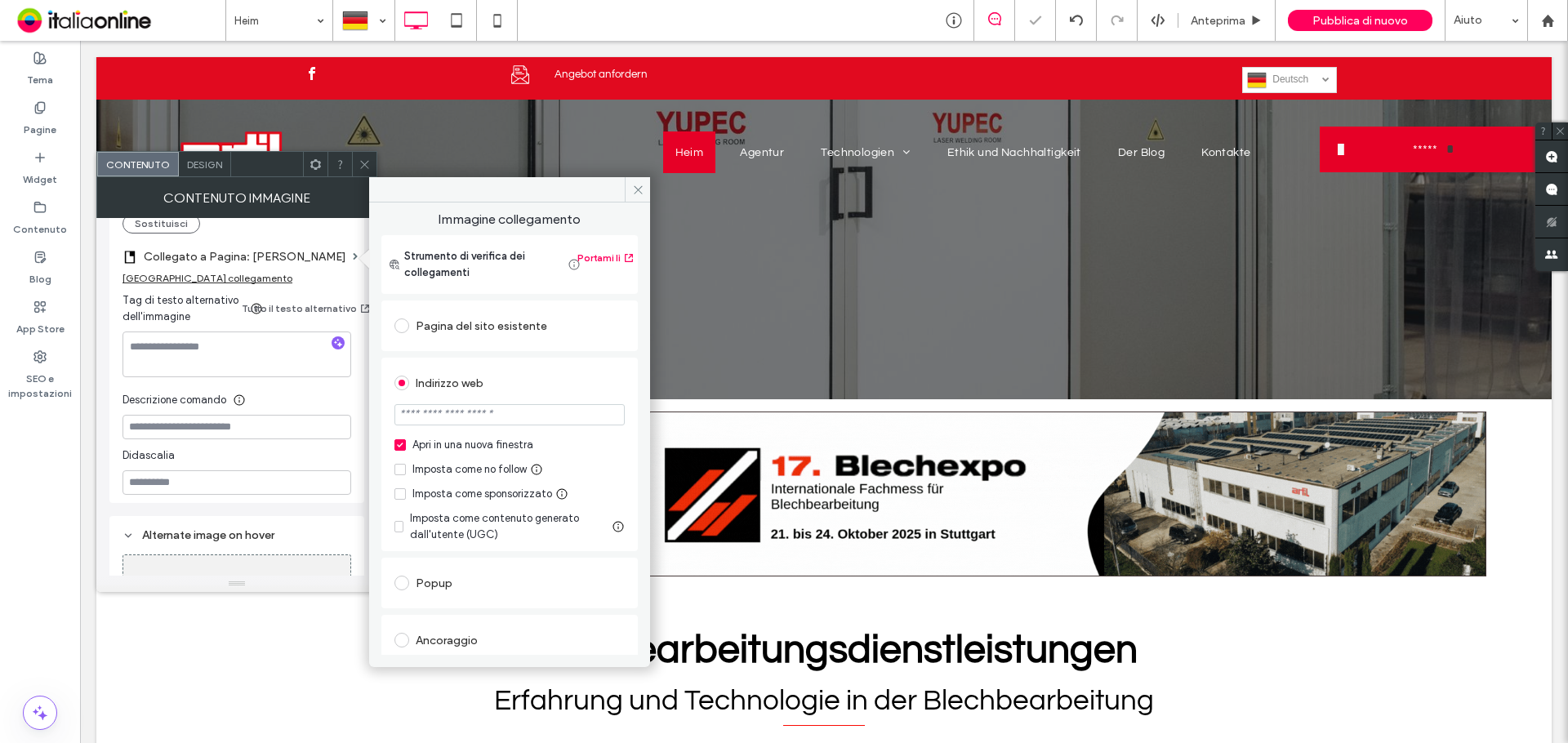
paste input "**********"
type input "**********"
click at [638, 187] on icon at bounding box center [639, 189] width 12 height 12
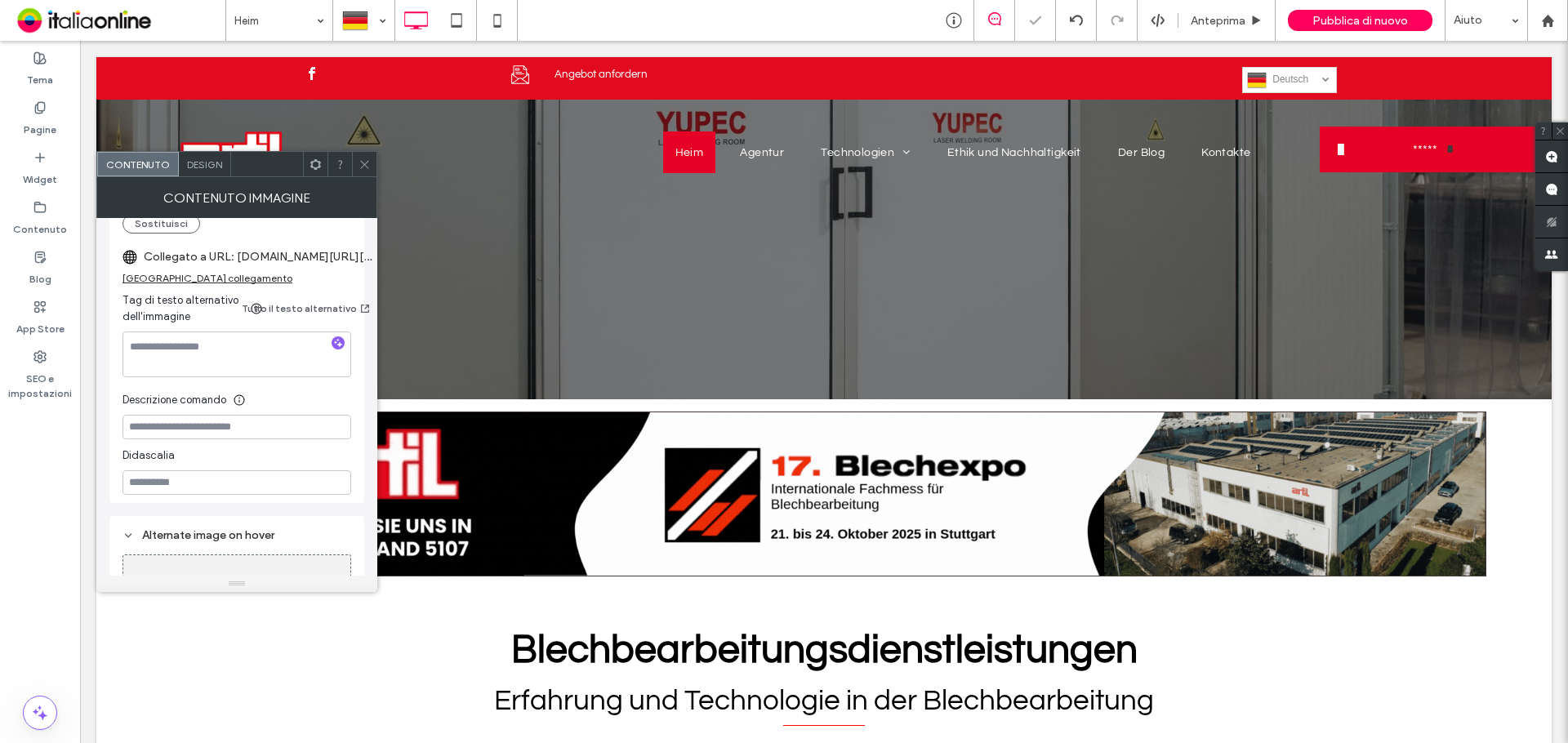
click at [363, 159] on icon at bounding box center [364, 164] width 12 height 12
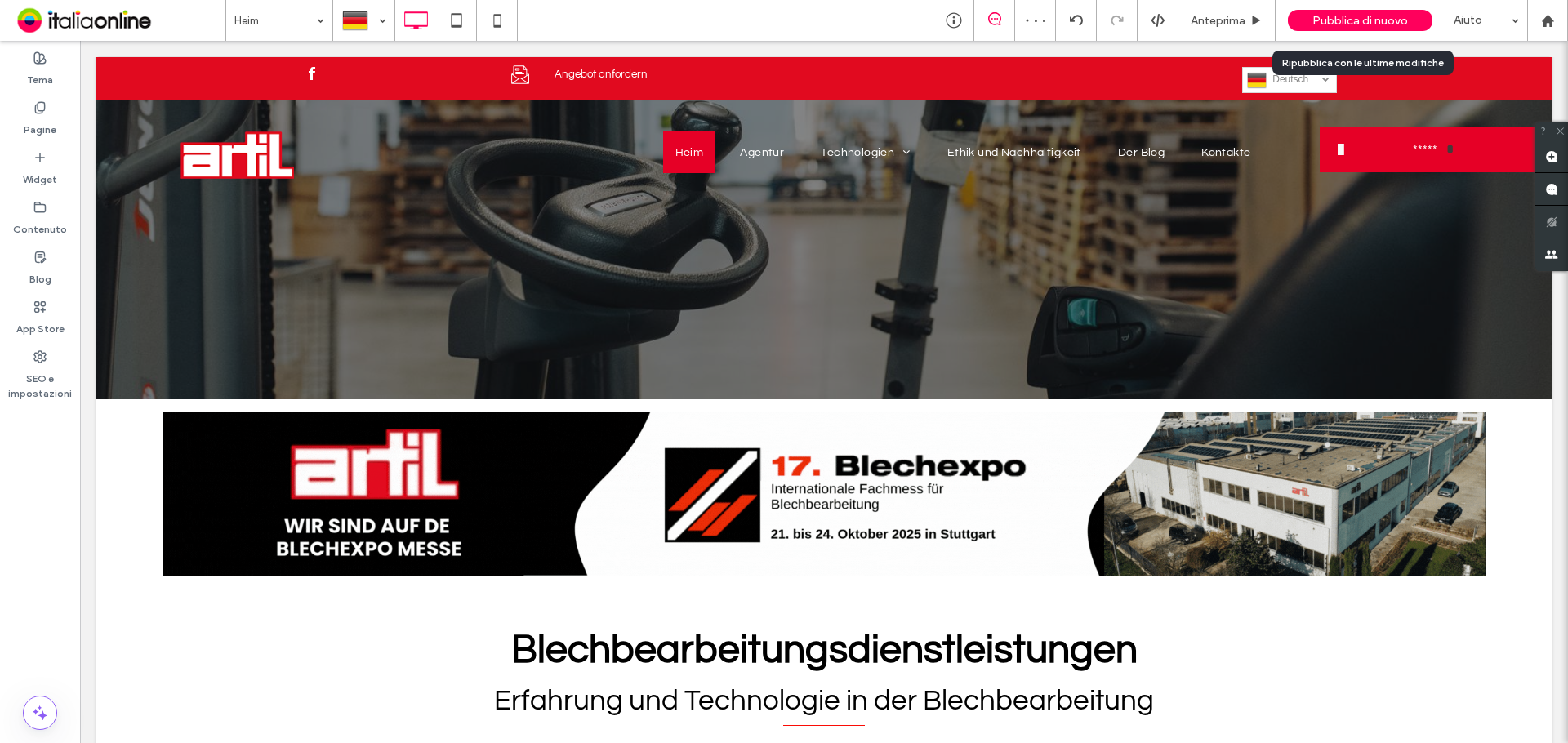
drag, startPoint x: 1330, startPoint y: 26, endPoint x: 1328, endPoint y: 39, distance: 13.2
click at [1330, 26] on span "Pubblica di nuovo" at bounding box center [1360, 21] width 95 height 14
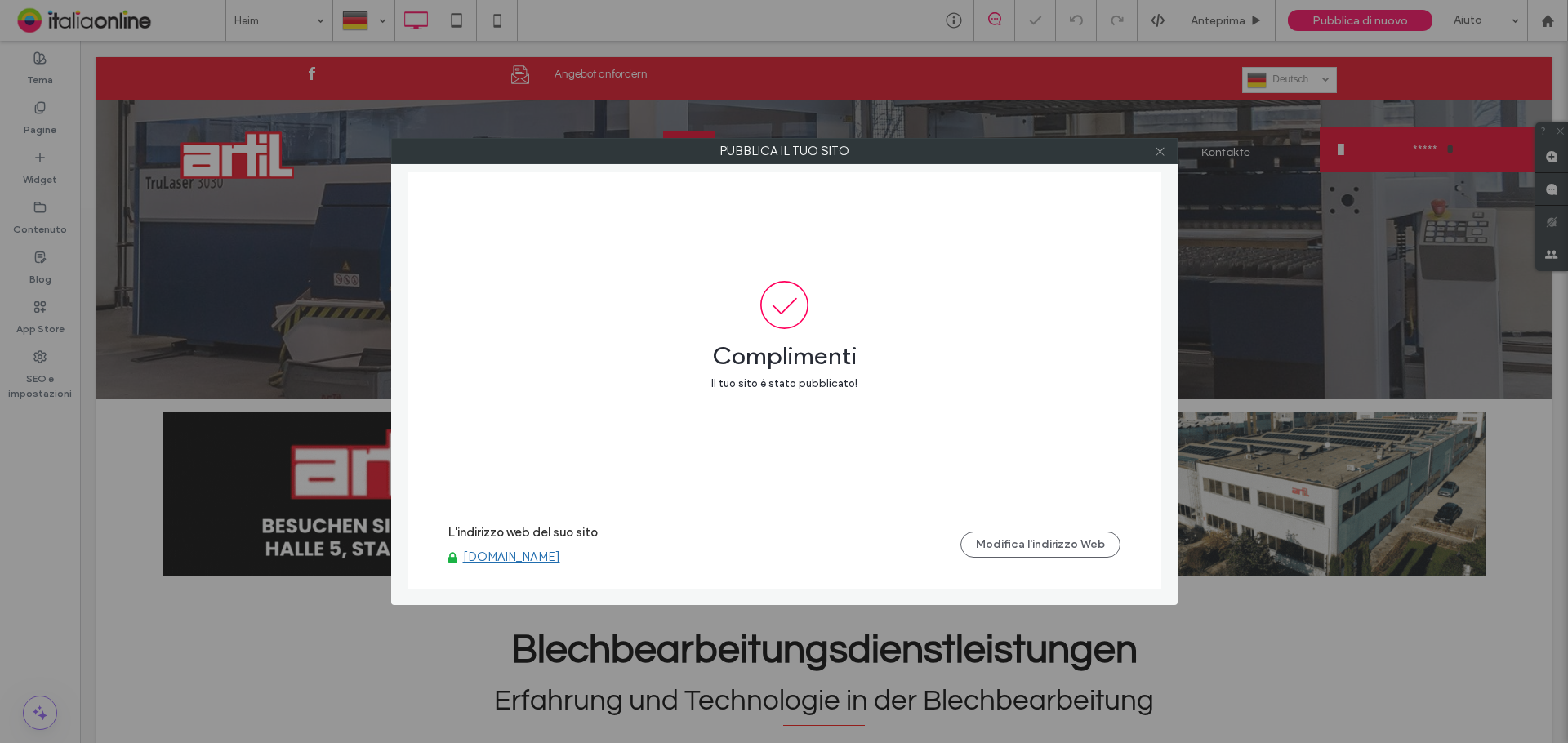
click at [1165, 150] on icon at bounding box center [1160, 151] width 12 height 12
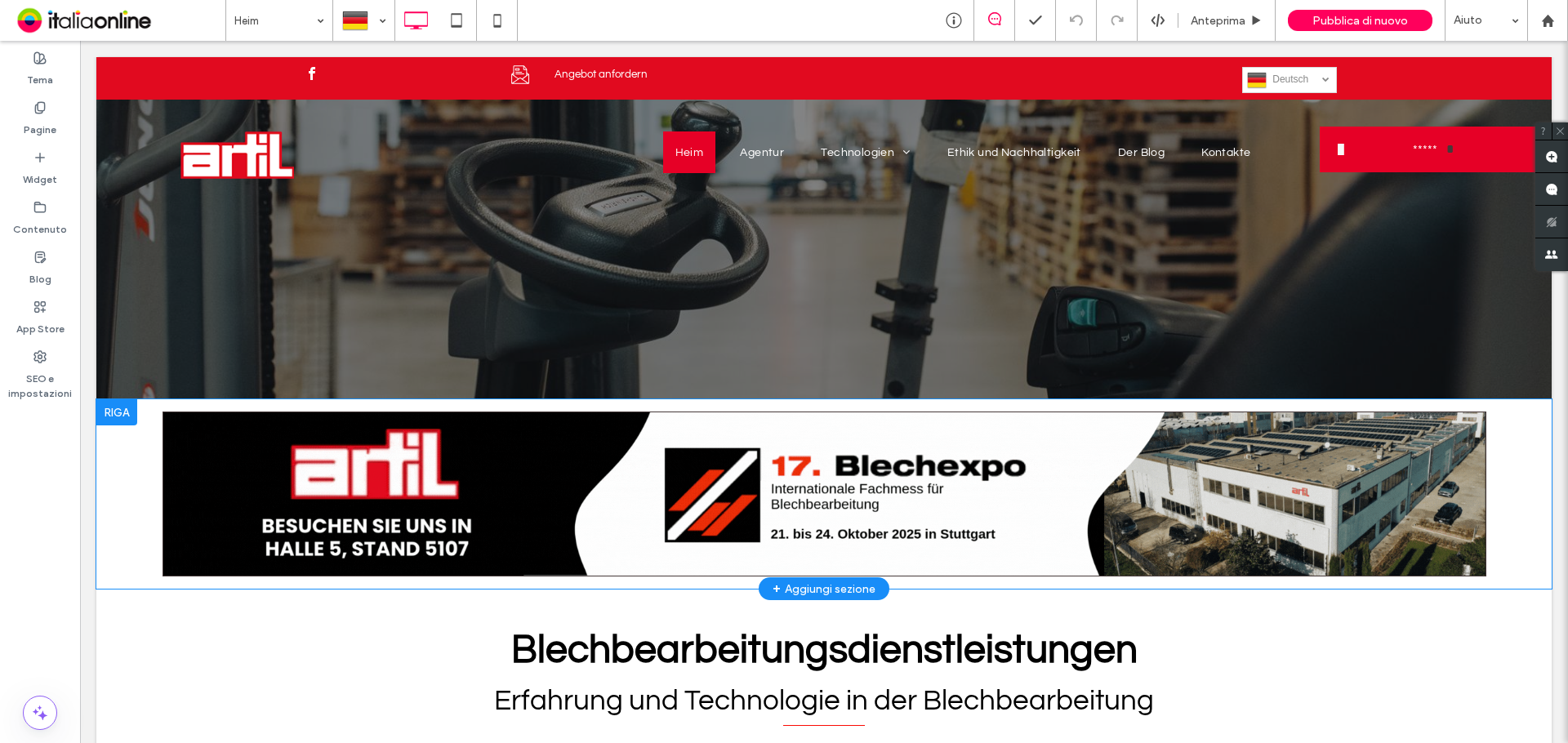
click at [599, 445] on img at bounding box center [825, 494] width 1324 height 165
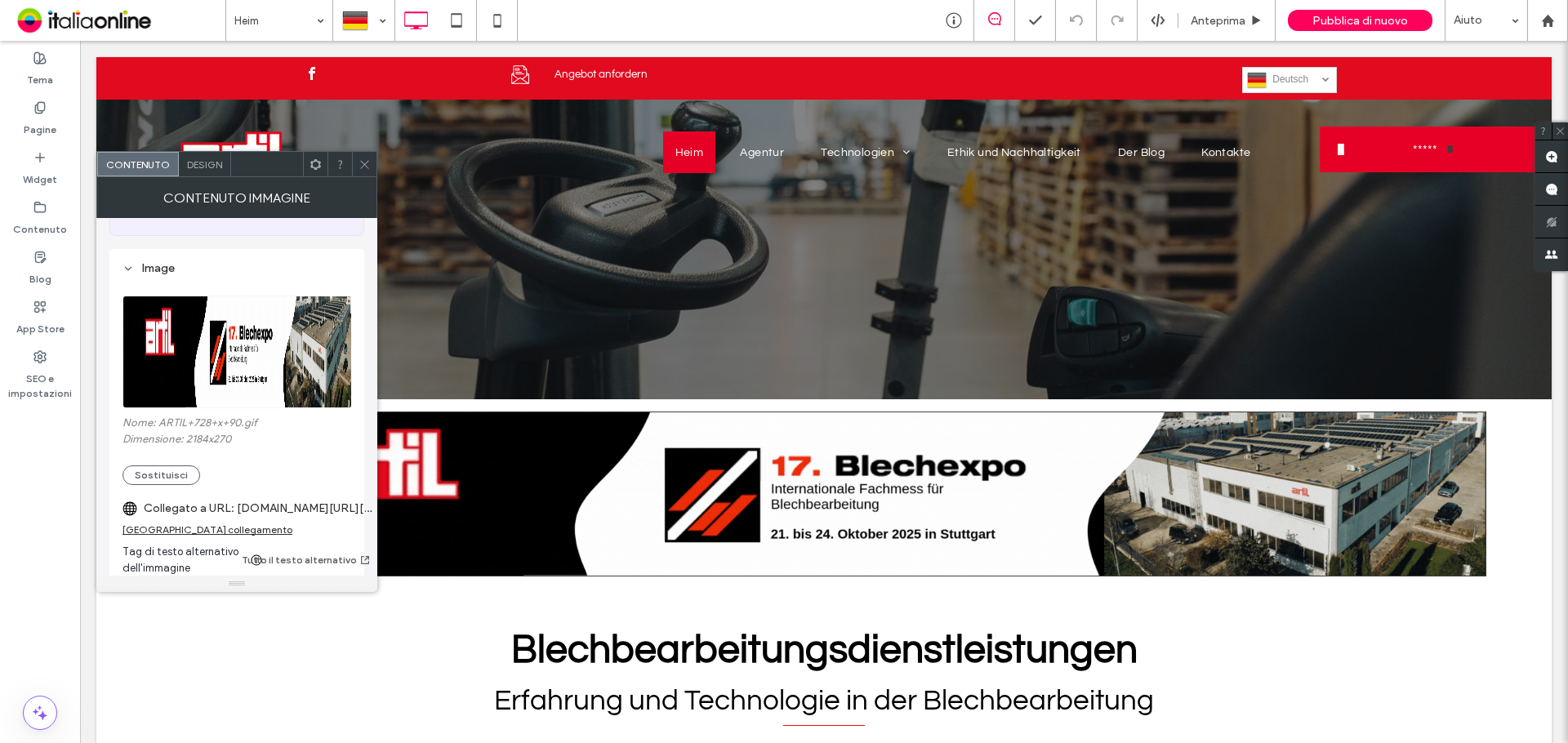
scroll to position [163, 0]
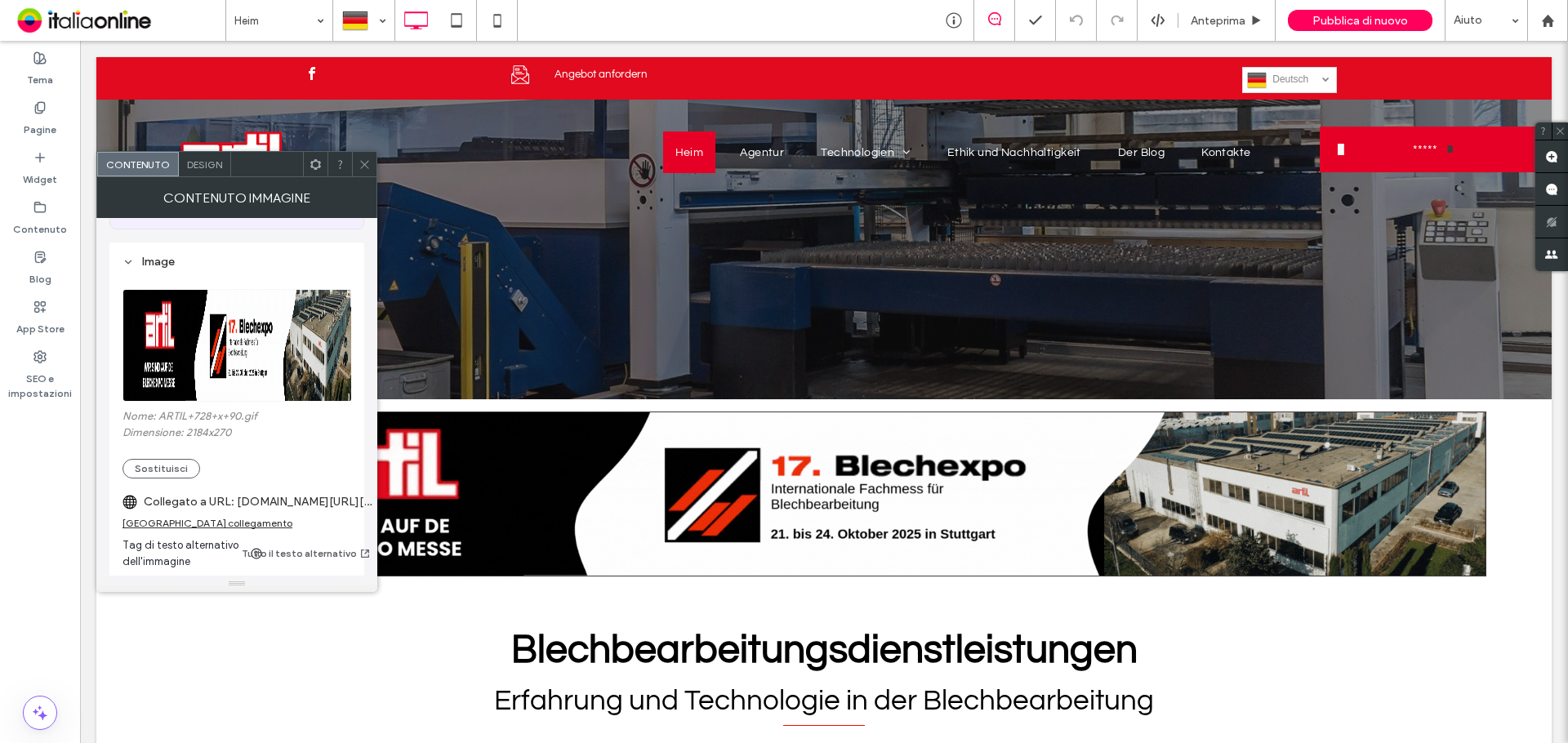
click at [365, 154] on span at bounding box center [364, 164] width 12 height 24
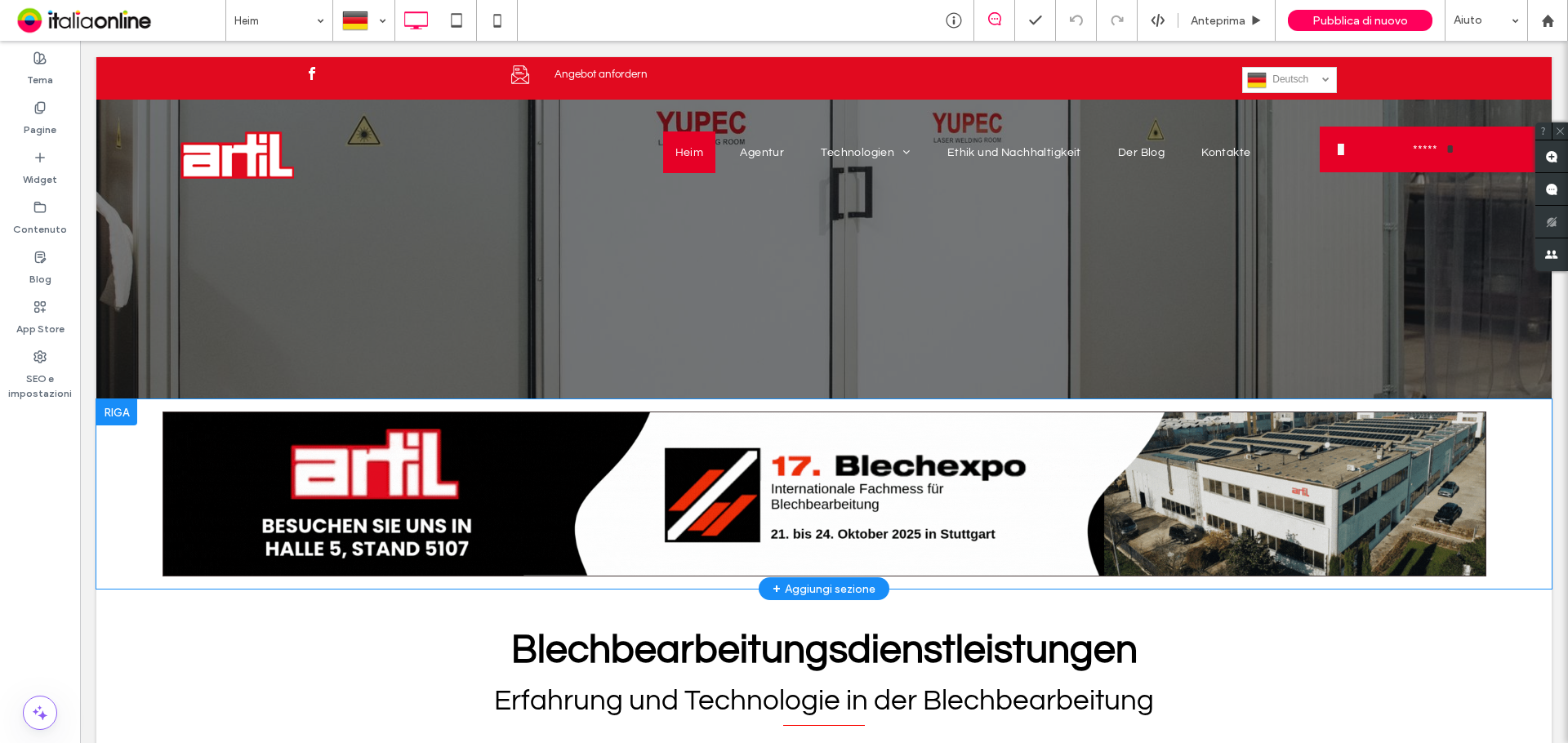
drag, startPoint x: 122, startPoint y: 409, endPoint x: 145, endPoint y: 434, distance: 34.0
click at [122, 409] on div at bounding box center [116, 413] width 41 height 26
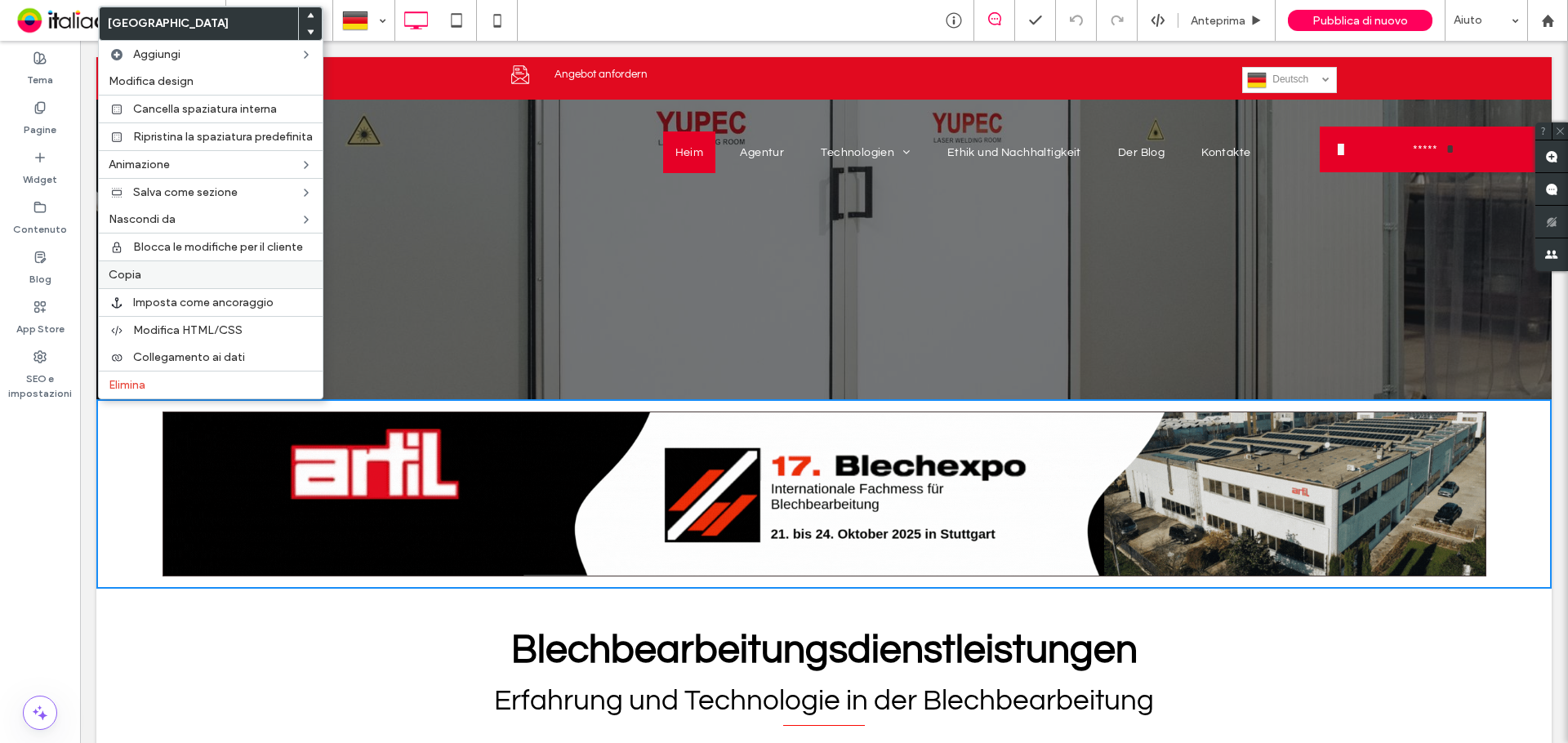
click at [141, 262] on div "Copia" at bounding box center [210, 274] width 224 height 28
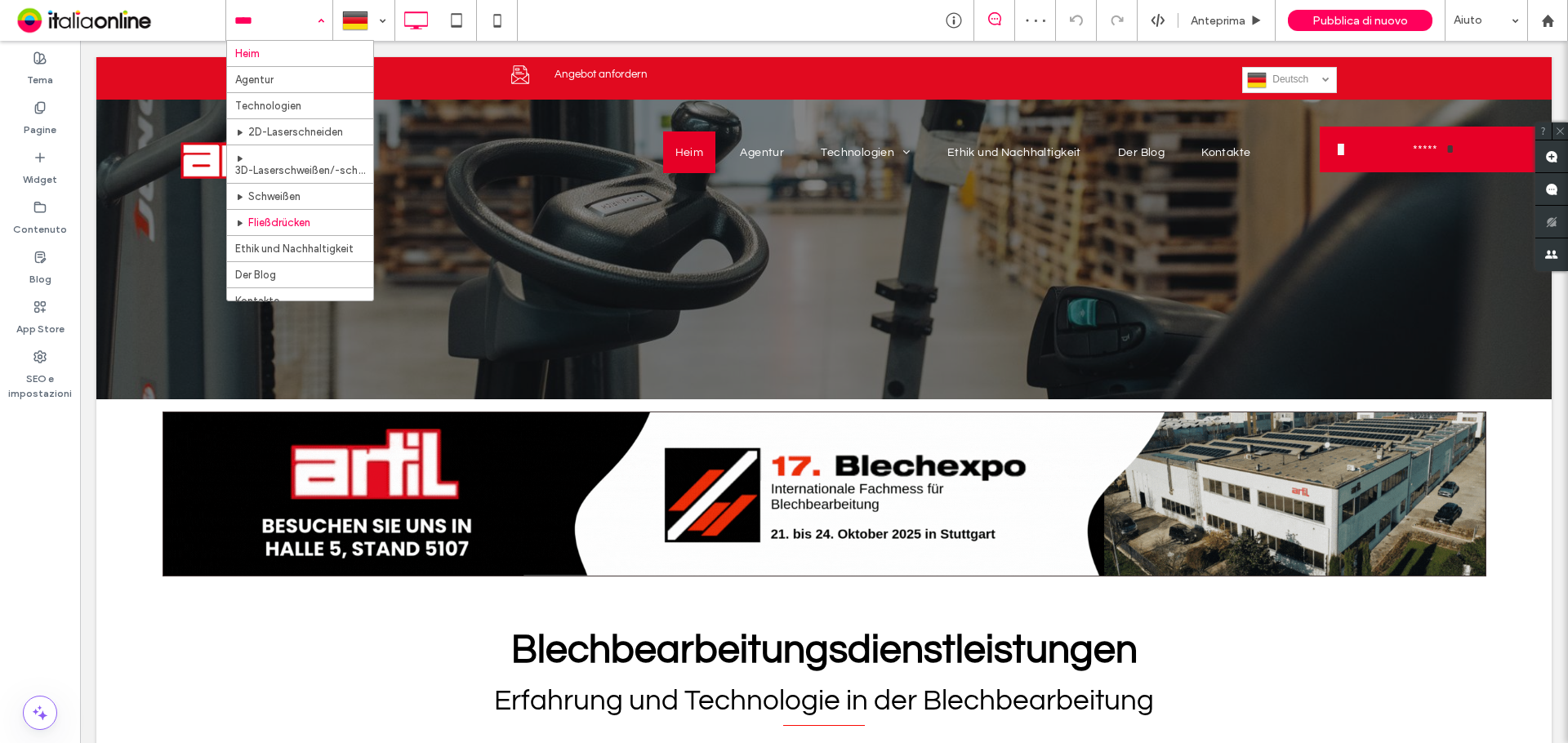
scroll to position [11, 0]
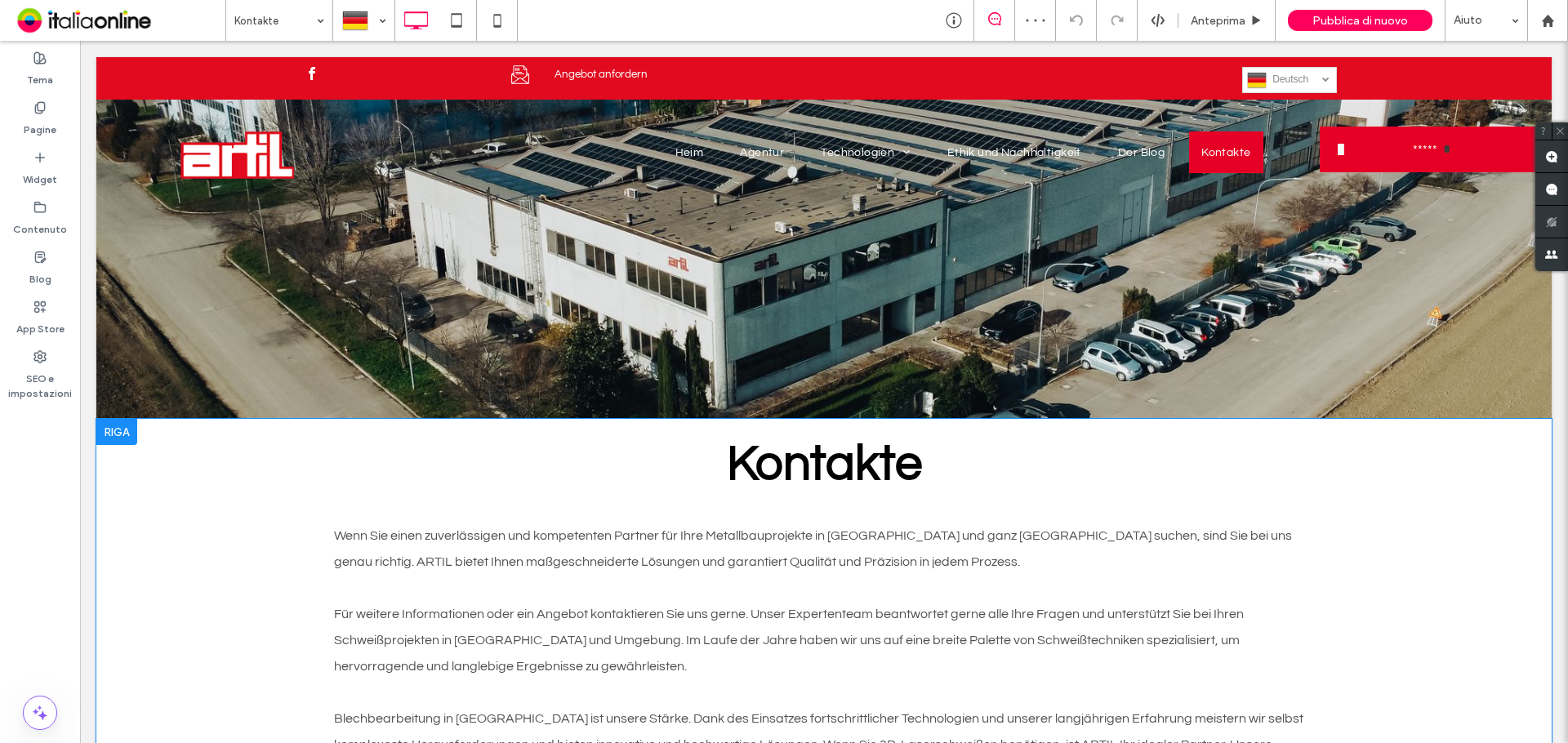
drag, startPoint x: 742, startPoint y: 373, endPoint x: 132, endPoint y: 433, distance: 612.9
click at [132, 433] on div at bounding box center [116, 432] width 41 height 26
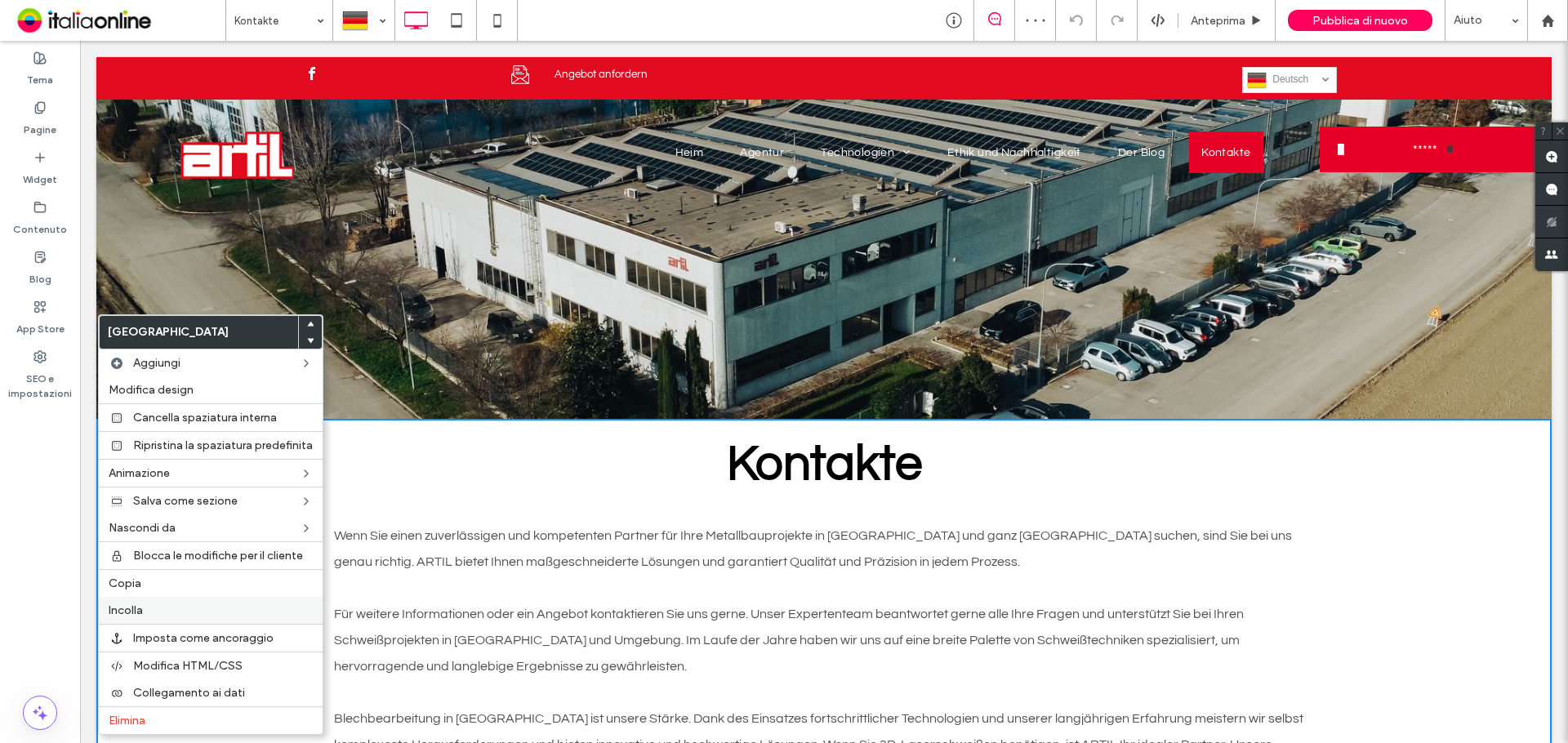
click at [166, 609] on label "Incolla" at bounding box center [211, 610] width 204 height 14
